Goal: Task Accomplishment & Management: Manage account settings

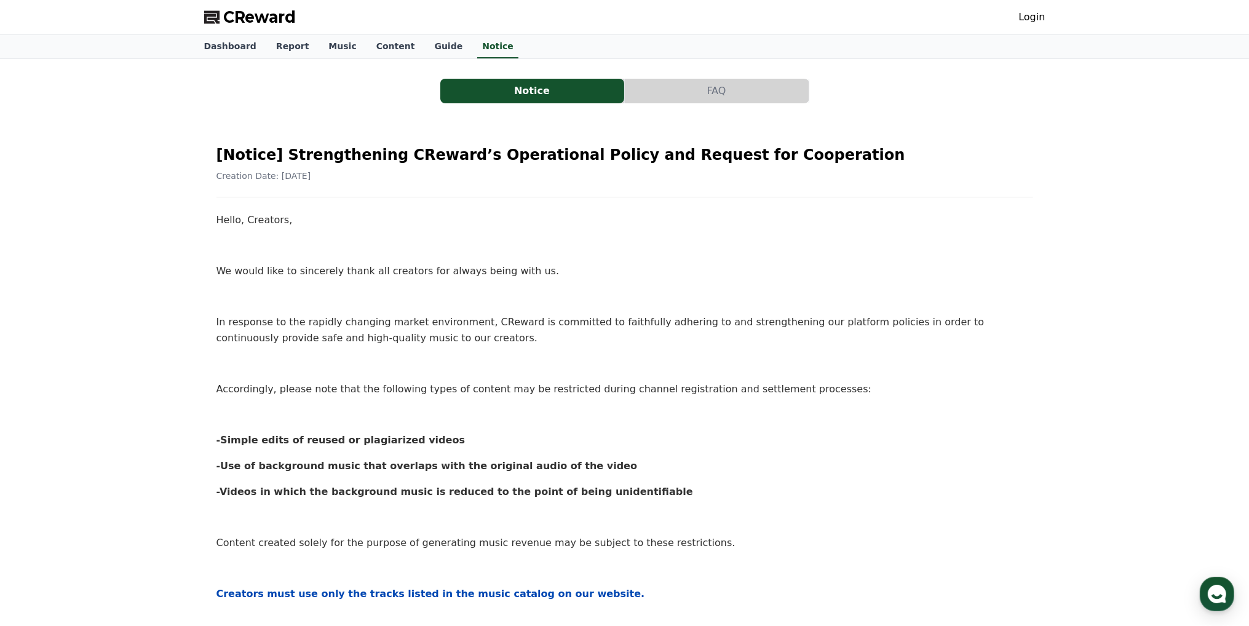
click at [1023, 17] on link "Login" at bounding box center [1031, 17] width 26 height 15
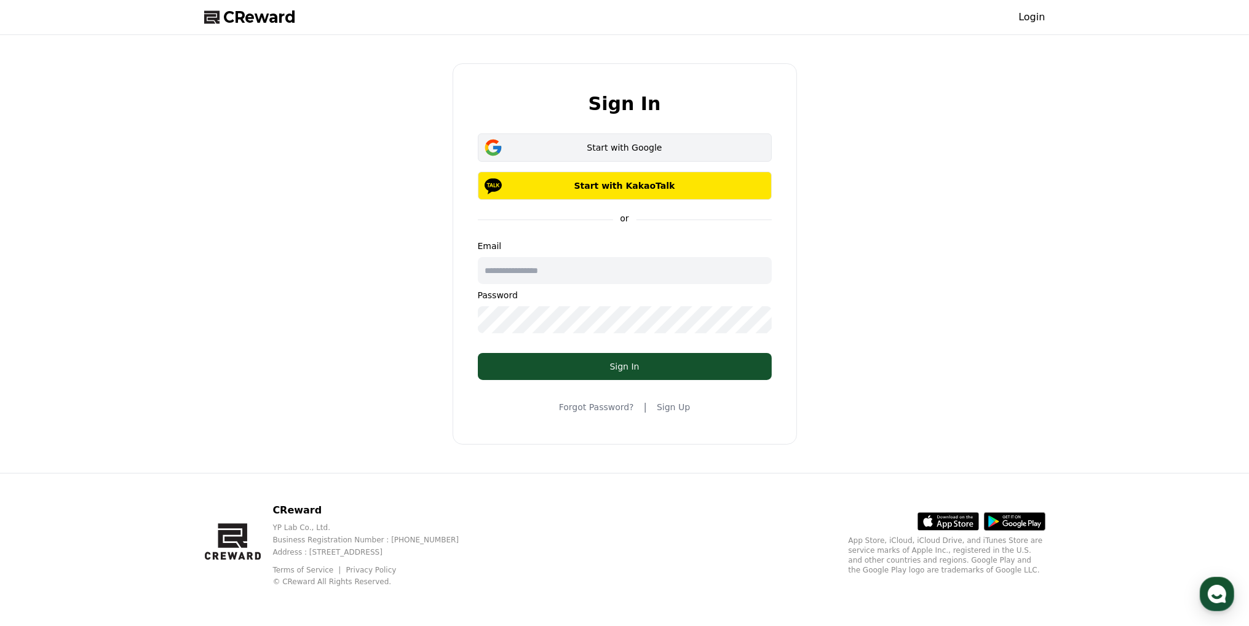
click at [606, 150] on div "Start with Google" at bounding box center [625, 147] width 258 height 12
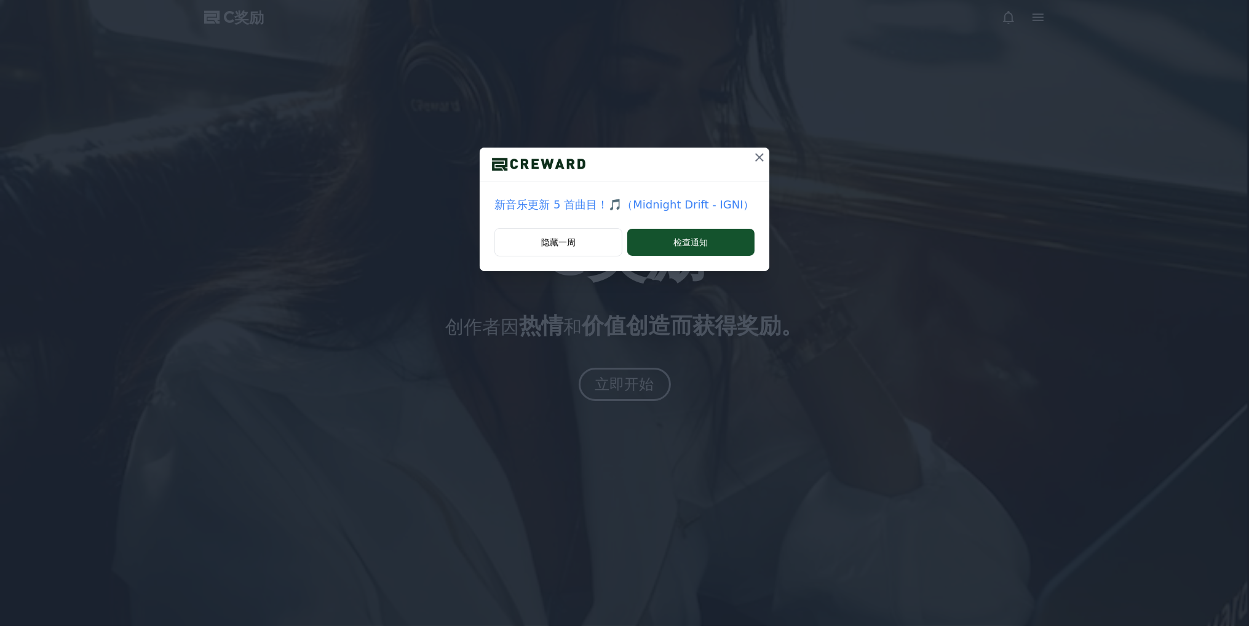
click at [758, 153] on icon at bounding box center [759, 157] width 15 height 15
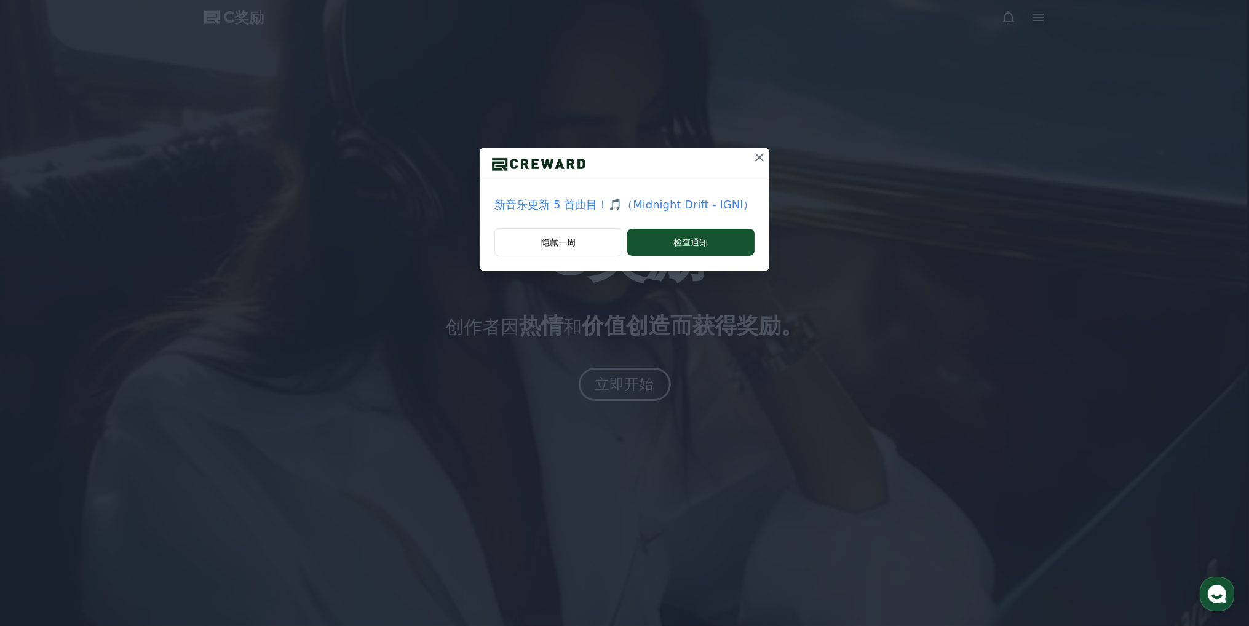
click at [760, 157] on icon at bounding box center [759, 157] width 9 height 9
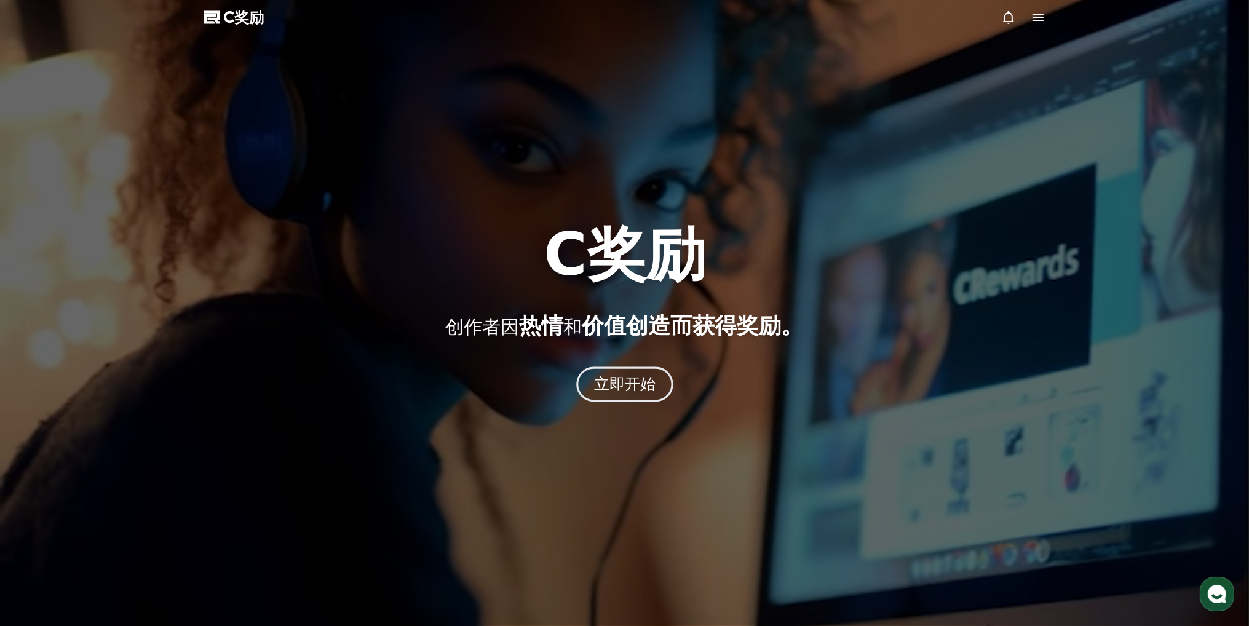
click at [627, 389] on font "立即开始" at bounding box center [624, 384] width 62 height 18
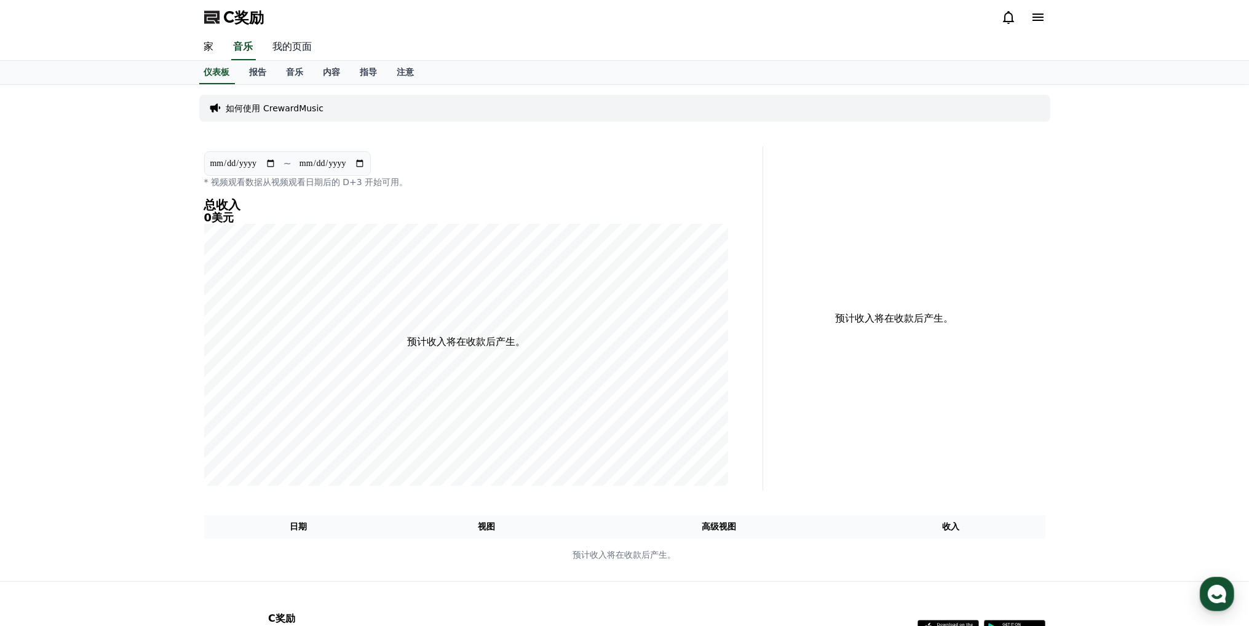
click at [285, 49] on font "我的页面" at bounding box center [292, 47] width 39 height 12
select select "**********"
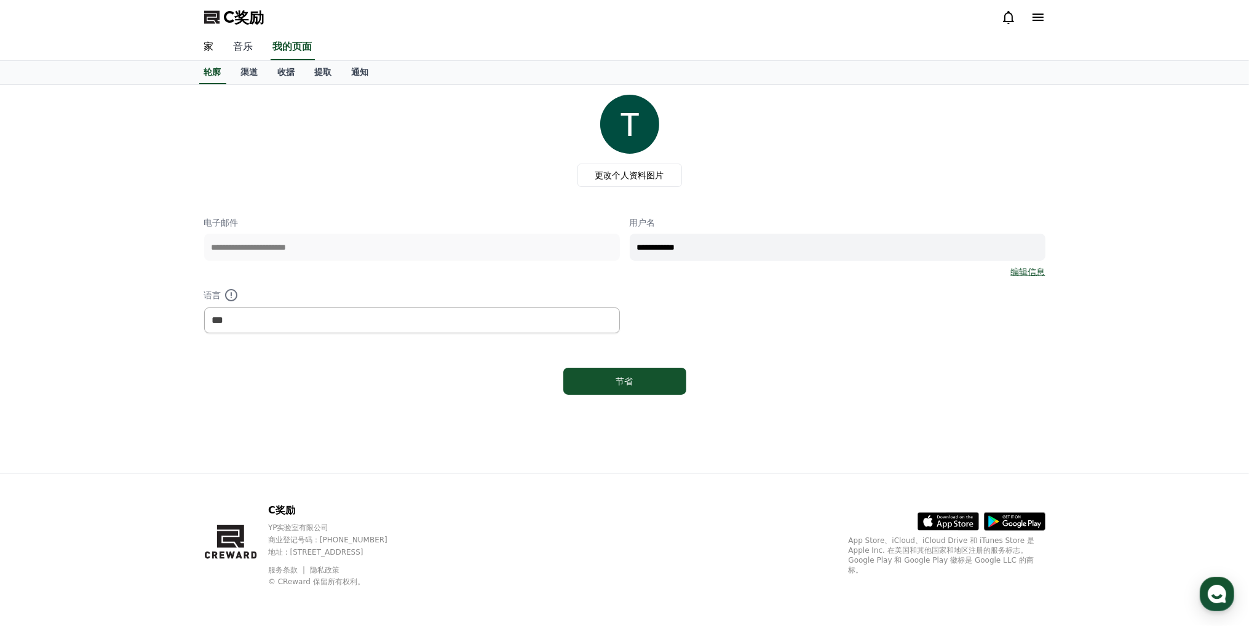
click at [248, 47] on font "音乐" at bounding box center [244, 47] width 20 height 12
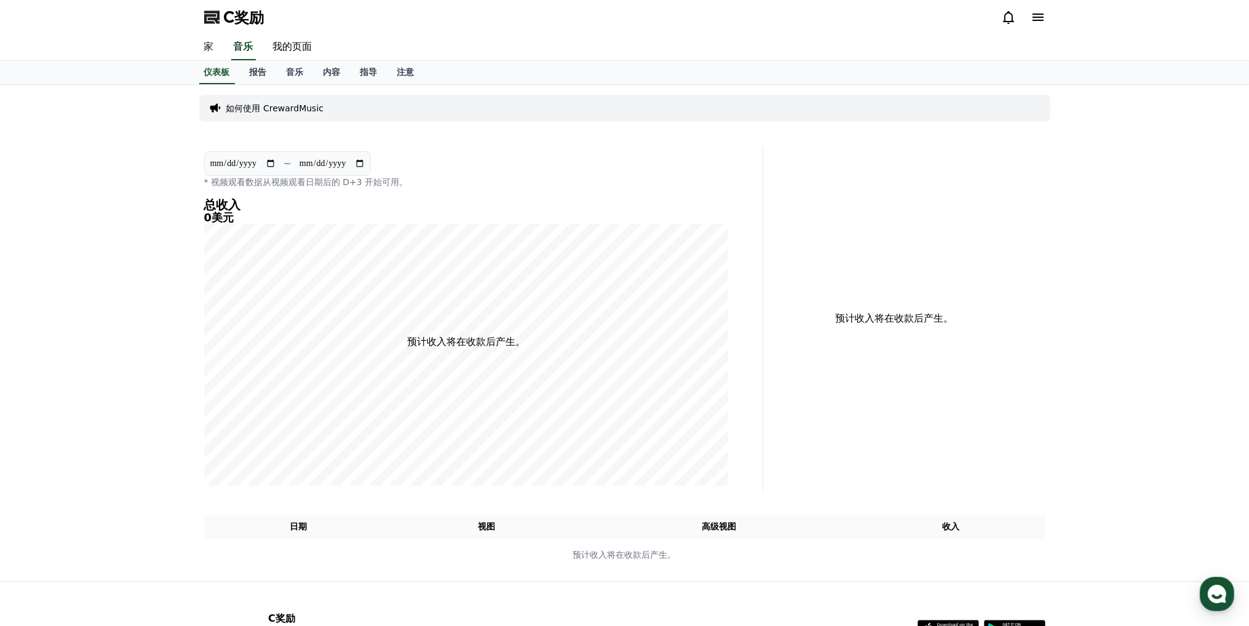
click at [216, 44] on link "家" at bounding box center [209, 47] width 30 height 26
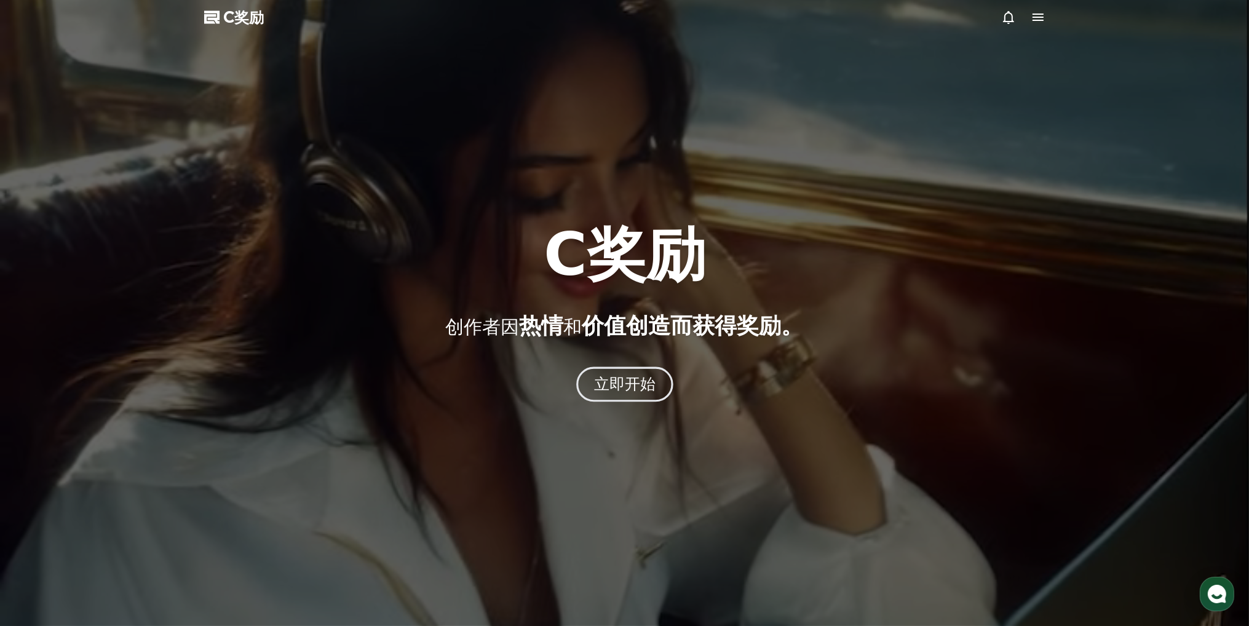
click at [607, 373] on button "立即开始" at bounding box center [624, 384] width 97 height 35
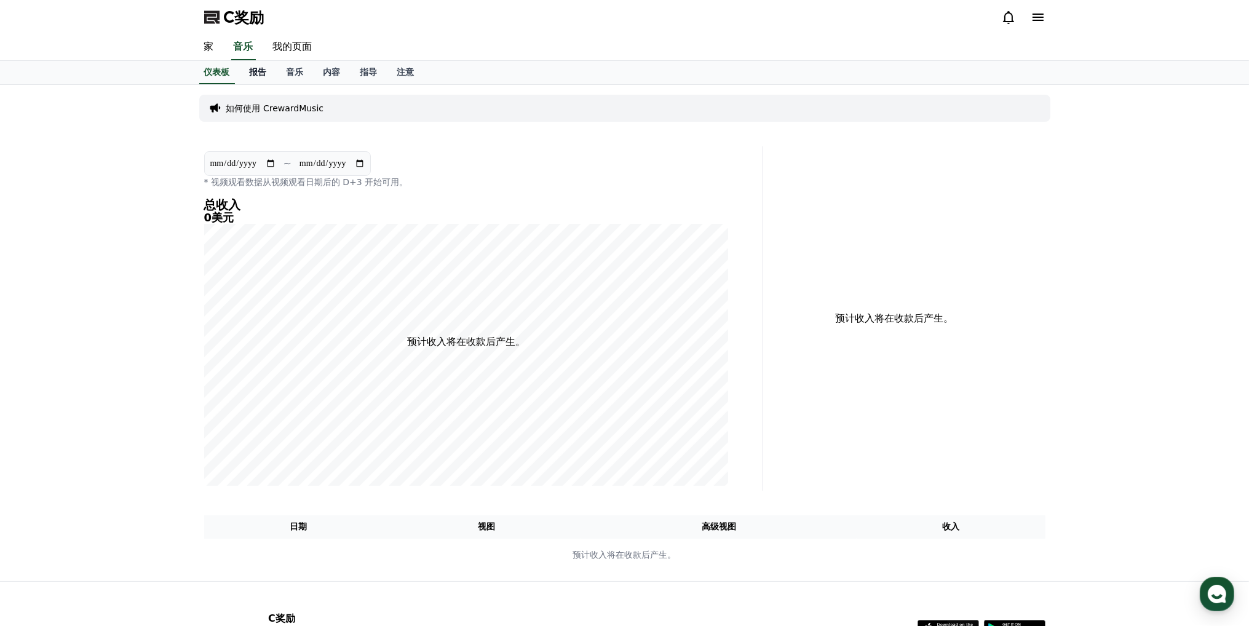
click at [263, 73] on font "报告" at bounding box center [258, 72] width 17 height 10
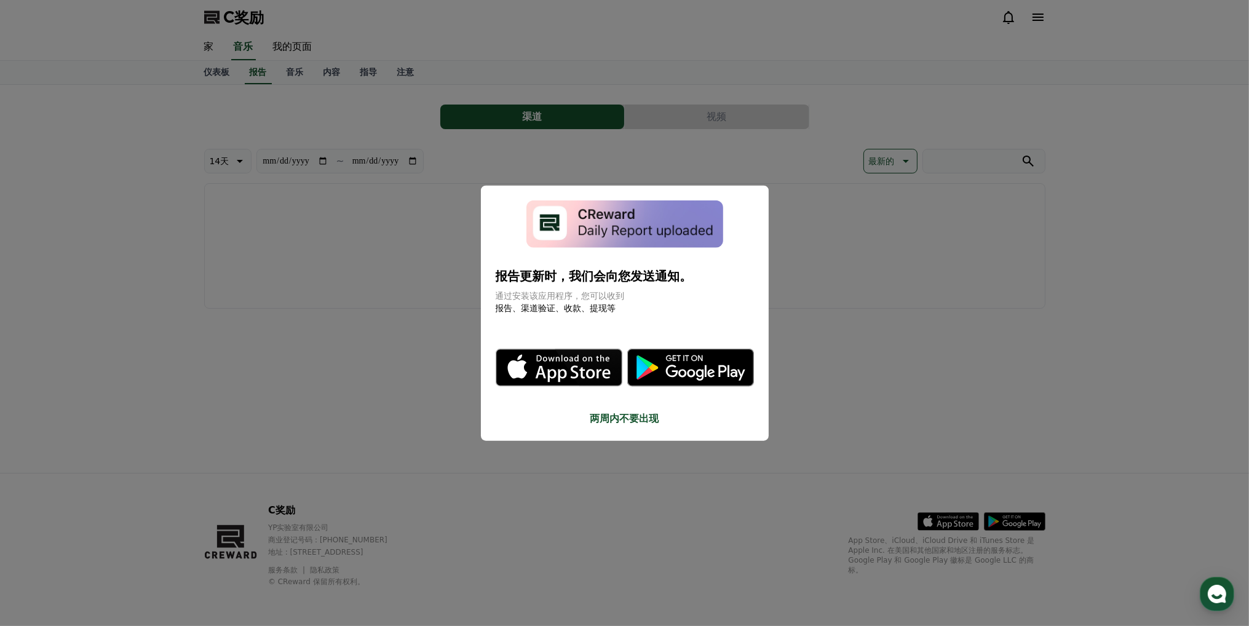
click at [625, 421] on font "两周内不要出现" at bounding box center [624, 418] width 69 height 12
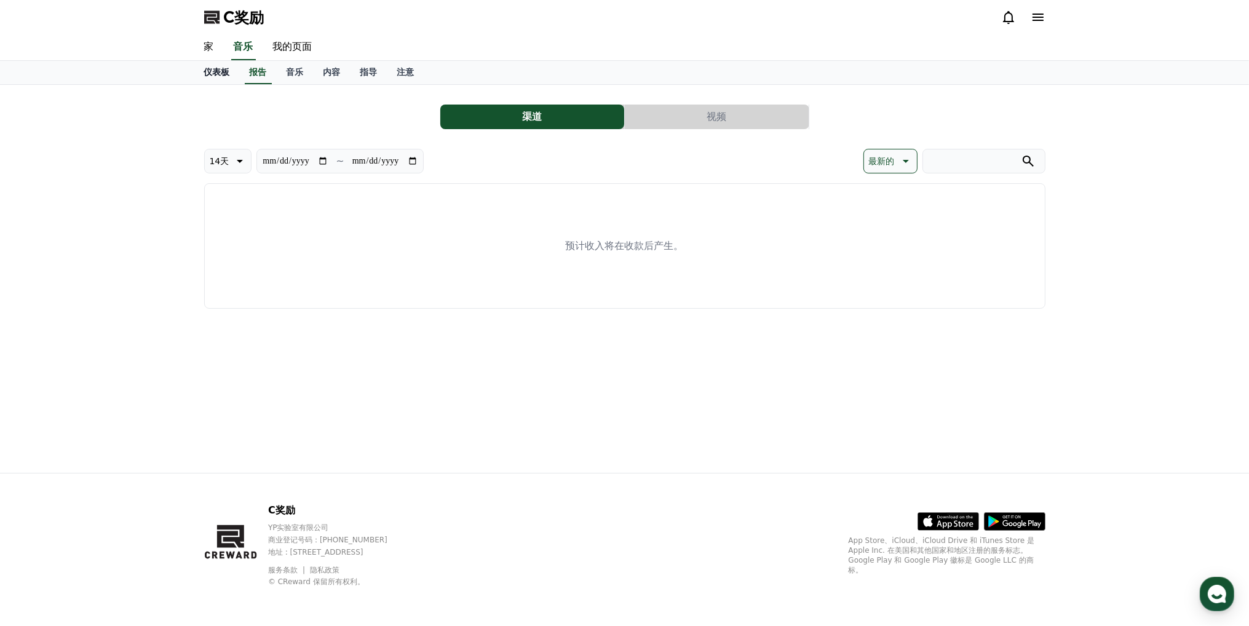
click at [227, 73] on font "仪表板" at bounding box center [217, 72] width 26 height 10
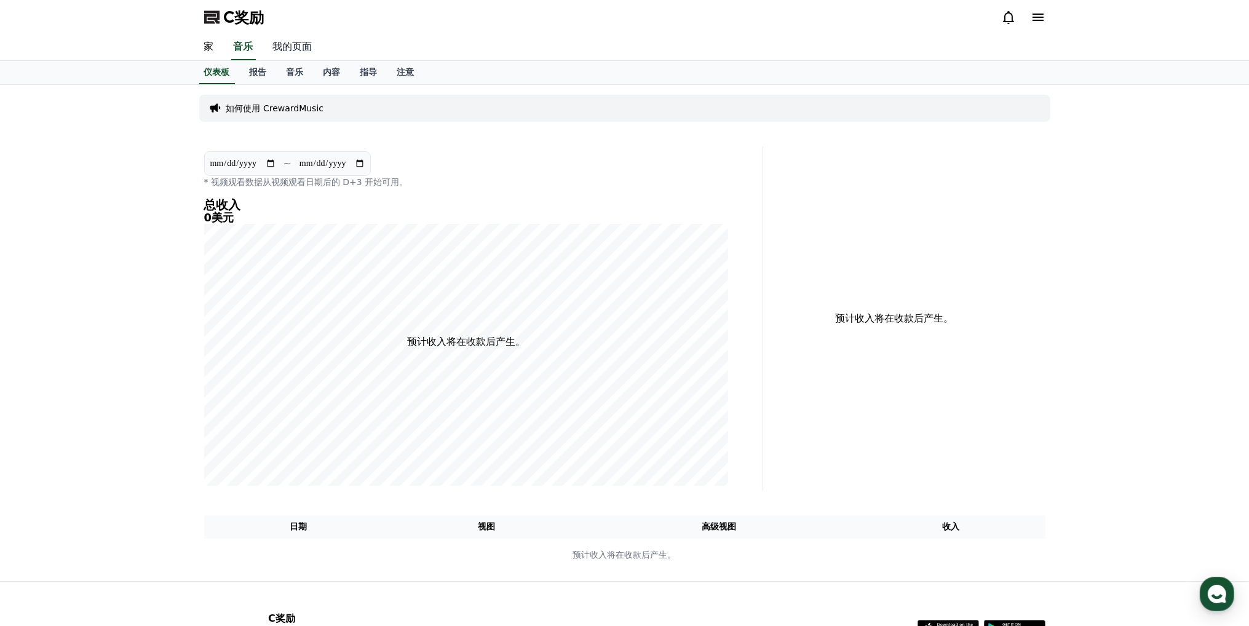
click at [290, 34] on link "我的页面" at bounding box center [292, 47] width 59 height 26
select select "**********"
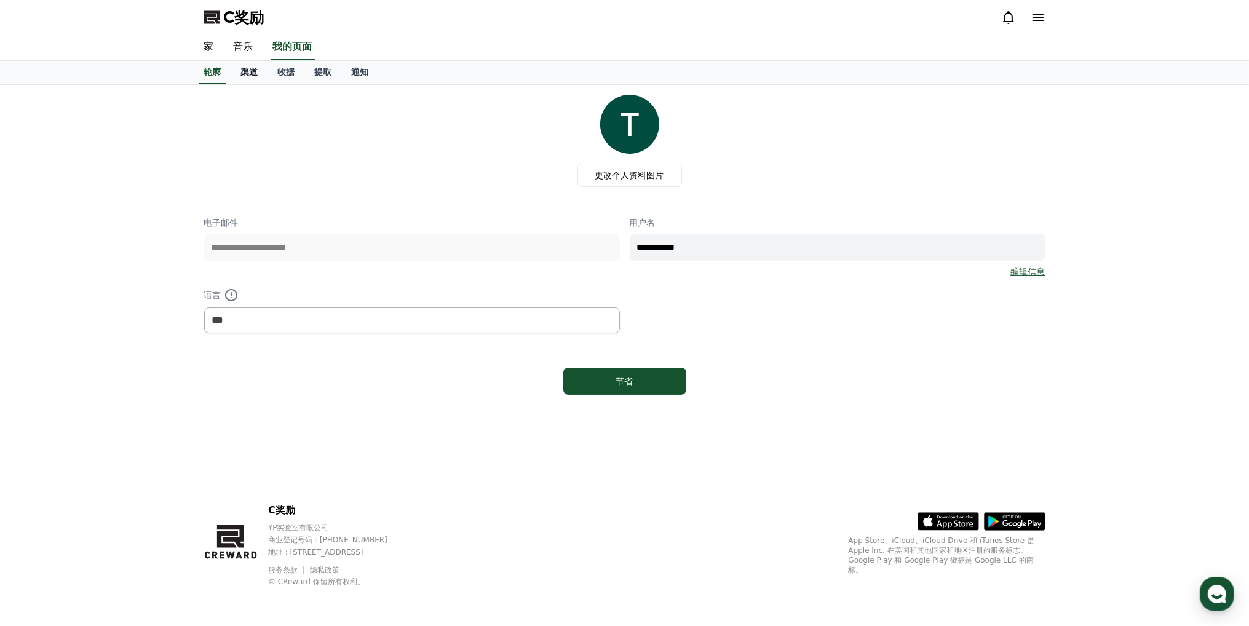
click at [256, 75] on font "渠道" at bounding box center [249, 72] width 17 height 10
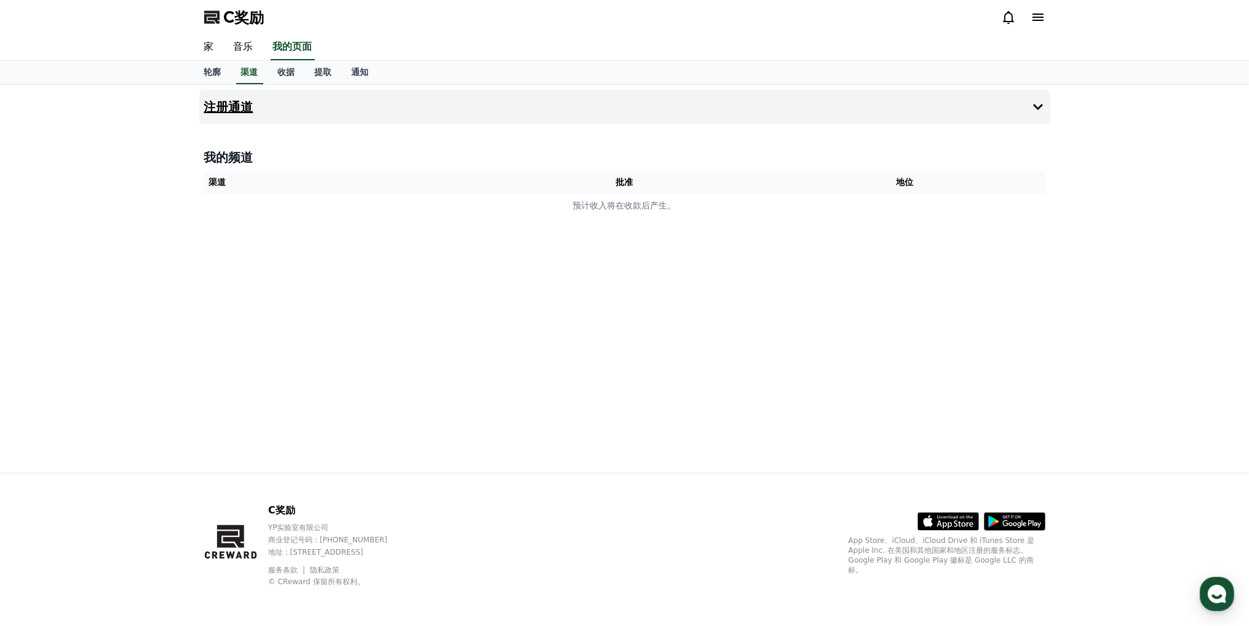
click at [234, 105] on font "注册通道" at bounding box center [228, 107] width 49 height 15
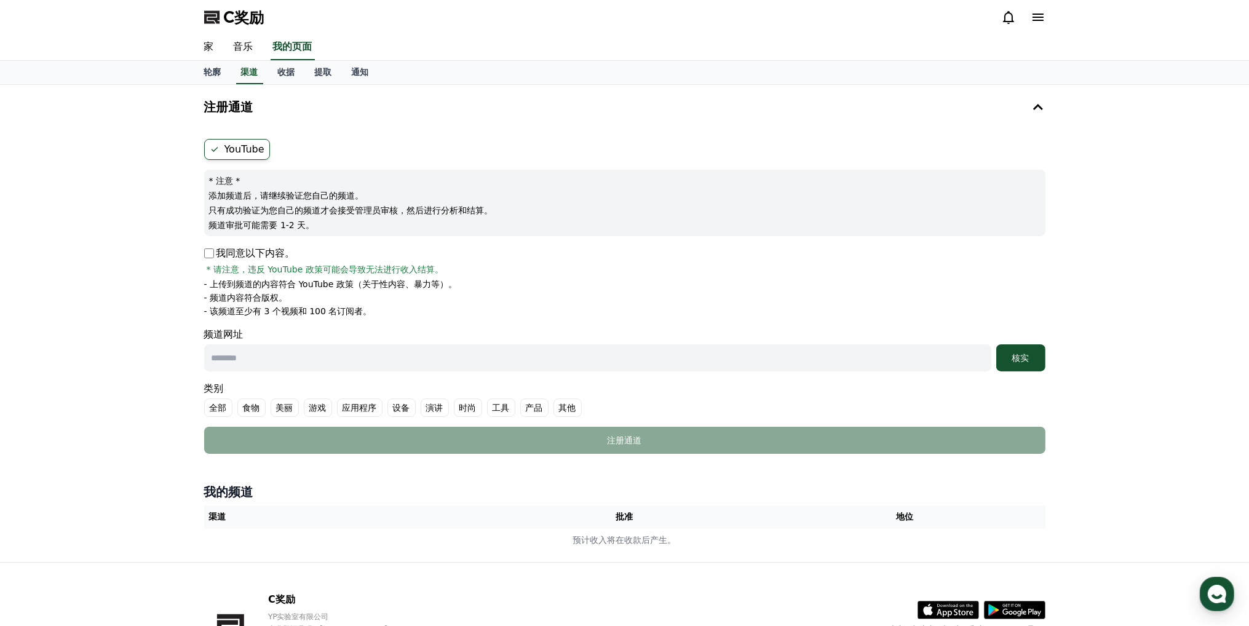
click at [248, 357] on input "text" at bounding box center [597, 357] width 787 height 27
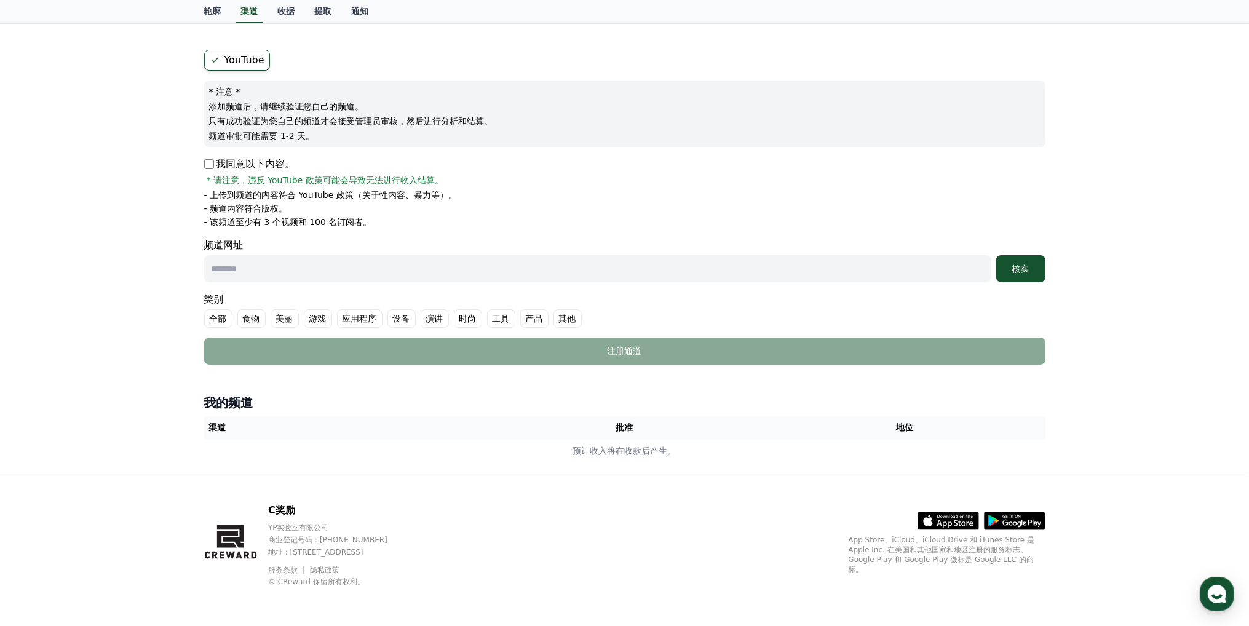
scroll to position [28, 0]
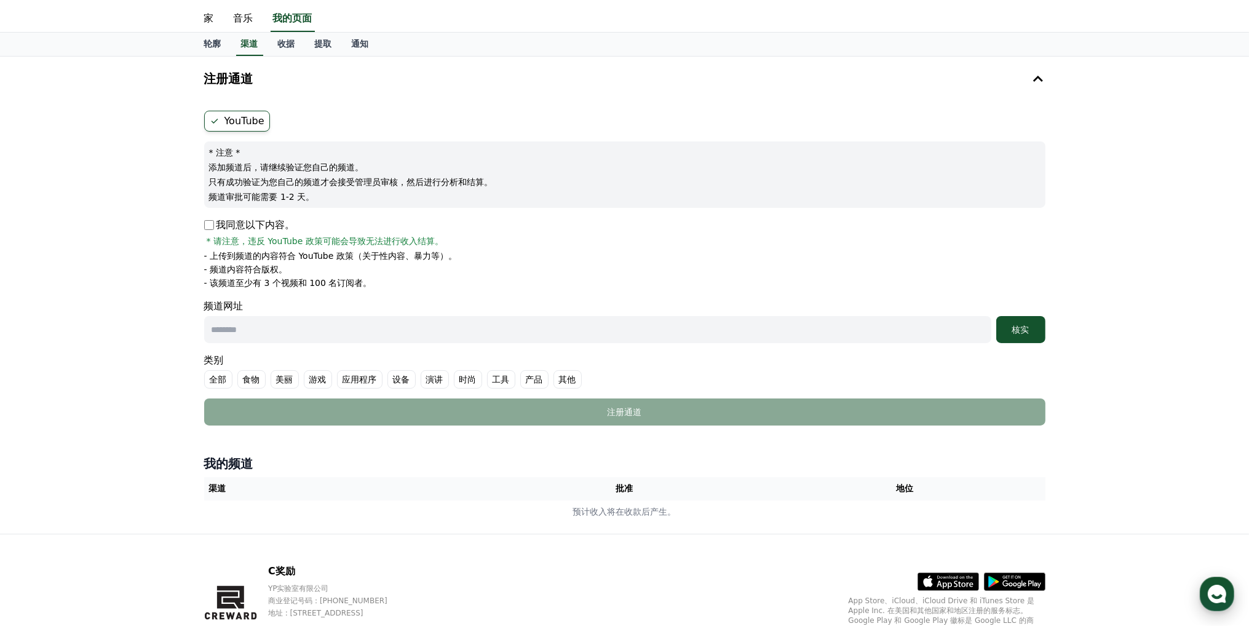
click at [1214, 588] on use "button" at bounding box center [1217, 594] width 18 height 18
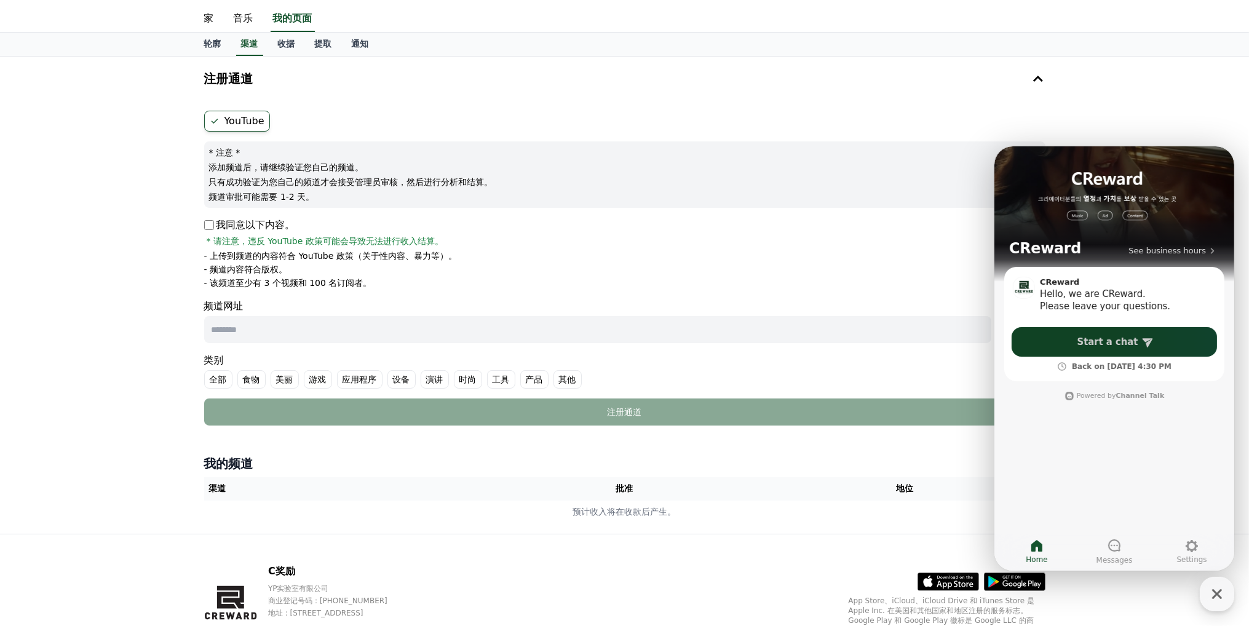
click at [1091, 343] on span "Start a chat" at bounding box center [1107, 341] width 61 height 12
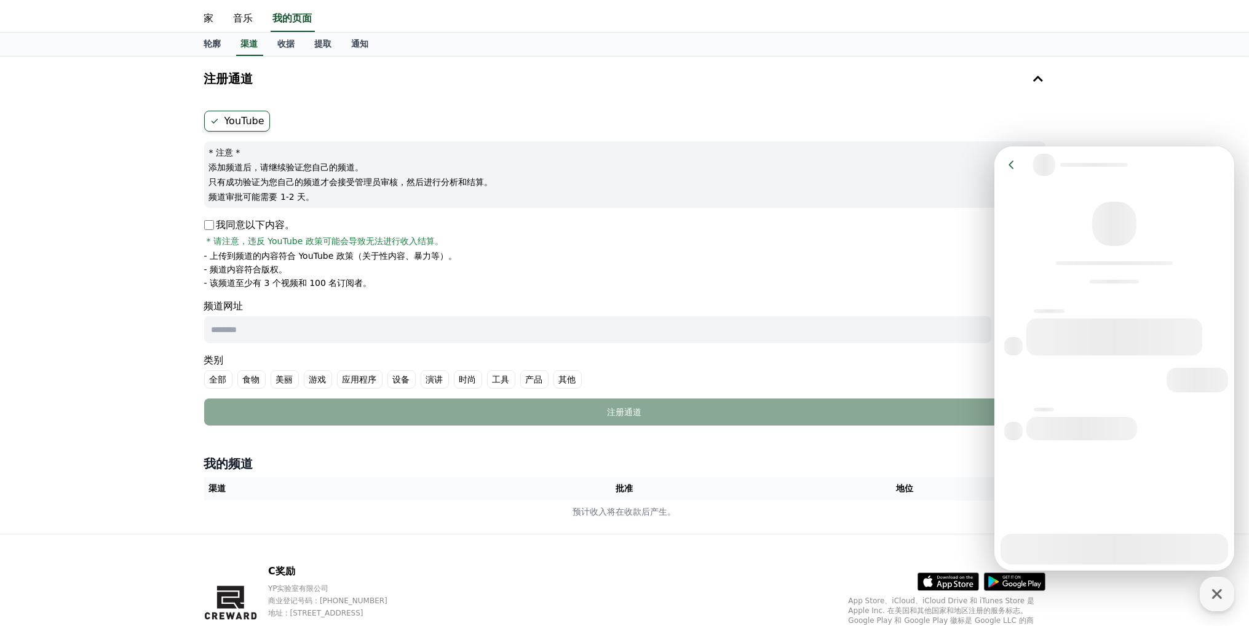
click at [1069, 552] on div at bounding box center [1113, 548] width 227 height 31
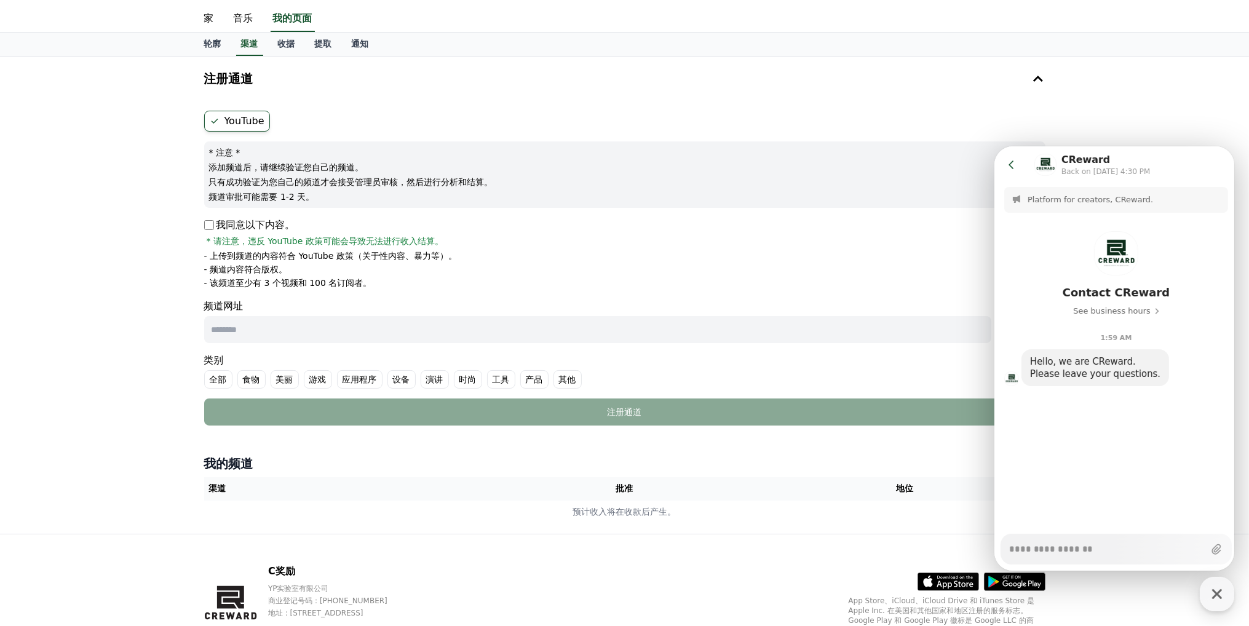
click at [1078, 550] on textarea "Messenger Input Textarea" at bounding box center [1105, 544] width 195 height 21
type textarea "*"
click at [242, 21] on font "音乐" at bounding box center [244, 18] width 20 height 12
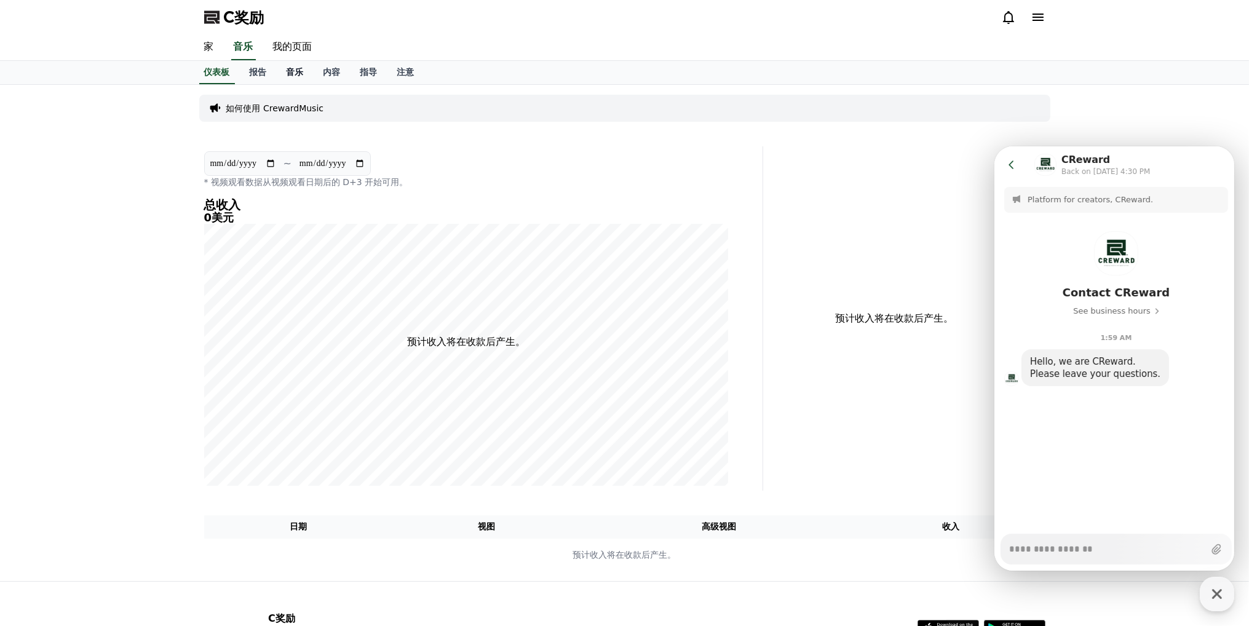
click at [298, 73] on font "音乐" at bounding box center [295, 72] width 17 height 10
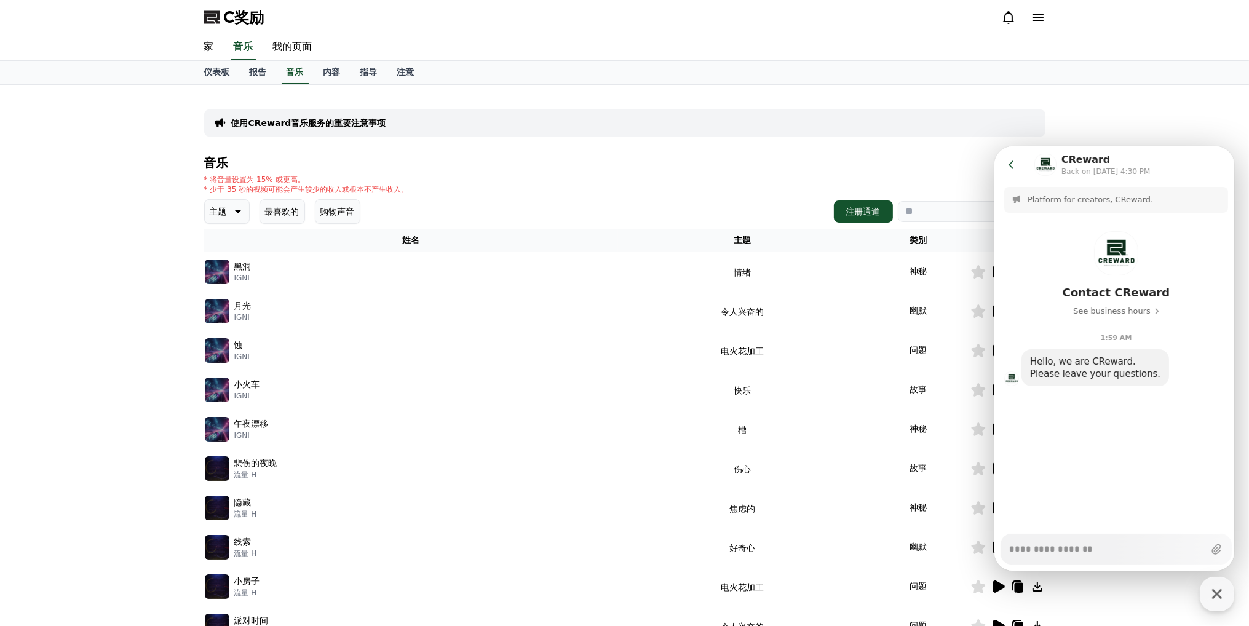
click at [1007, 162] on icon at bounding box center [1011, 164] width 12 height 12
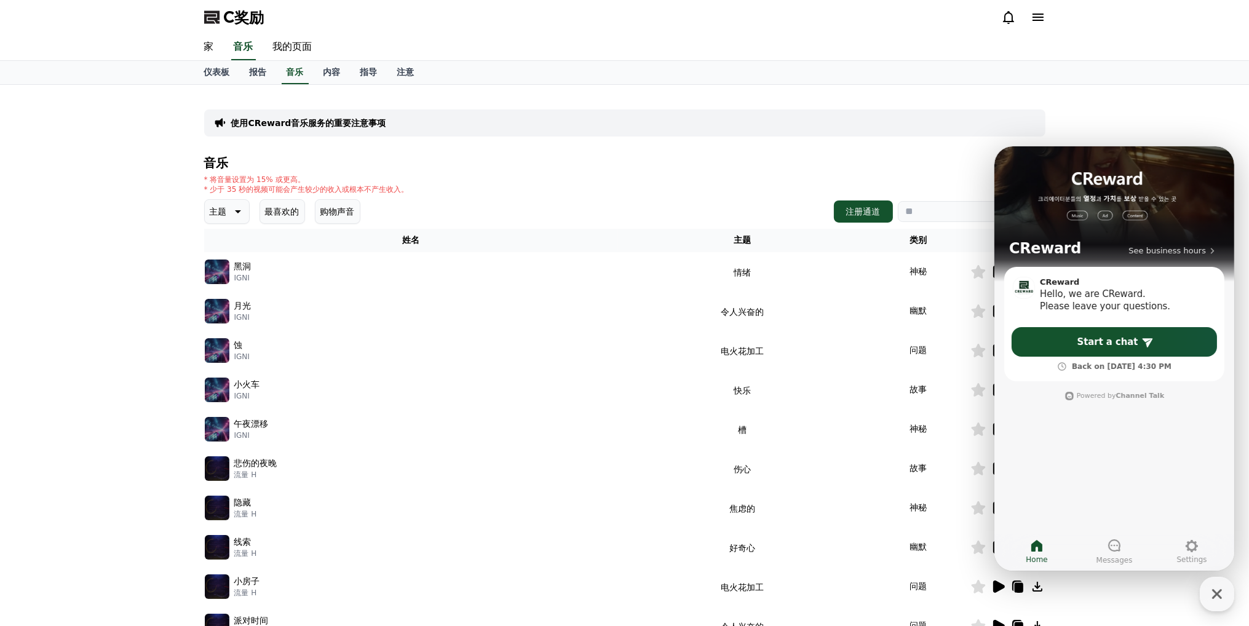
click at [1091, 99] on div "使用CReward音乐服务的重要注意事项 音乐 * 将音量设置为 15% 或更高。 * 少于 35 秒的视频可能会产生较少的收入或根本不产生收入。 主题 最喜…" at bounding box center [624, 382] width 1249 height 595
click at [1220, 588] on icon "button" at bounding box center [1217, 594] width 22 height 22
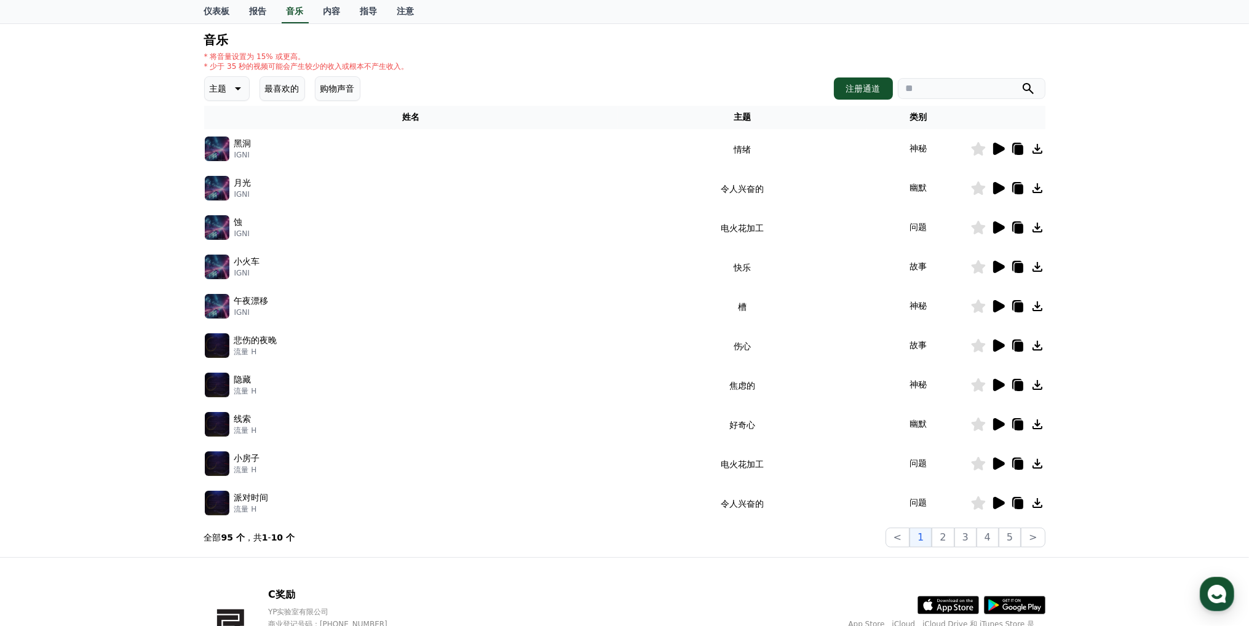
scroll to position [184, 0]
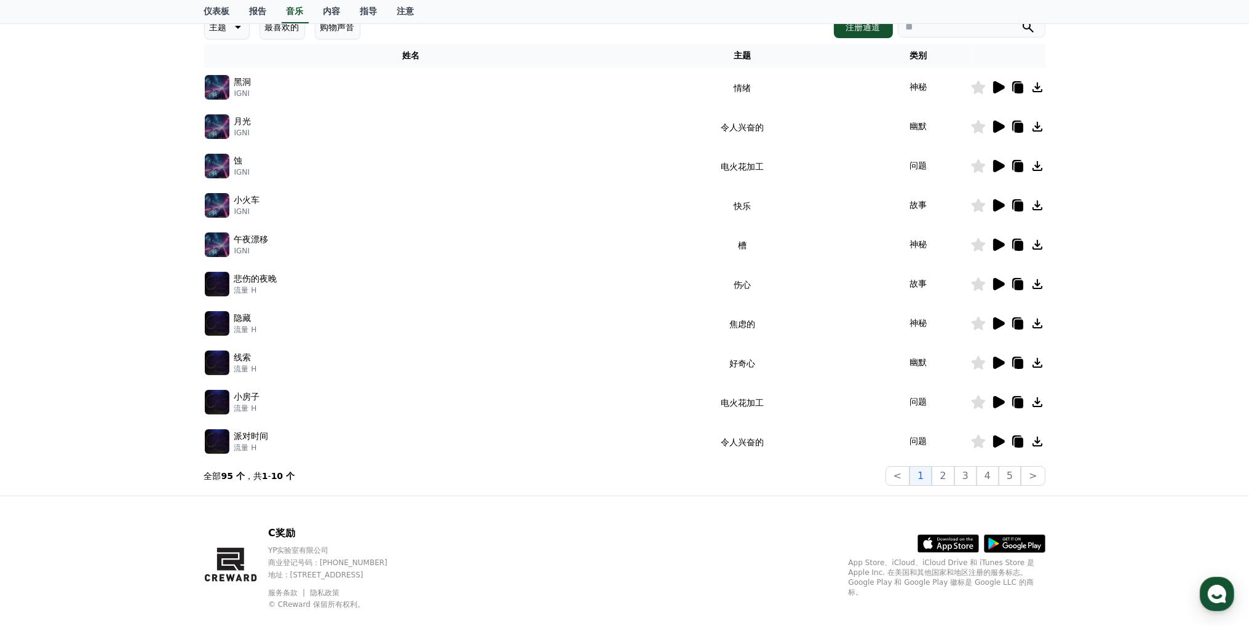
click at [1002, 247] on icon at bounding box center [999, 245] width 12 height 12
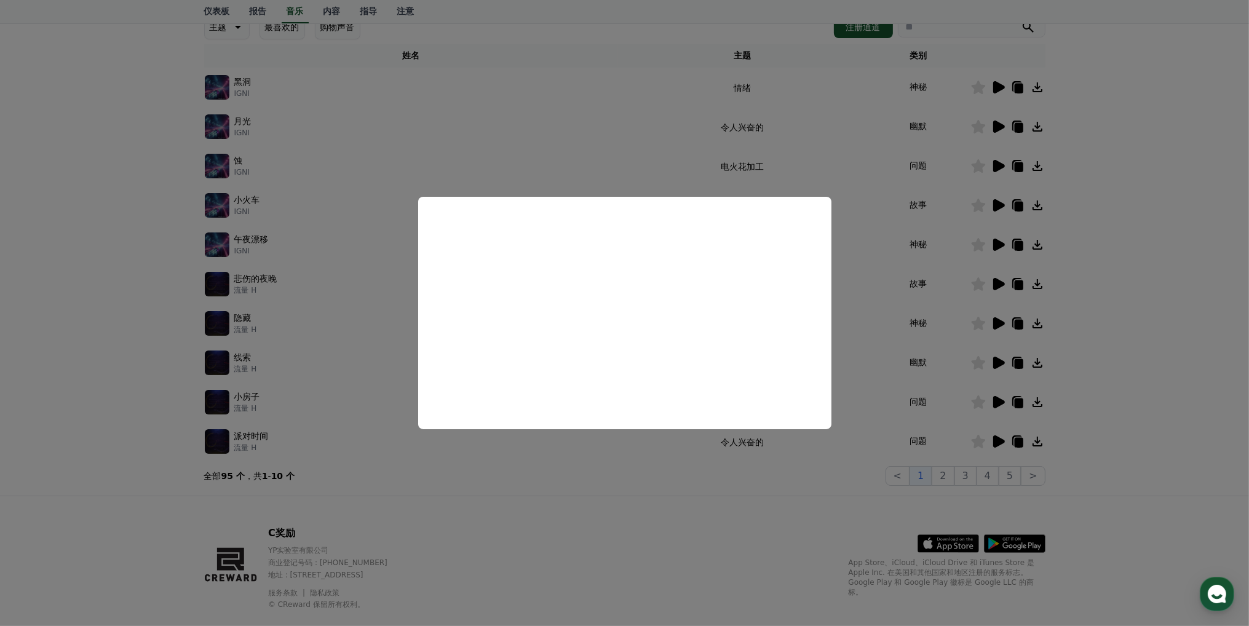
click at [790, 158] on button "close modal" at bounding box center [624, 313] width 1249 height 626
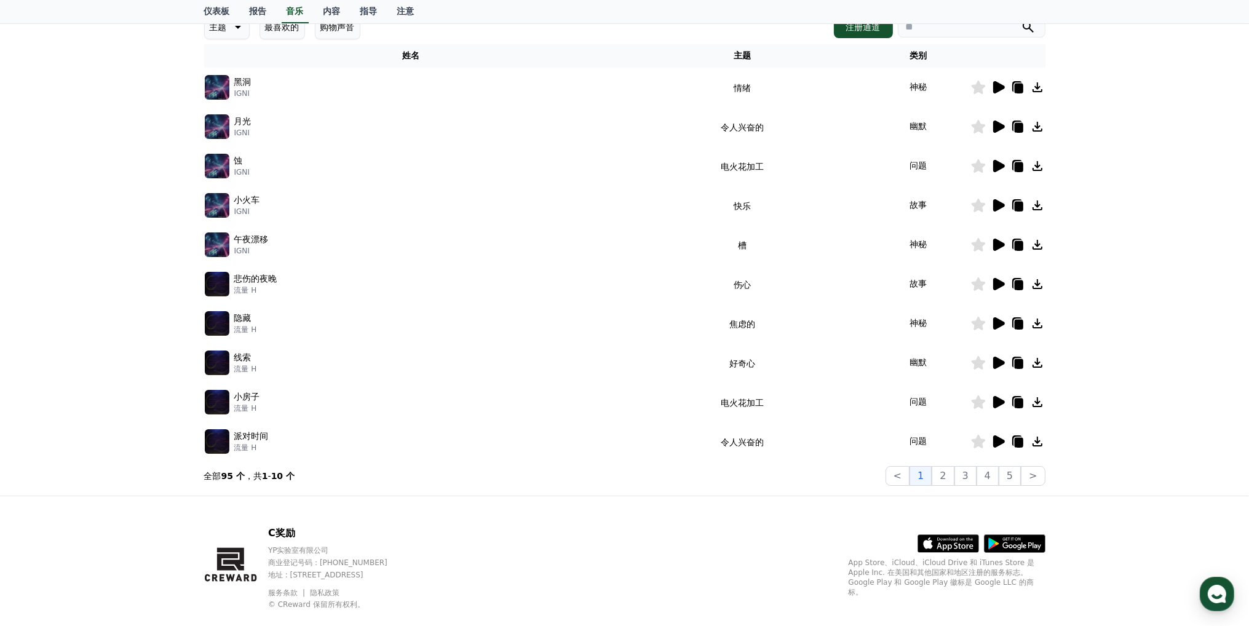
click at [996, 326] on icon at bounding box center [999, 323] width 12 height 12
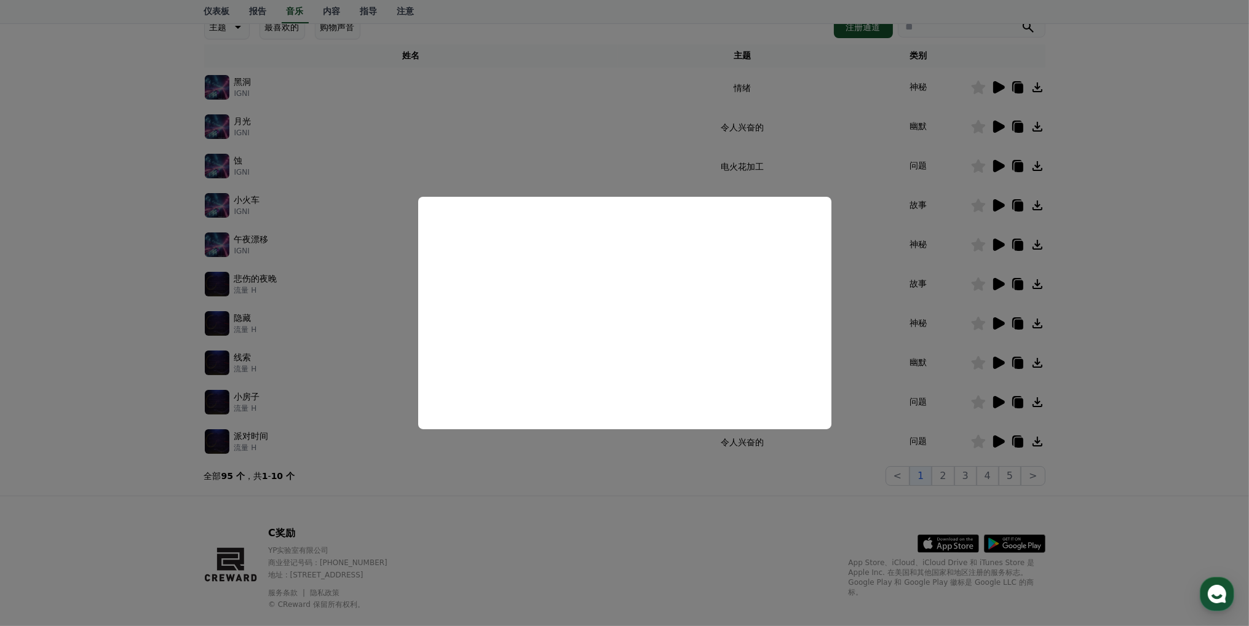
click at [612, 136] on button "close modal" at bounding box center [624, 313] width 1249 height 626
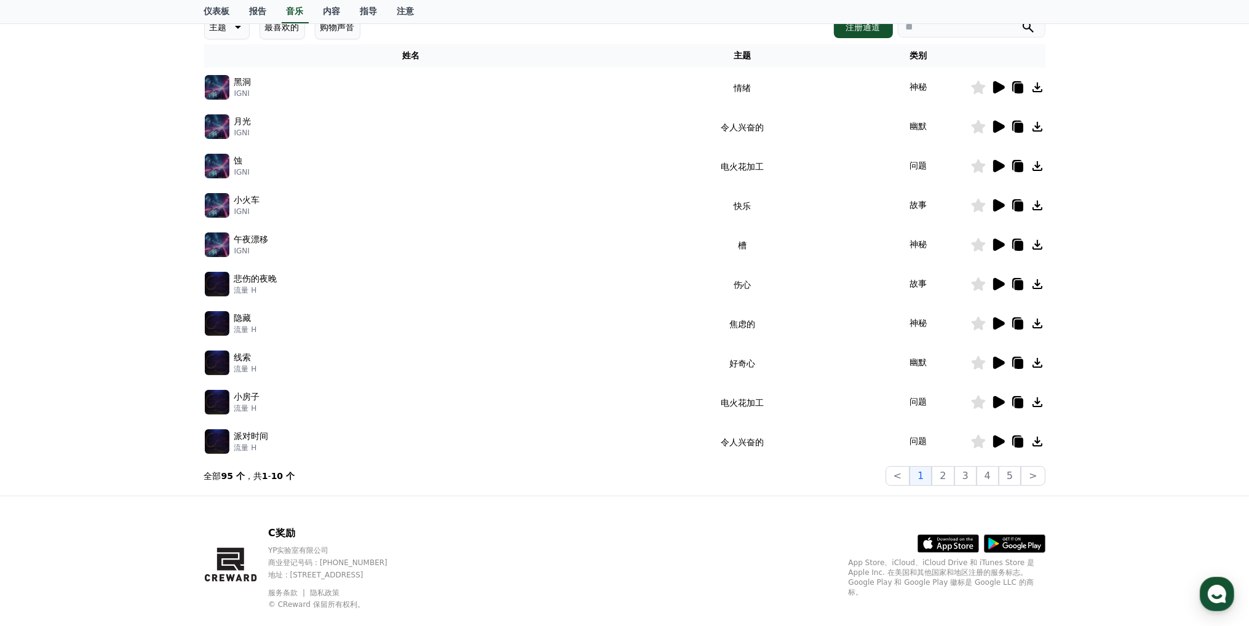
click at [997, 403] on icon at bounding box center [999, 402] width 12 height 12
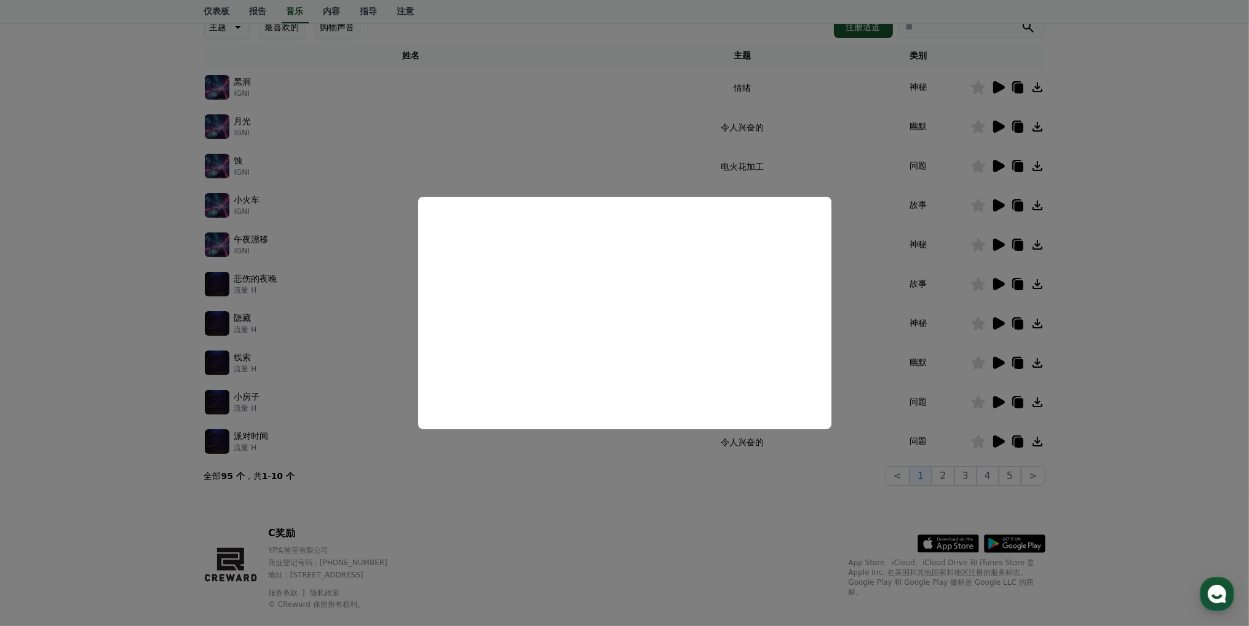
click at [649, 505] on button "close modal" at bounding box center [624, 313] width 1249 height 626
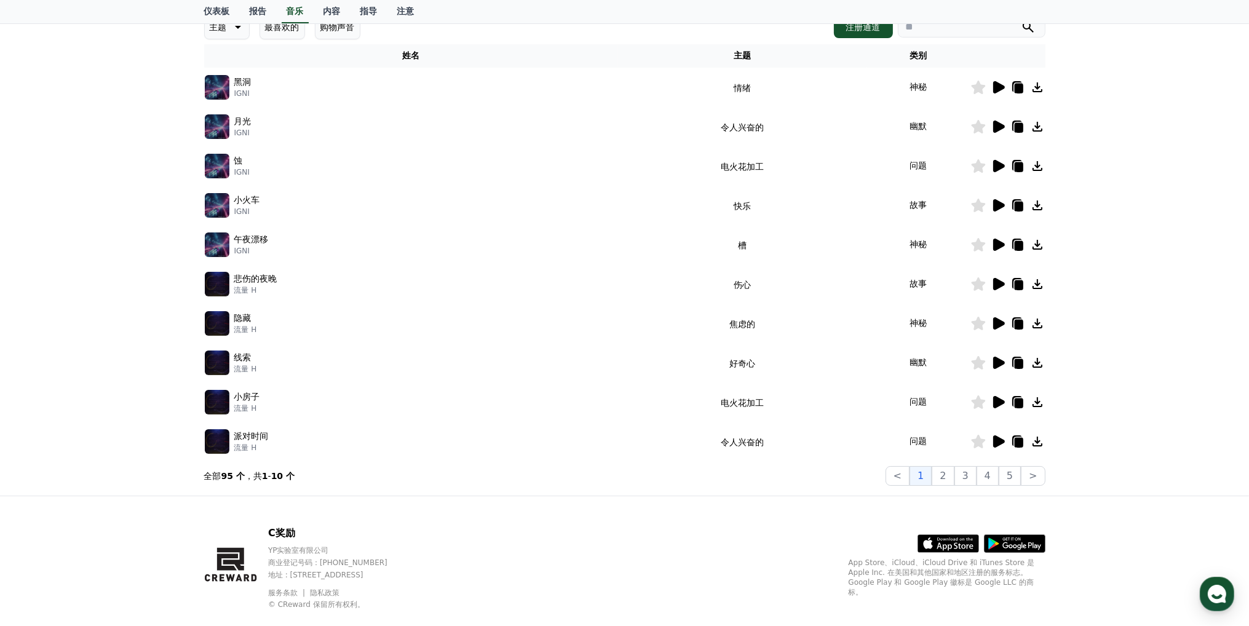
click at [998, 441] on icon at bounding box center [999, 441] width 12 height 12
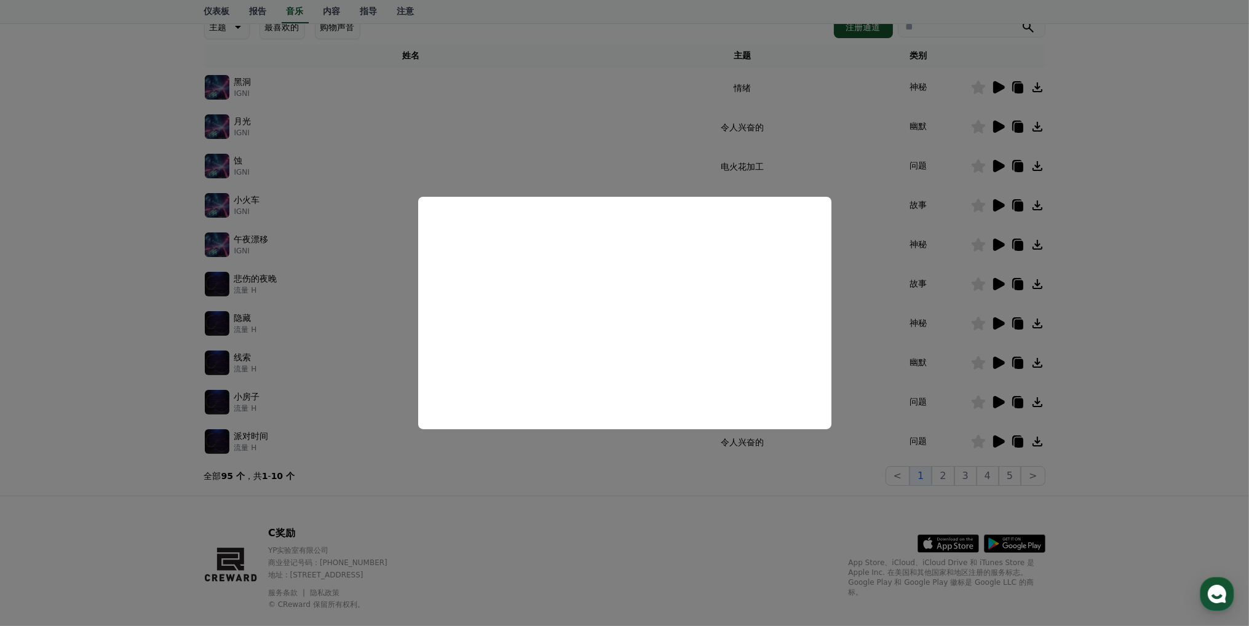
click at [842, 481] on button "close modal" at bounding box center [624, 313] width 1249 height 626
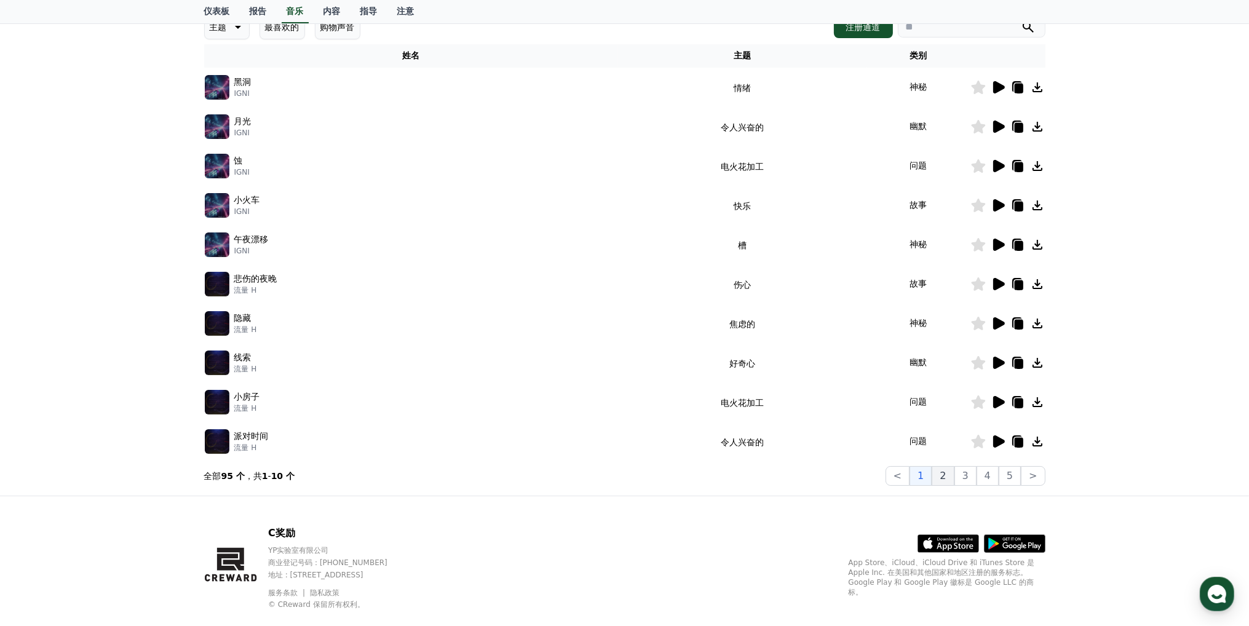
click at [949, 476] on button "2" at bounding box center [943, 476] width 22 height 20
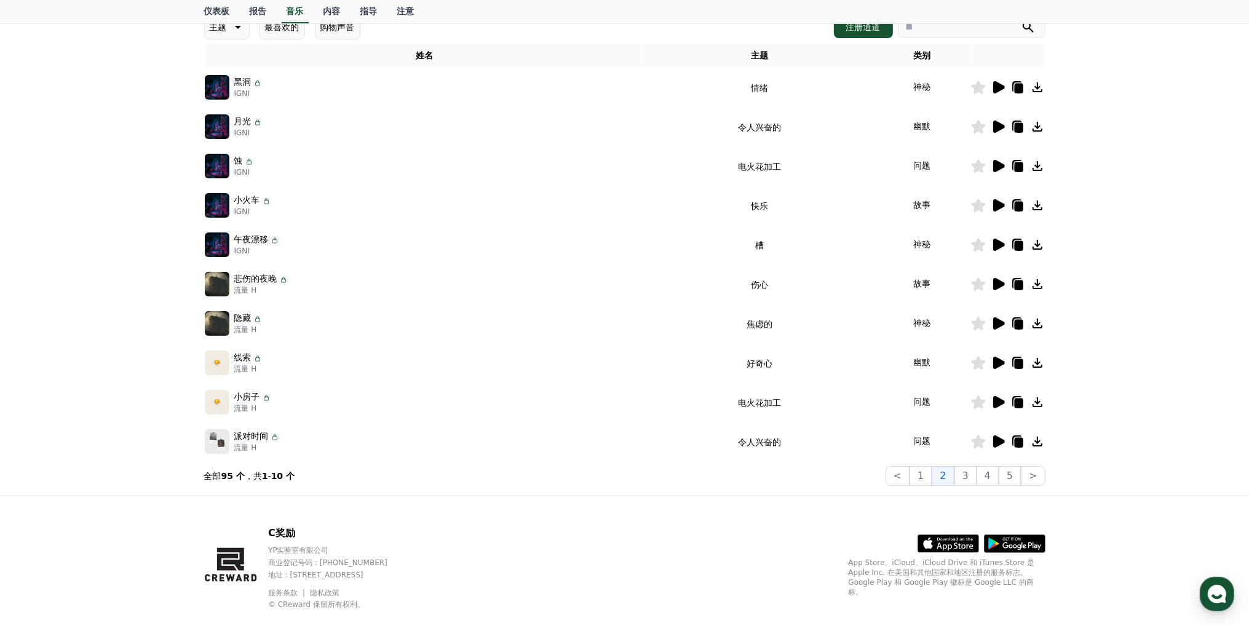
click at [996, 83] on icon at bounding box center [999, 87] width 12 height 12
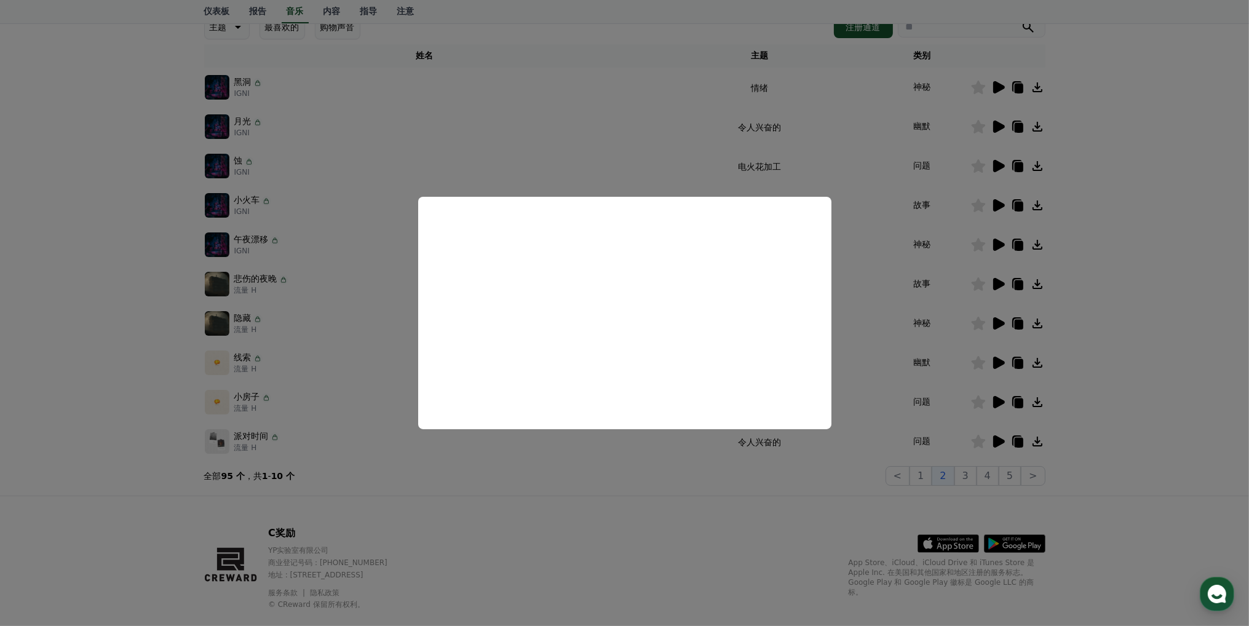
click at [636, 147] on button "close modal" at bounding box center [624, 313] width 1249 height 626
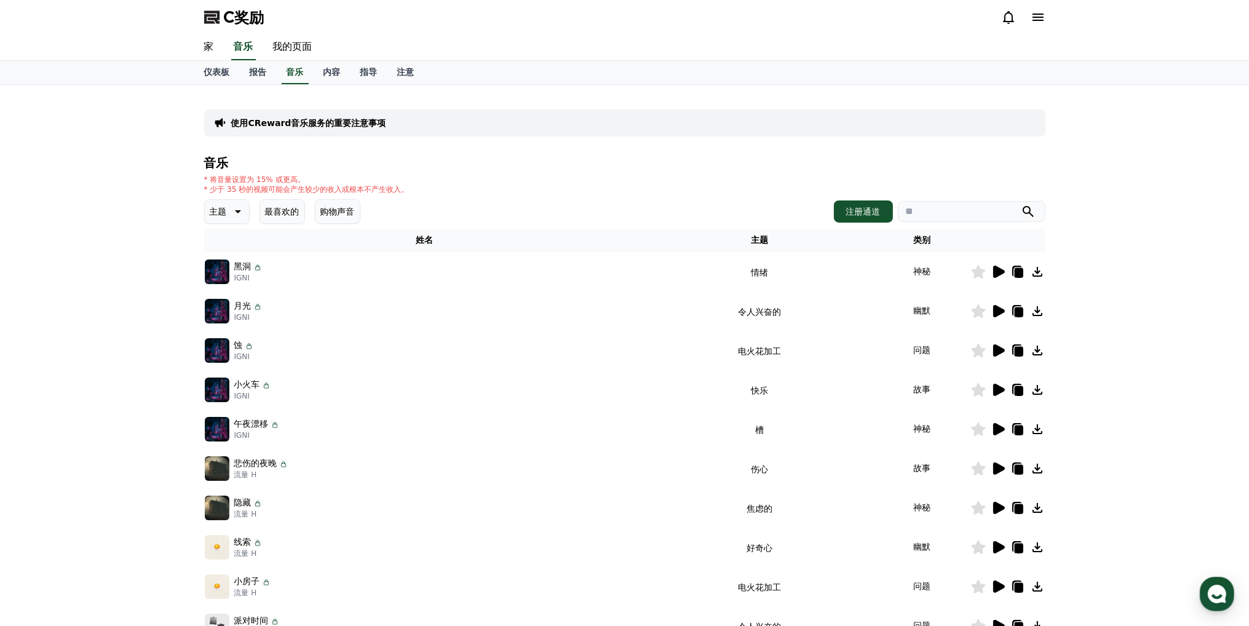
drag, startPoint x: 477, startPoint y: 153, endPoint x: 220, endPoint y: 198, distance: 260.9
click at [589, 122] on div "使用CReward音乐服务的重要注意事项 音乐 * 将音量设置为 15% 或更高。 * 少于 35 秒的视频可能会产生较少的收入或根本不产生收入。 主题 最喜…" at bounding box center [624, 383] width 841 height 576
click at [285, 53] on link "我的页面" at bounding box center [292, 47] width 59 height 26
select select "**********"
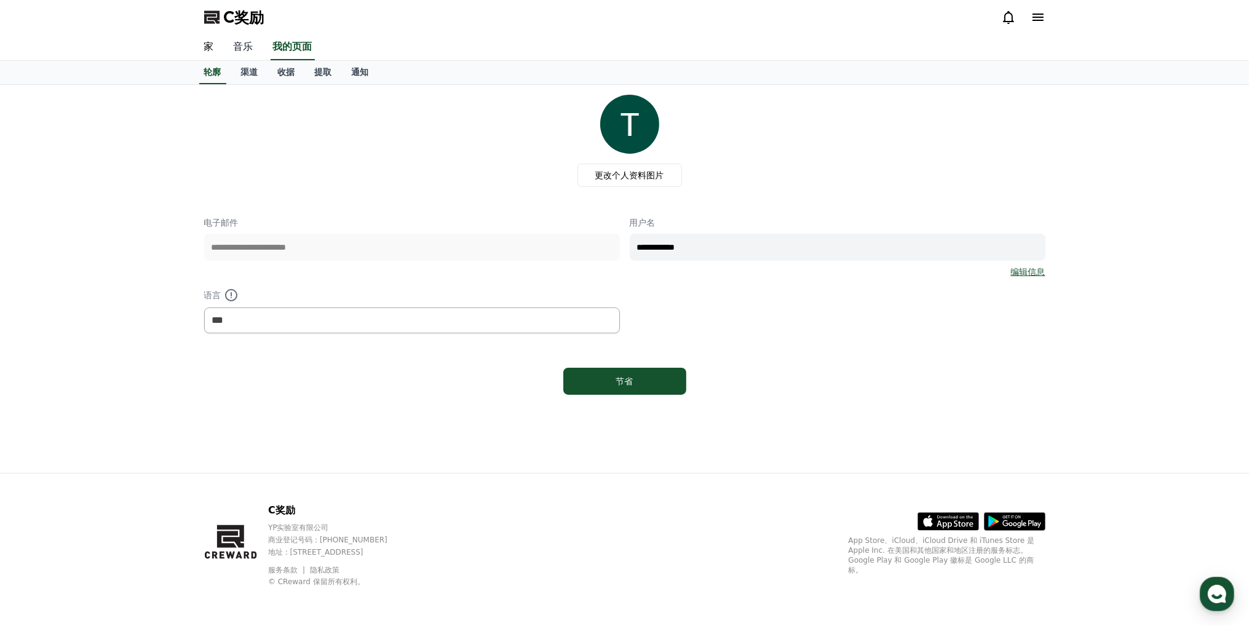
click at [244, 41] on font "音乐" at bounding box center [244, 47] width 20 height 12
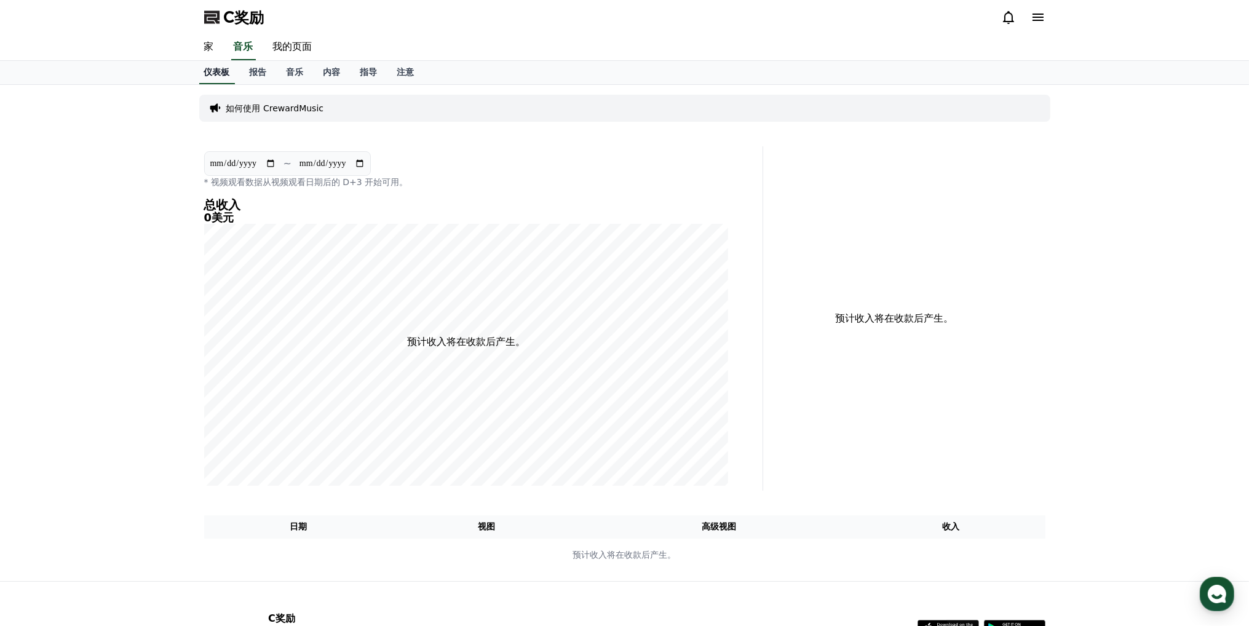
click at [202, 50] on link "家" at bounding box center [209, 47] width 30 height 26
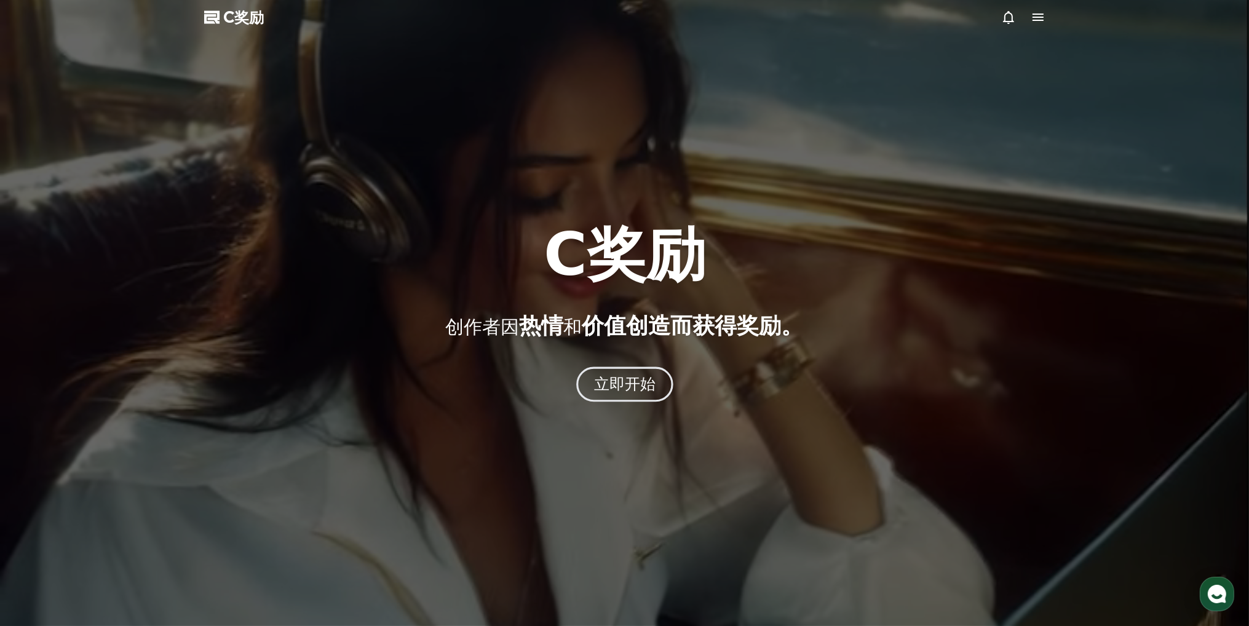
click at [599, 382] on font "立即开始" at bounding box center [624, 384] width 62 height 18
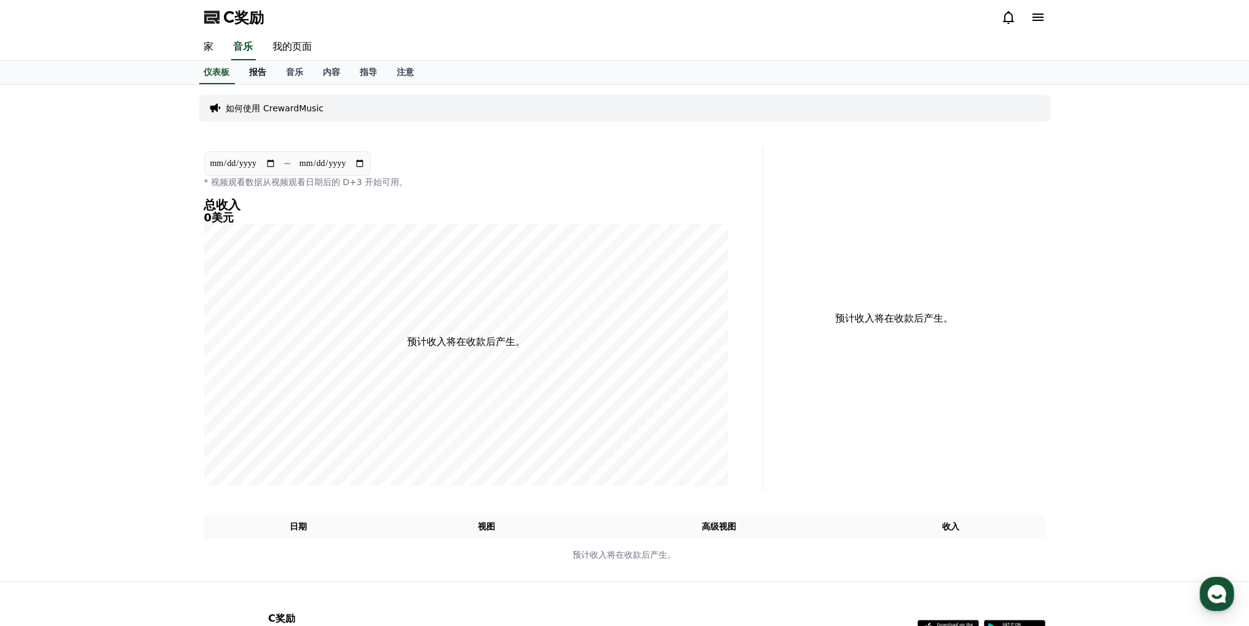
click at [258, 74] on font "报告" at bounding box center [258, 72] width 17 height 10
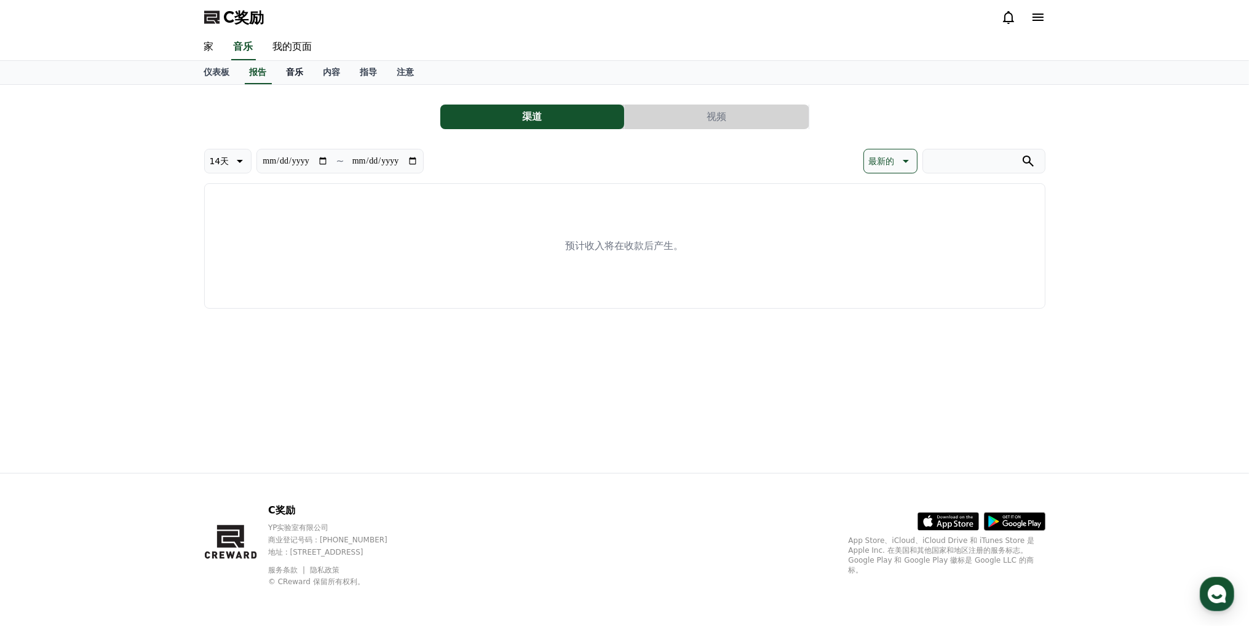
click at [296, 72] on font "音乐" at bounding box center [295, 72] width 17 height 10
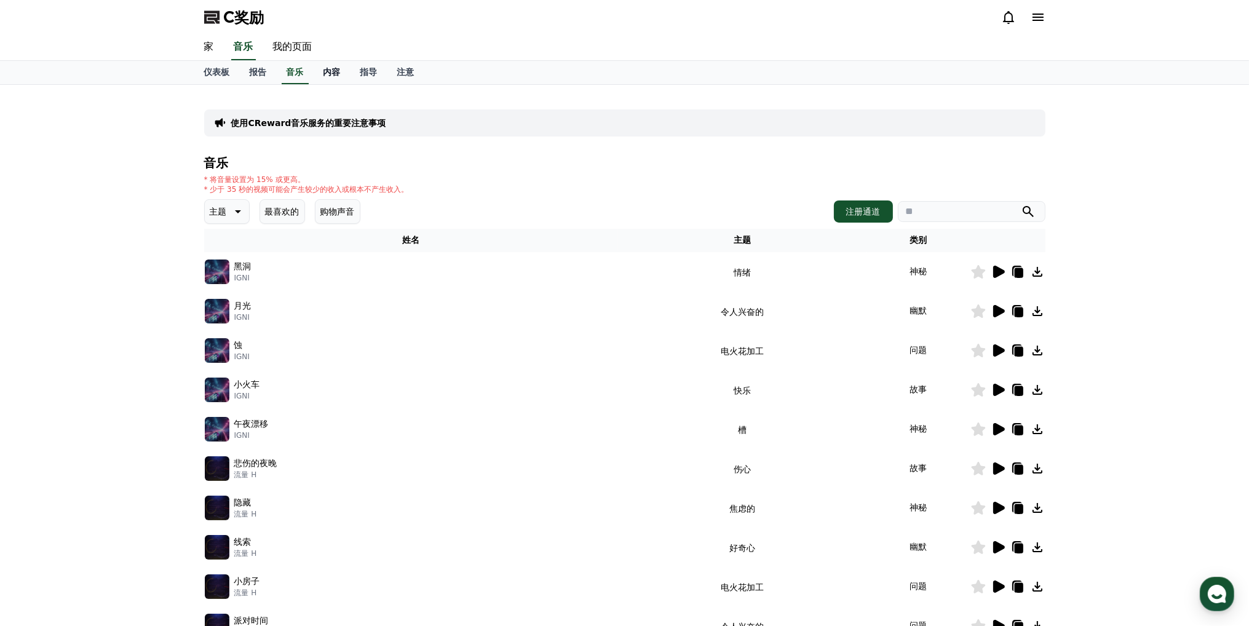
click at [342, 72] on link "内容" at bounding box center [332, 72] width 37 height 23
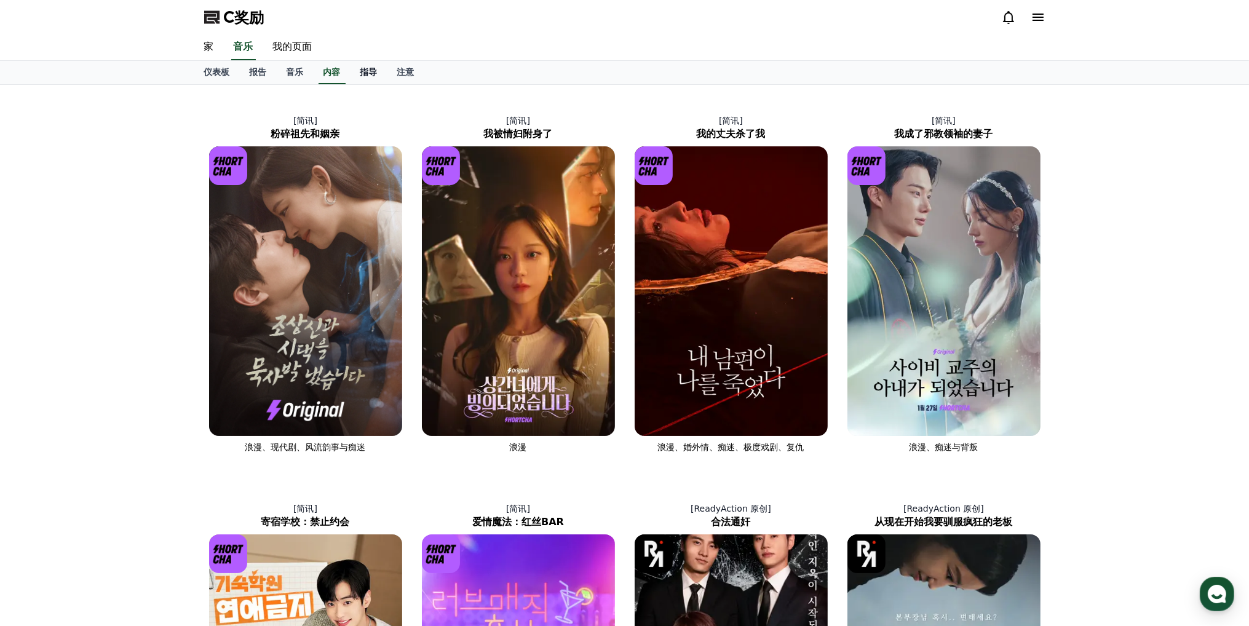
click at [366, 72] on font "指导" at bounding box center [368, 72] width 17 height 10
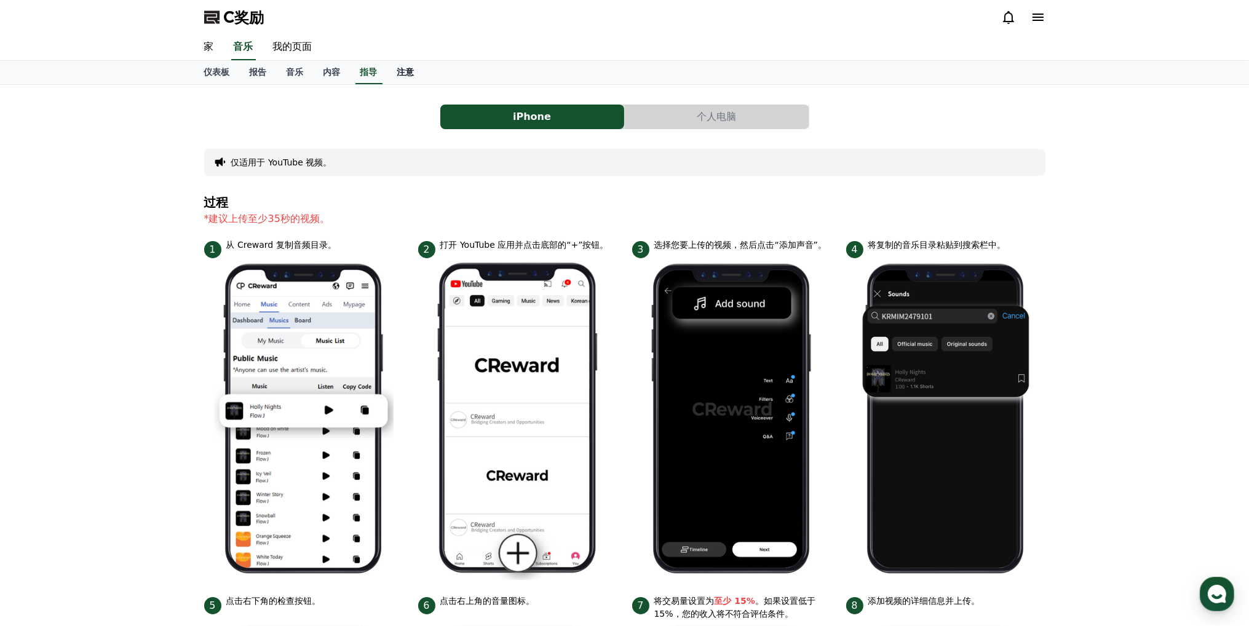
click at [411, 70] on font "注意" at bounding box center [405, 72] width 17 height 10
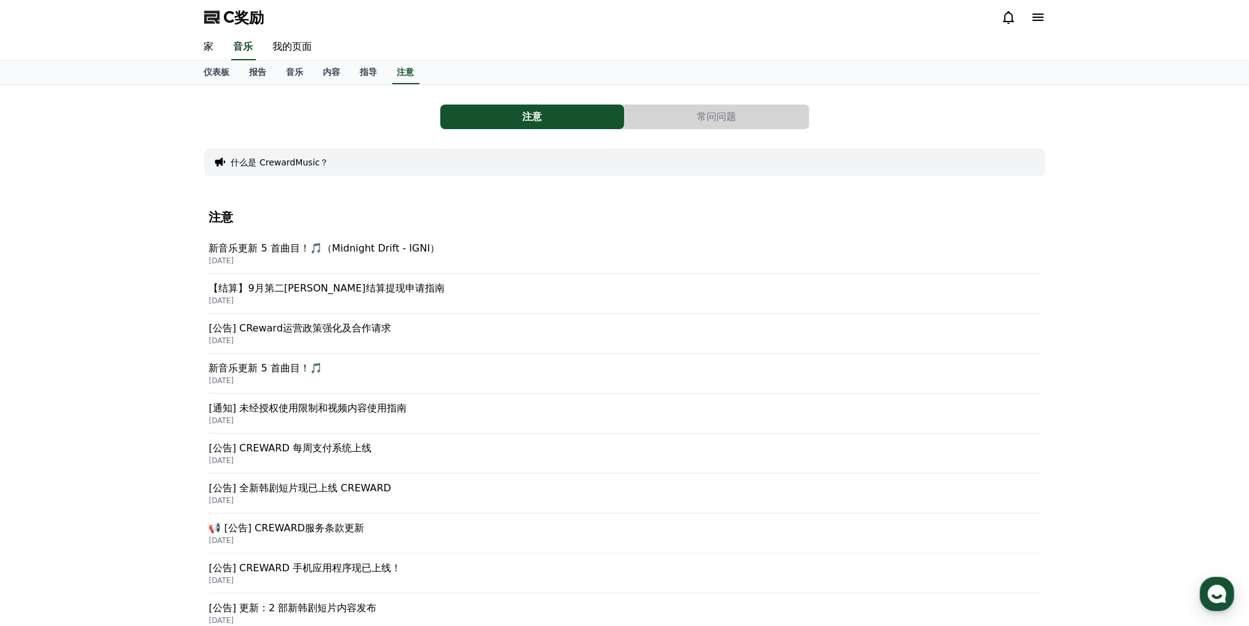
click at [318, 448] on font "[公告] CREWARD 每周支付系统上线" at bounding box center [290, 448] width 162 height 12
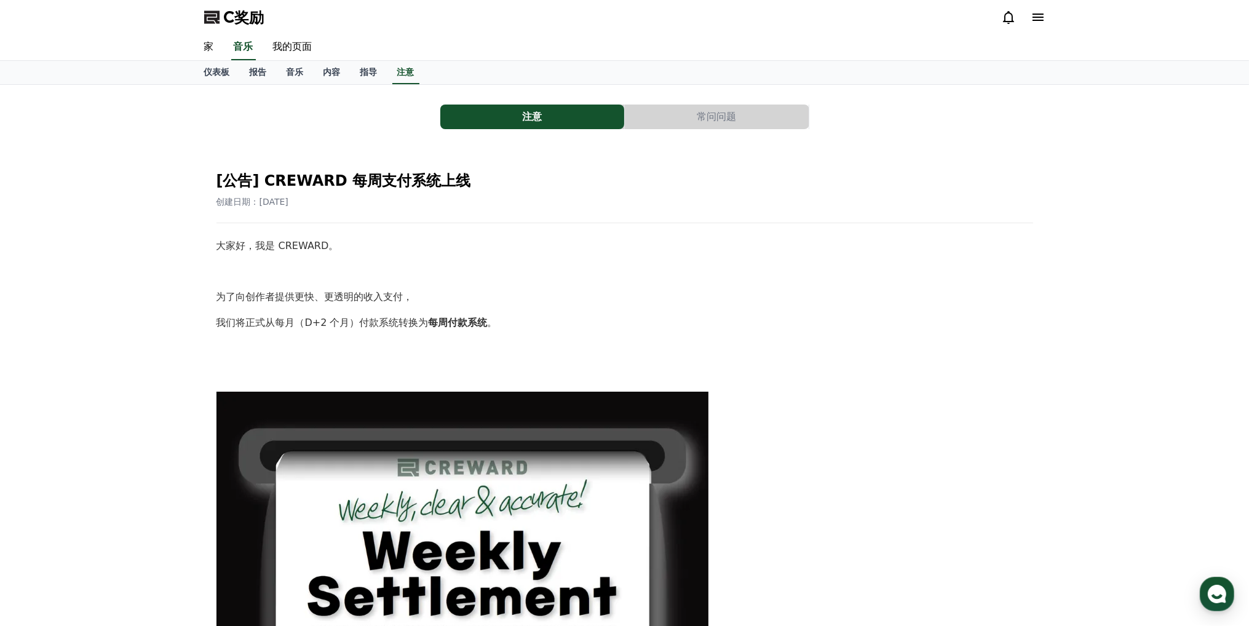
click at [1035, 15] on icon at bounding box center [1038, 17] width 15 height 15
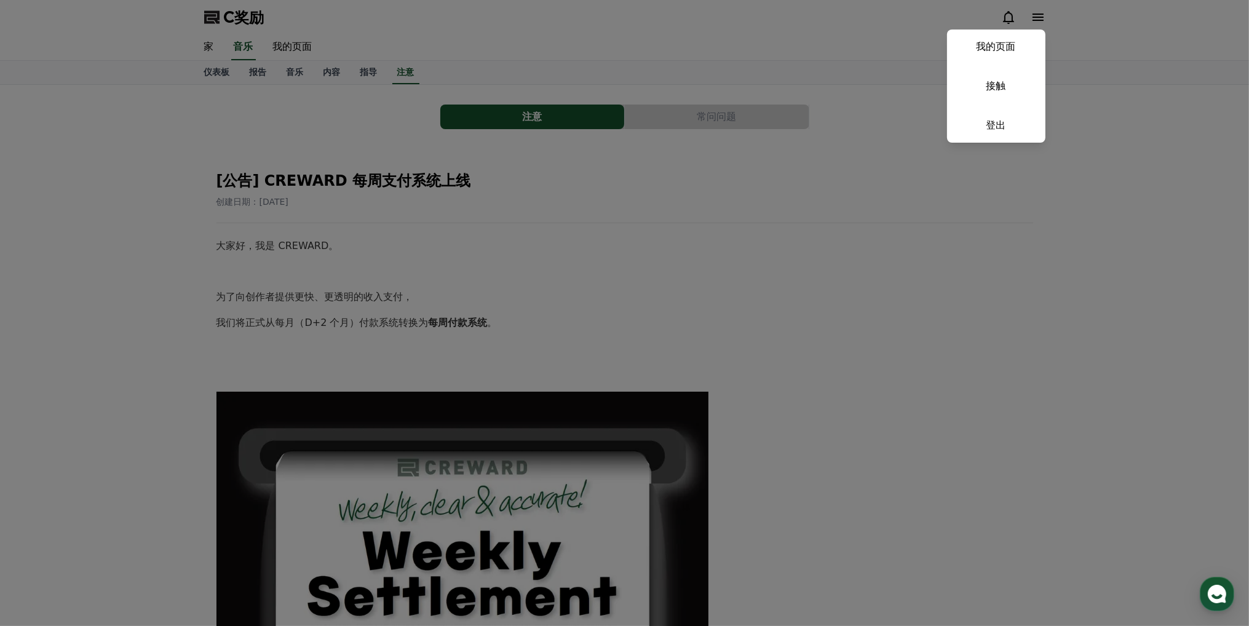
click at [884, 182] on button "关闭" at bounding box center [624, 313] width 1249 height 626
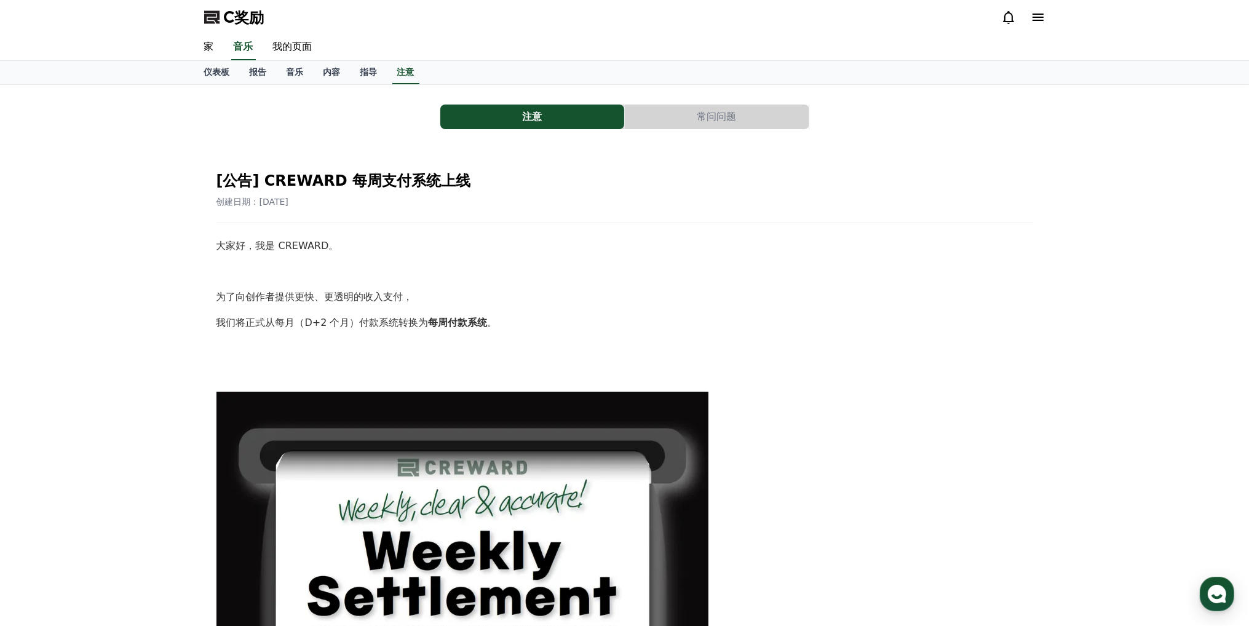
click at [1007, 16] on icon at bounding box center [1008, 17] width 15 height 15
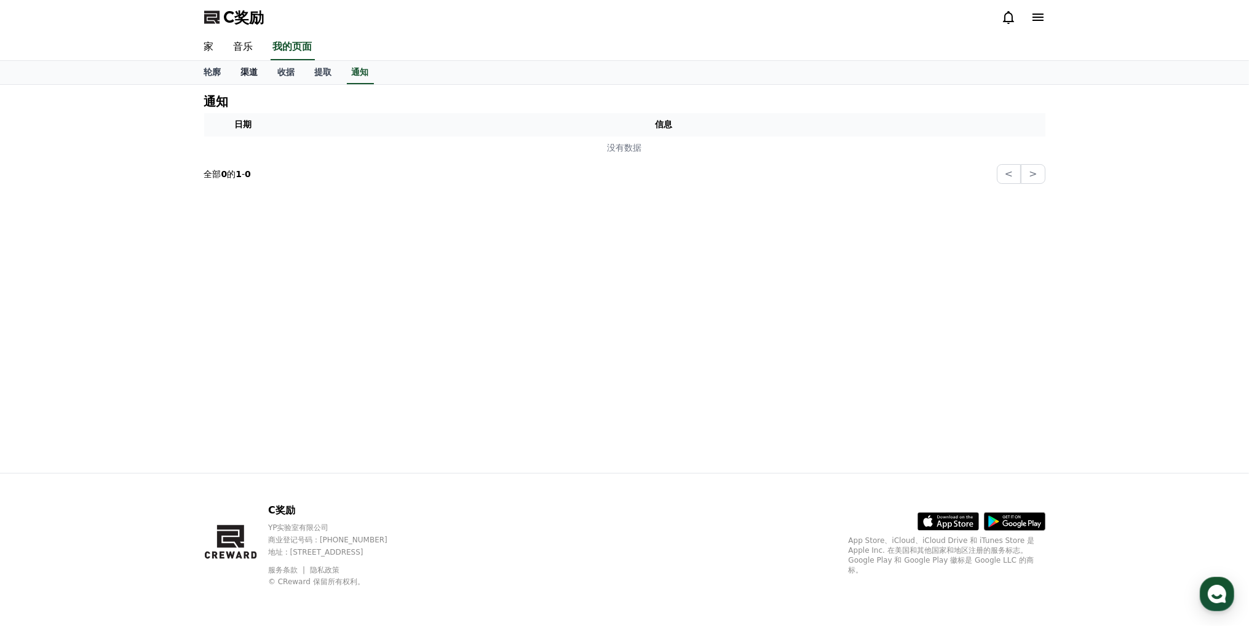
click at [250, 69] on font "渠道" at bounding box center [249, 72] width 17 height 10
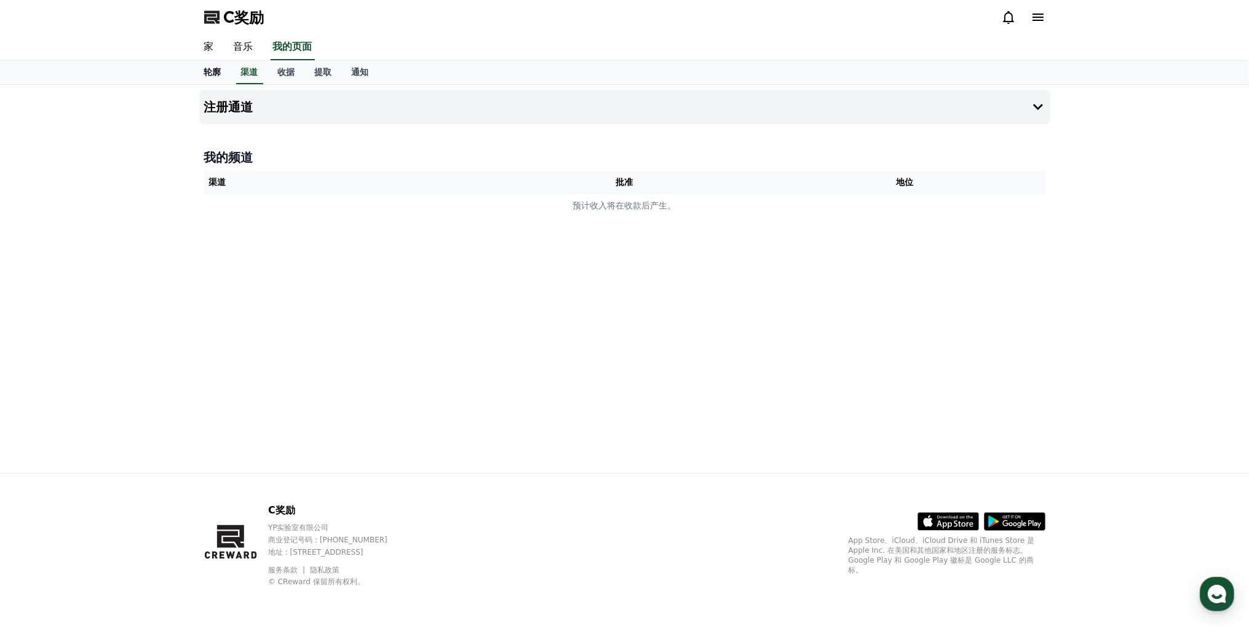
click at [218, 73] on font "轮廓" at bounding box center [212, 72] width 17 height 10
select select "**********"
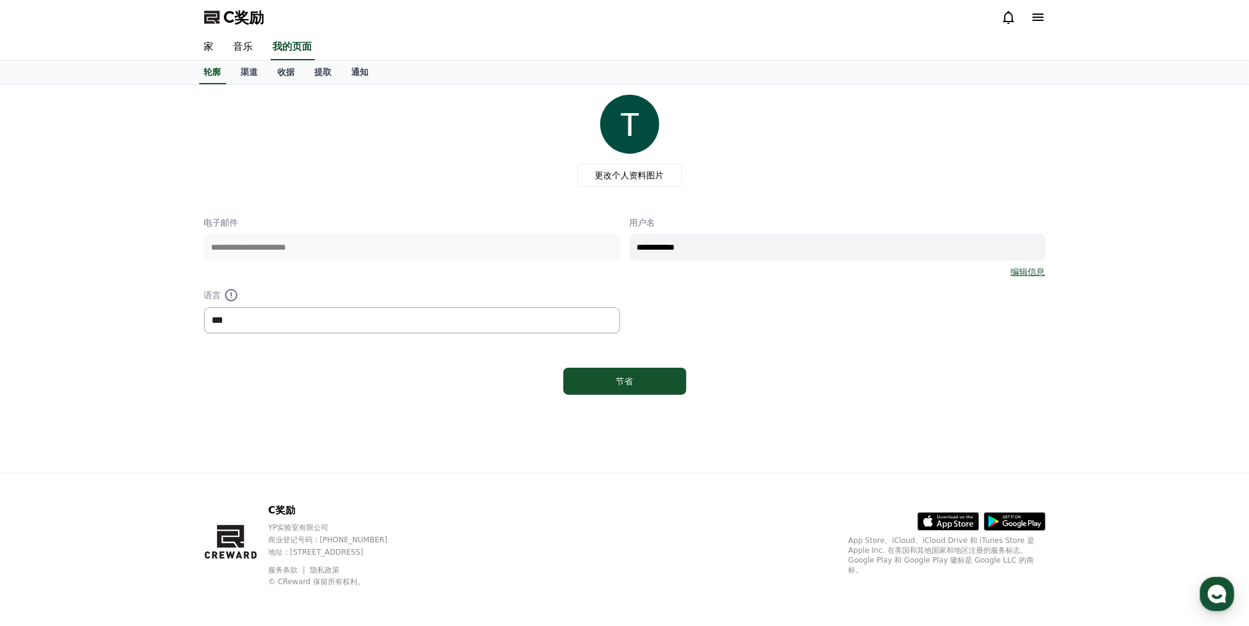
click at [335, 322] on select "*** ** ***" at bounding box center [412, 320] width 416 height 26
click at [204, 307] on select "*** ** ***" at bounding box center [412, 320] width 416 height 26
click at [327, 67] on font "提取" at bounding box center [323, 72] width 17 height 10
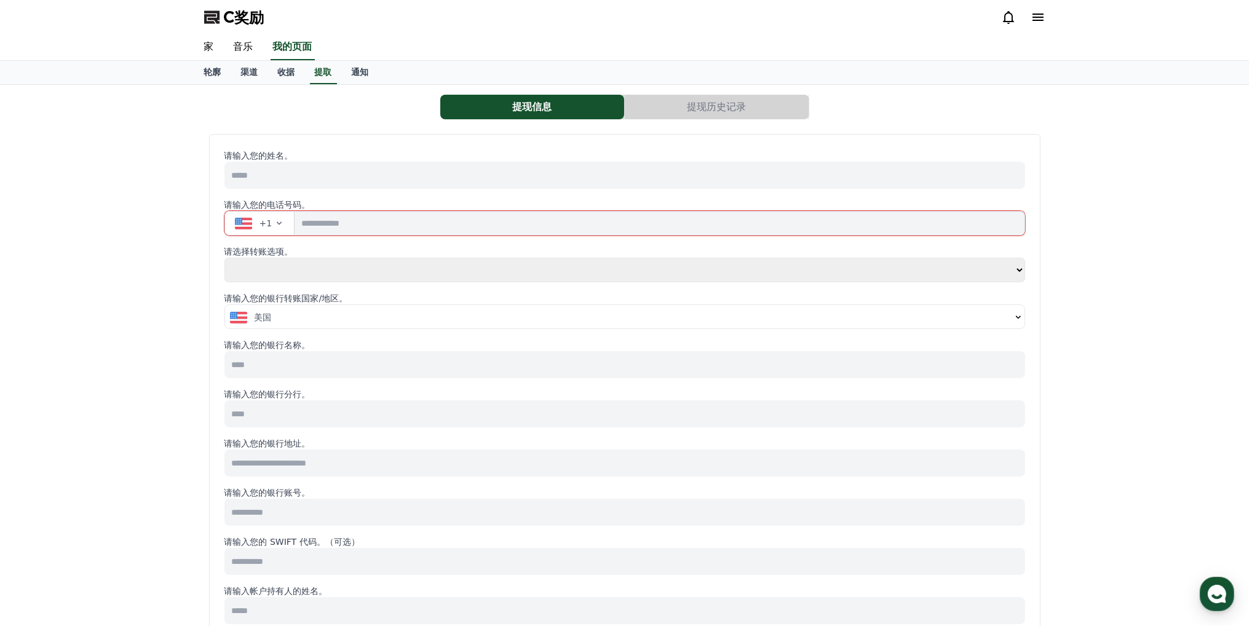
click at [305, 269] on select "**** **" at bounding box center [624, 270] width 801 height 25
select select "**********"
click at [224, 258] on select "**** **" at bounding box center [624, 270] width 801 height 25
click at [292, 319] on div "美国" at bounding box center [620, 317] width 781 height 12
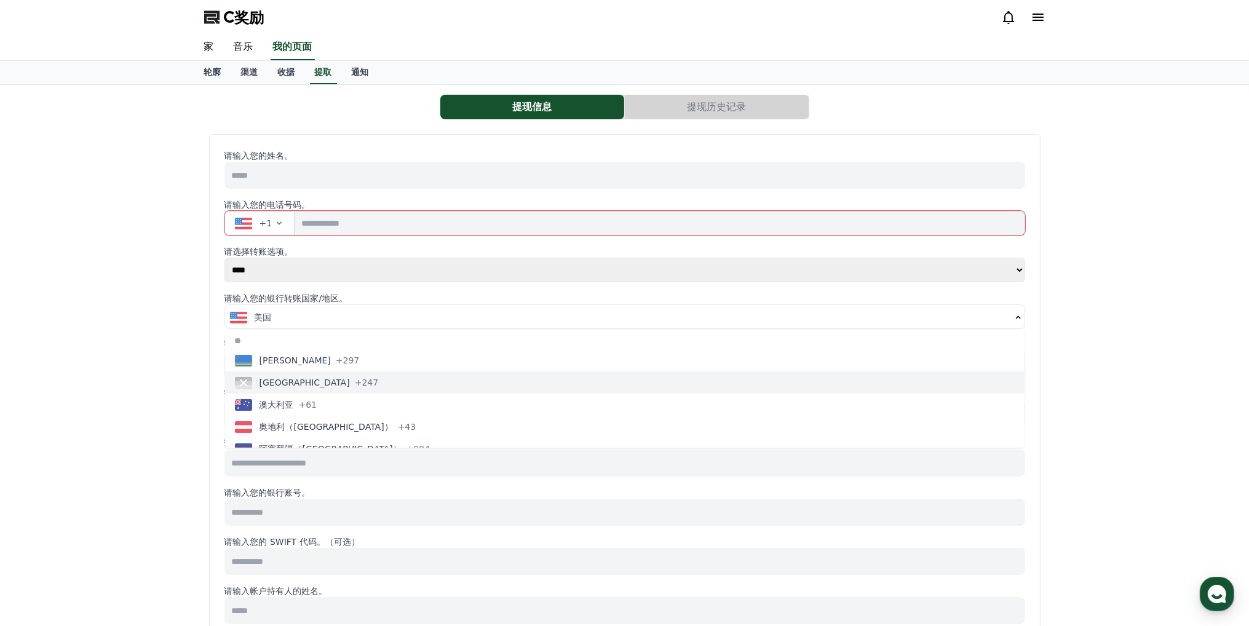
scroll to position [430, 0]
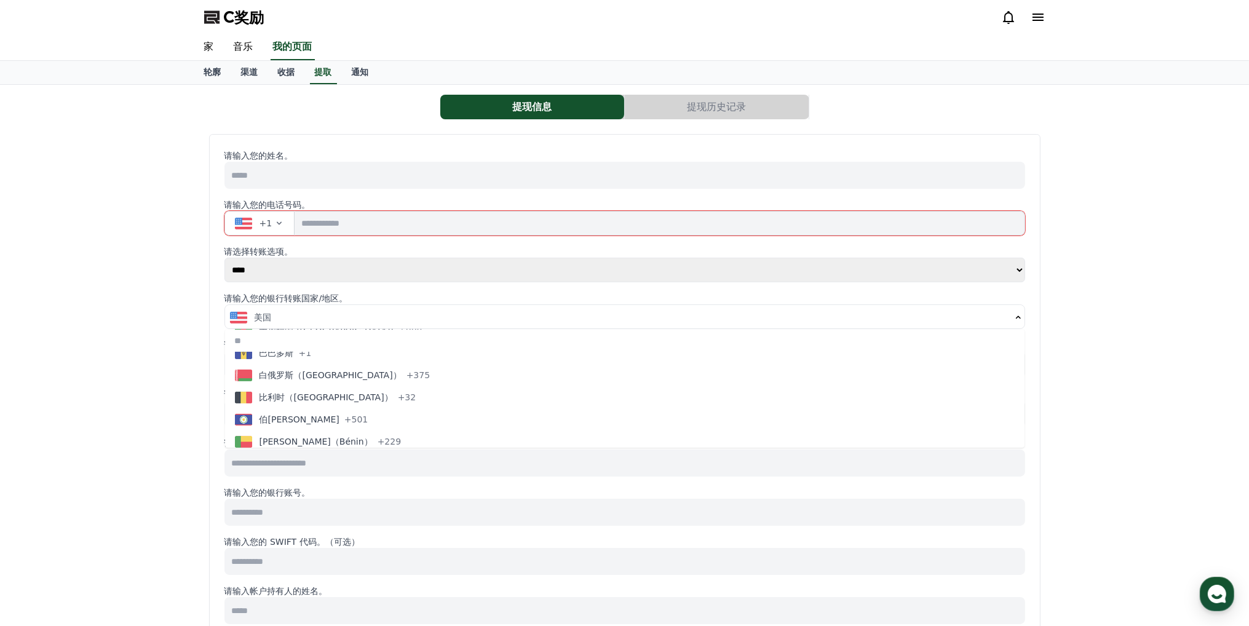
drag, startPoint x: 160, startPoint y: 313, endPoint x: 170, endPoint y: 309, distance: 10.2
click at [162, 312] on div "提现信息 提现历史记录 请输入您的姓名。 请输入您的电话号码。 +1 请选择转账选项。 **** ** 请输入您的银行转账国家/地区。 美国 阿富汗 (阿富汗…" at bounding box center [624, 577] width 1249 height 984
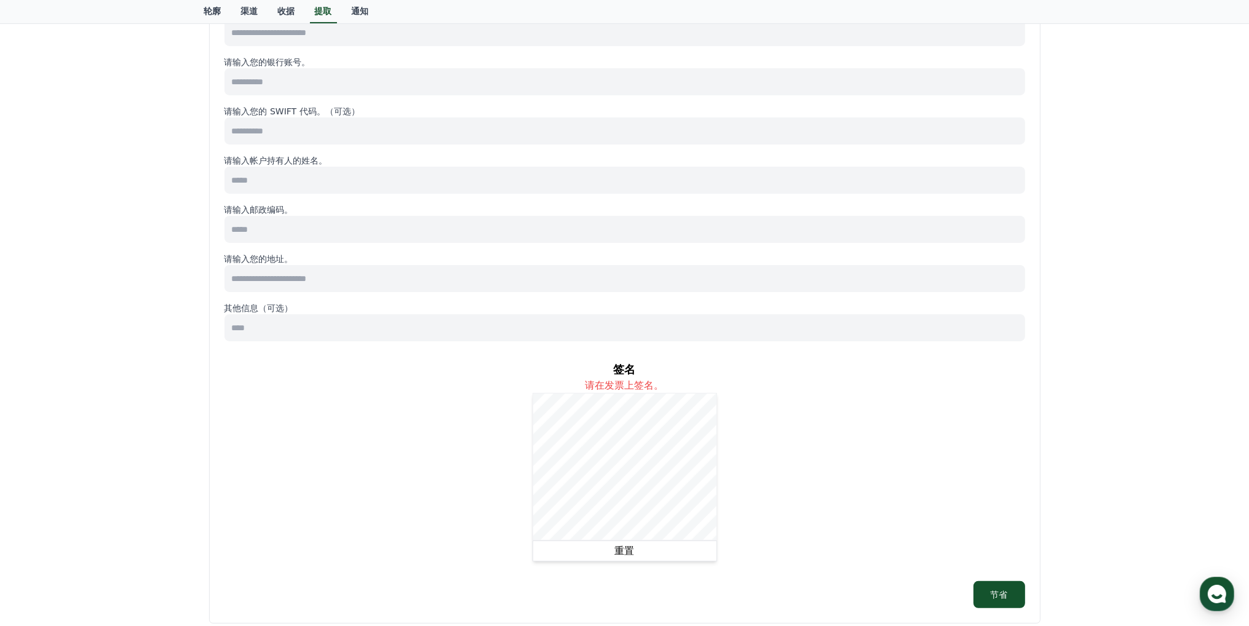
scroll to position [595, 0]
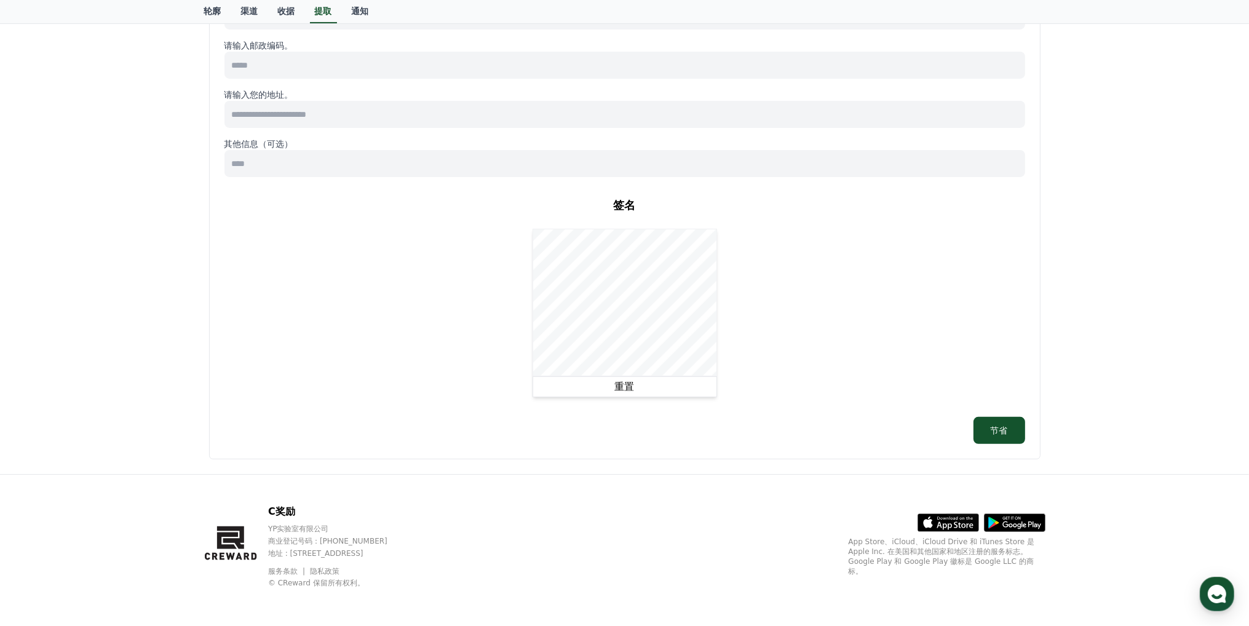
drag, startPoint x: 731, startPoint y: 287, endPoint x: 781, endPoint y: 236, distance: 71.3
click at [784, 232] on div "签名 请在发票上签名。 重置" at bounding box center [624, 297] width 801 height 220
click at [627, 389] on font "重置" at bounding box center [625, 387] width 20 height 12
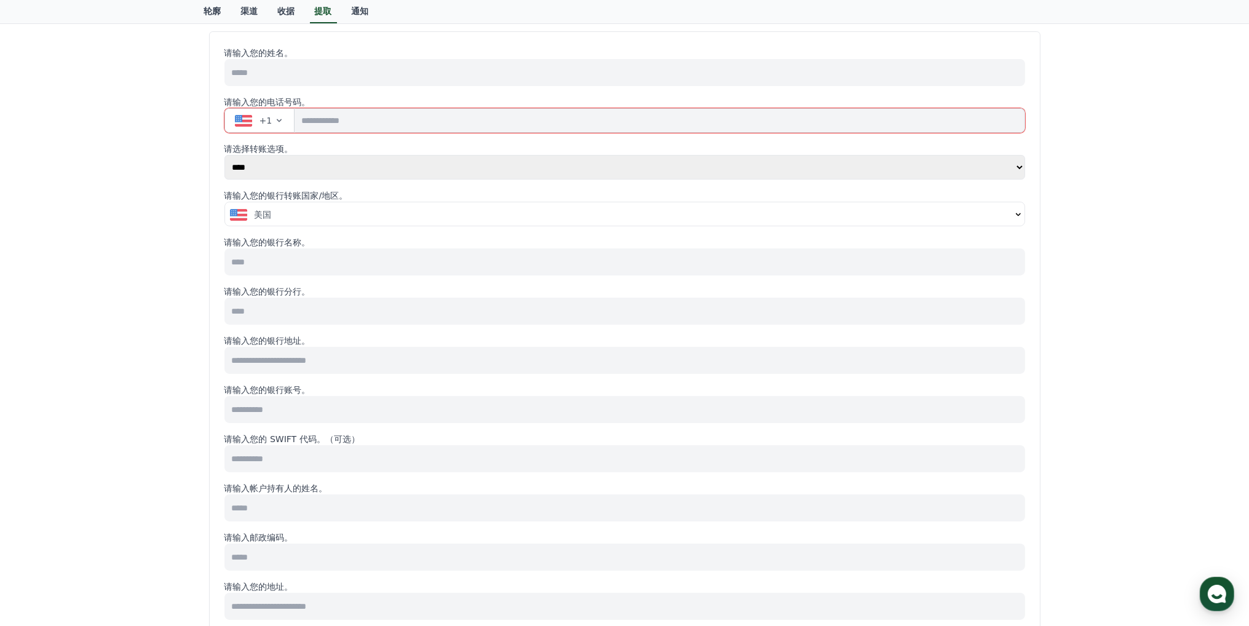
scroll to position [0, 0]
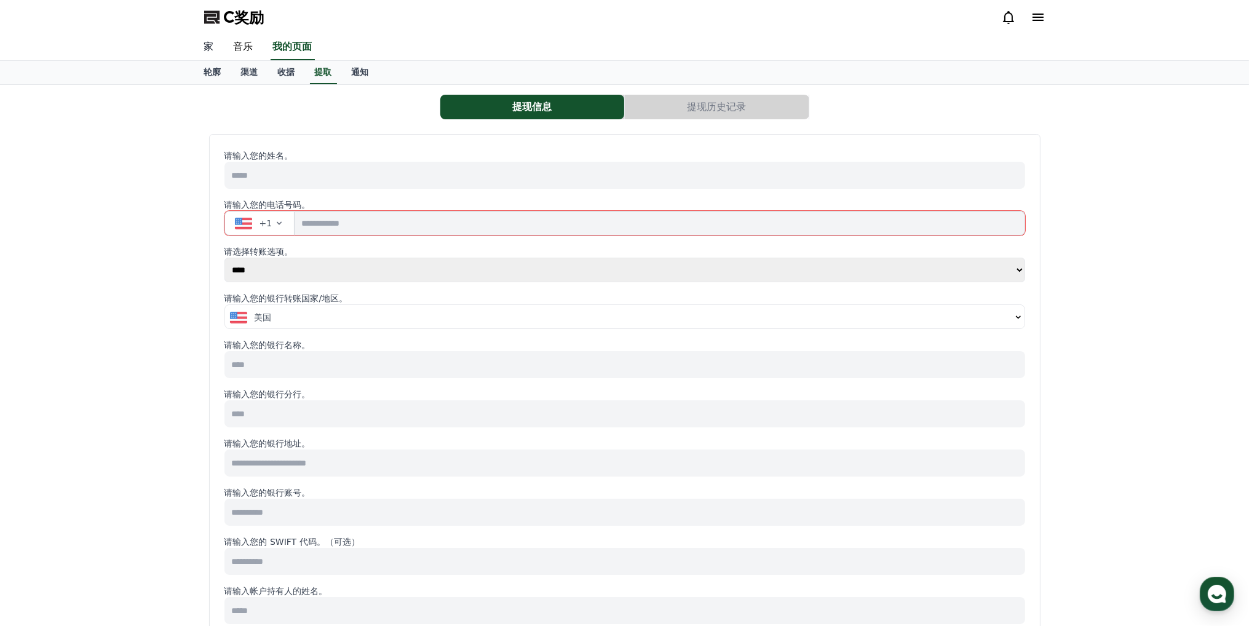
click at [212, 51] on font "家" at bounding box center [209, 47] width 10 height 12
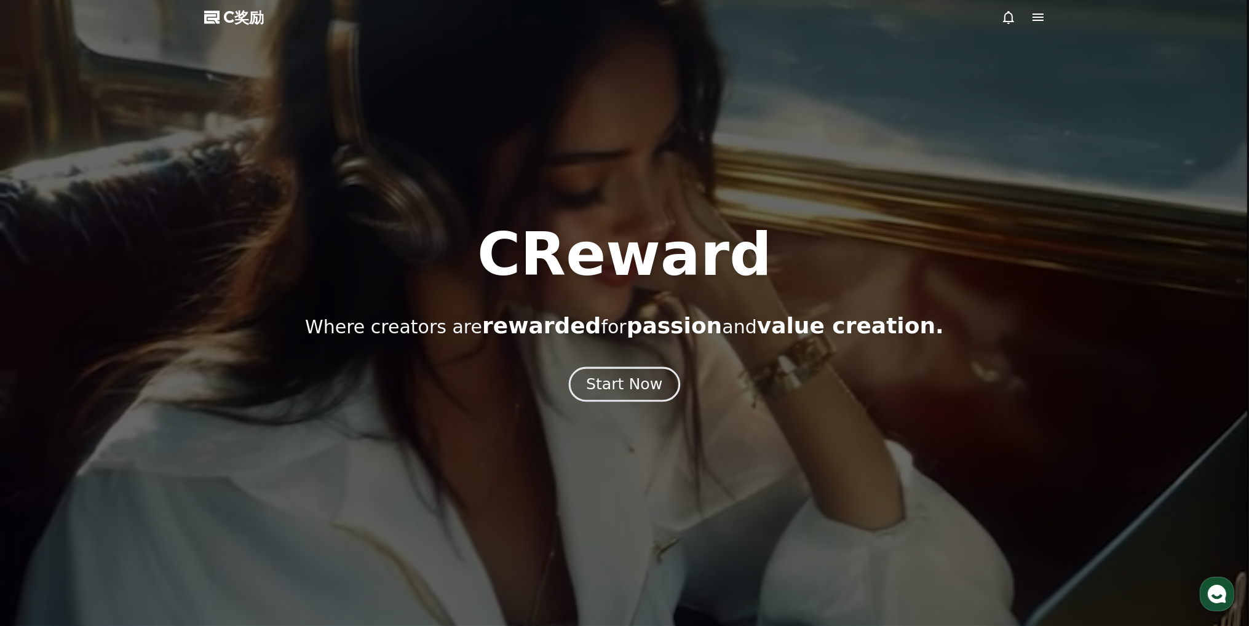
click at [620, 387] on div "Start Now" at bounding box center [624, 384] width 76 height 21
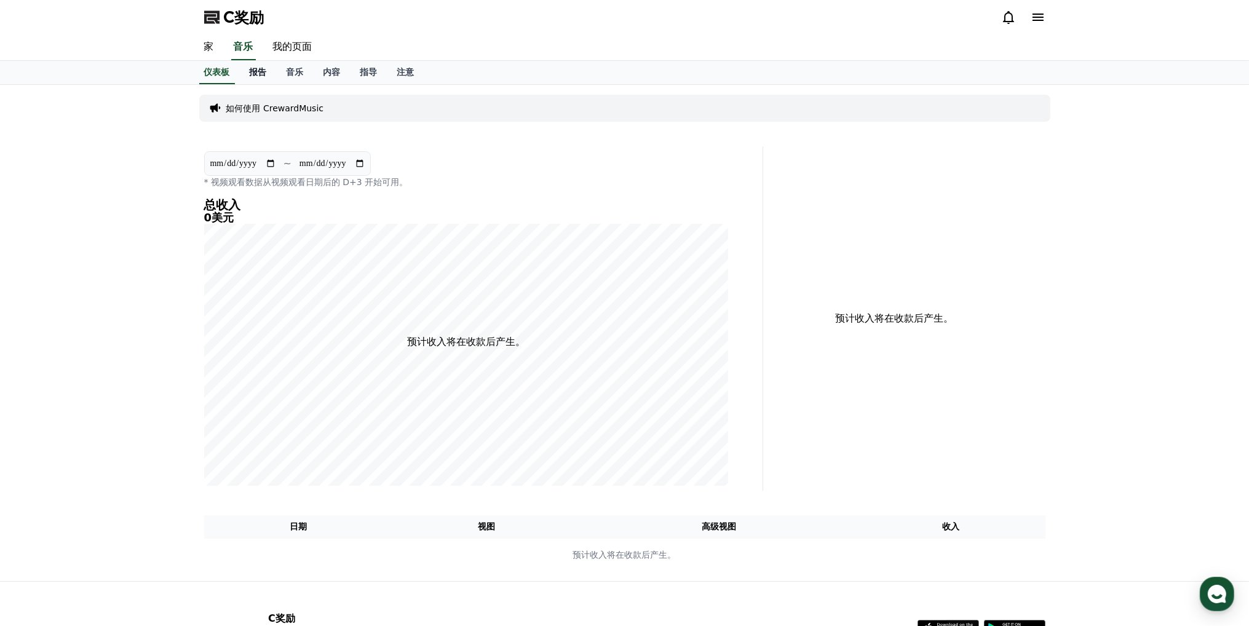
click at [257, 75] on font "报告" at bounding box center [258, 72] width 17 height 10
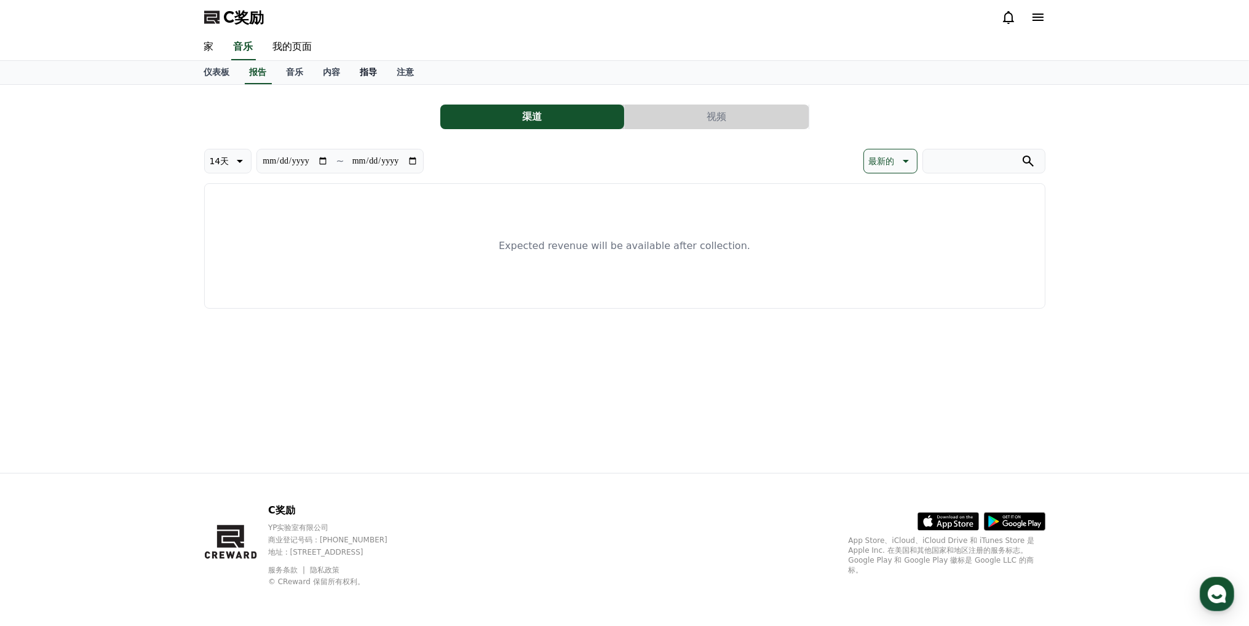
click at [365, 75] on font "指导" at bounding box center [368, 72] width 17 height 10
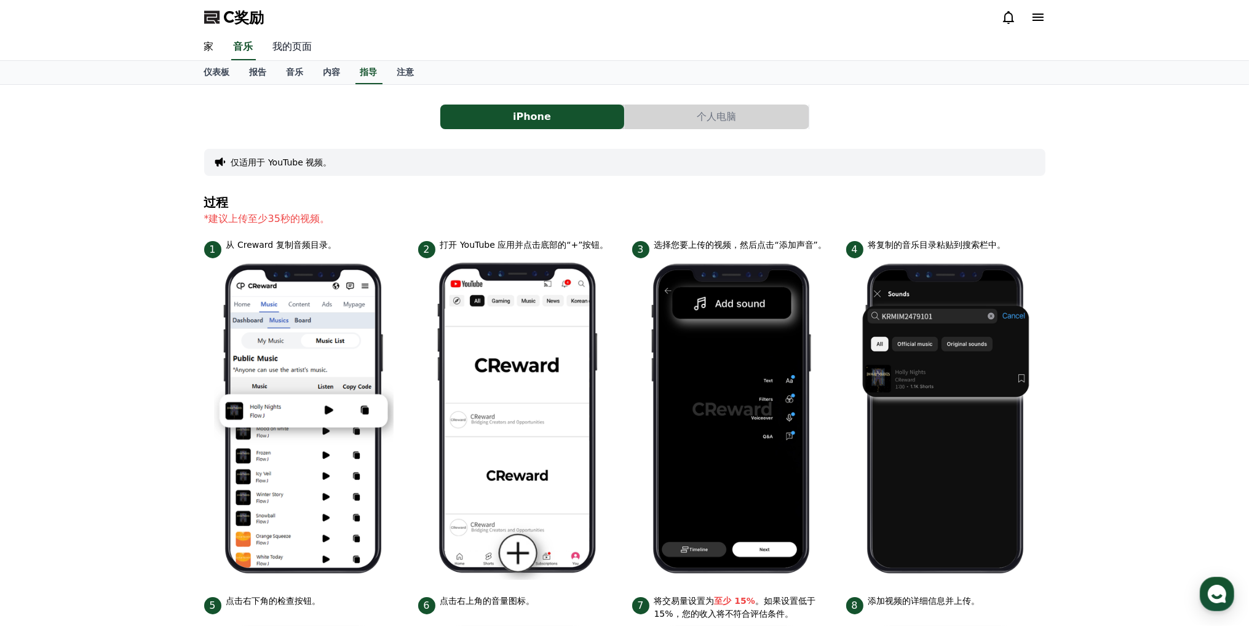
click at [289, 48] on font "我的页面" at bounding box center [292, 47] width 39 height 12
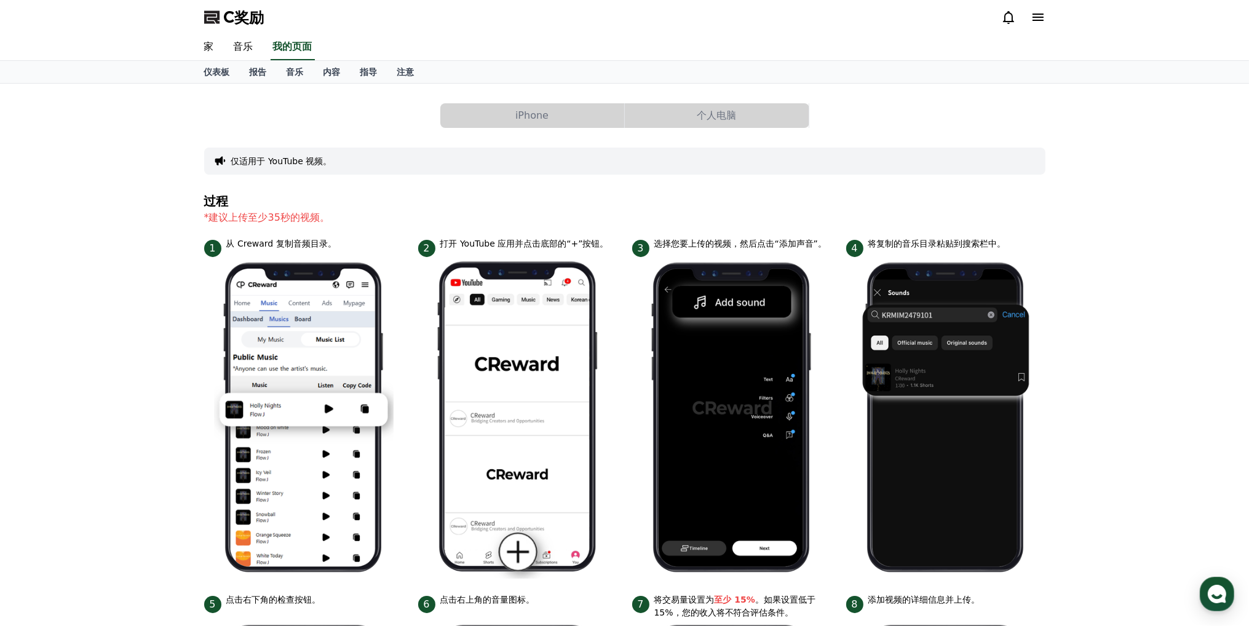
select select "**********"
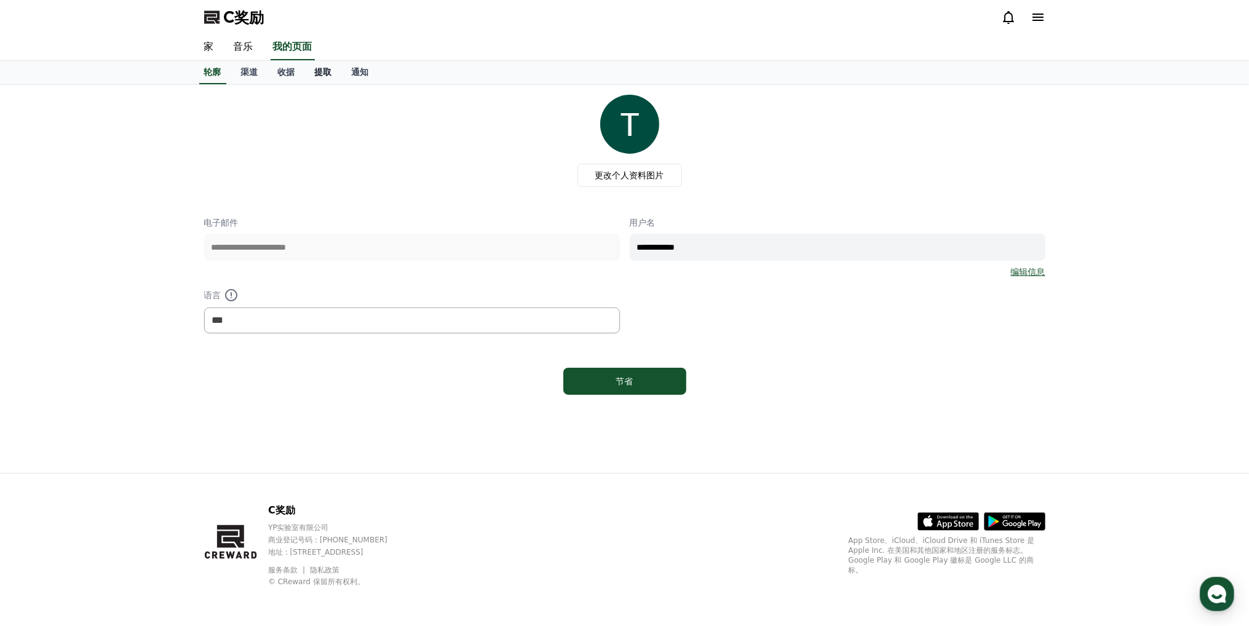
click at [323, 78] on link "提取" at bounding box center [323, 72] width 37 height 23
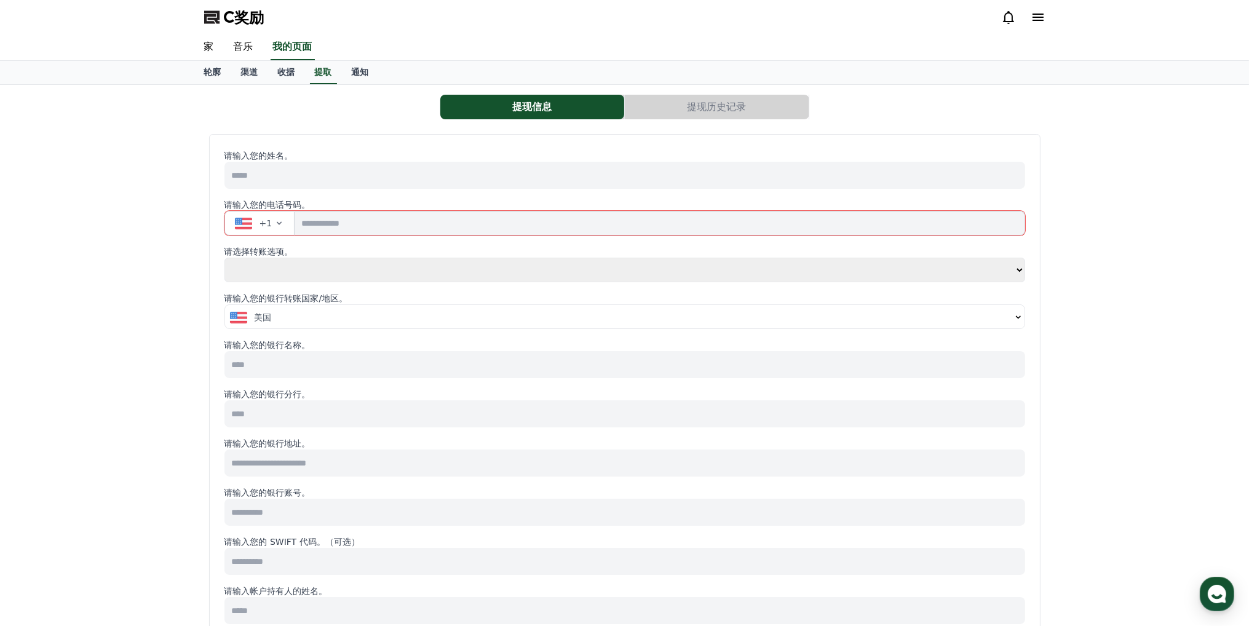
click at [272, 268] on select "**** **" at bounding box center [624, 270] width 801 height 25
select select "**********"
click at [224, 258] on select "**** **" at bounding box center [624, 270] width 801 height 25
click at [291, 315] on div "美国" at bounding box center [620, 317] width 781 height 12
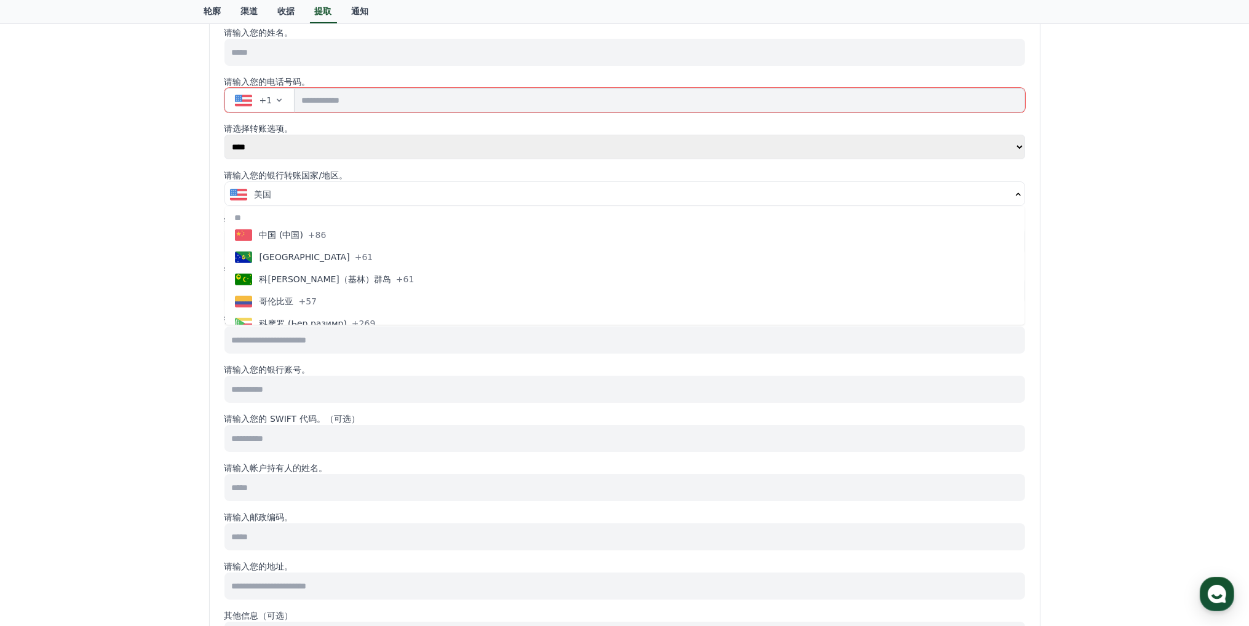
scroll to position [940, 0]
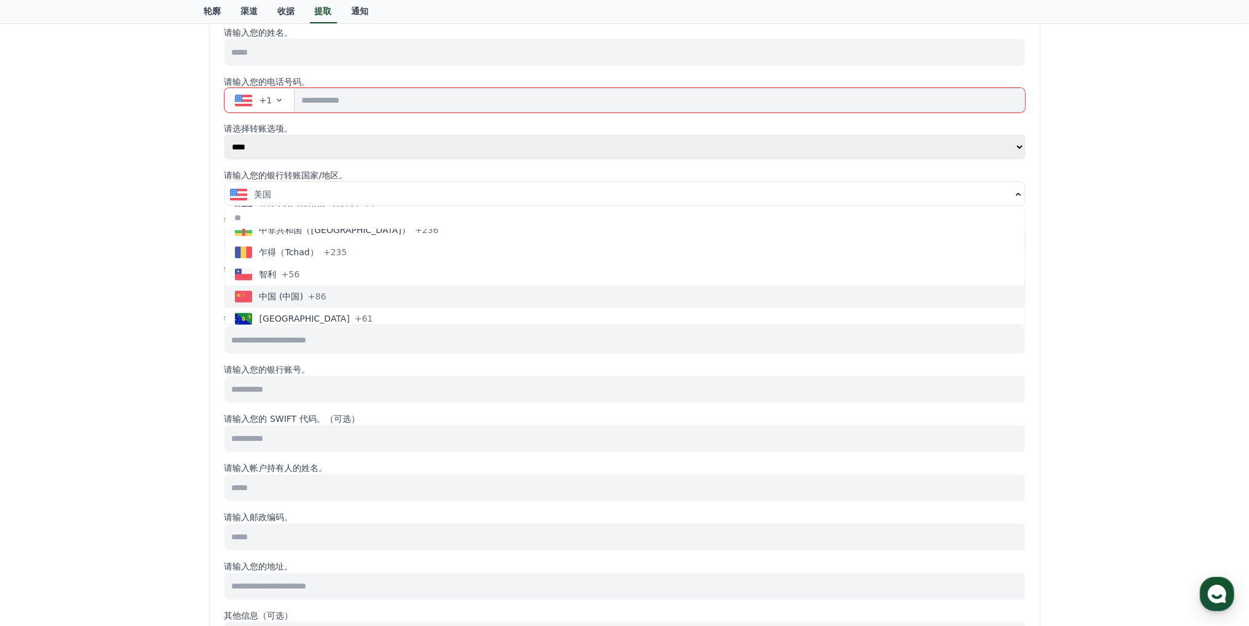
click at [304, 291] on div "中国 (中国) +86" at bounding box center [281, 296] width 92 height 12
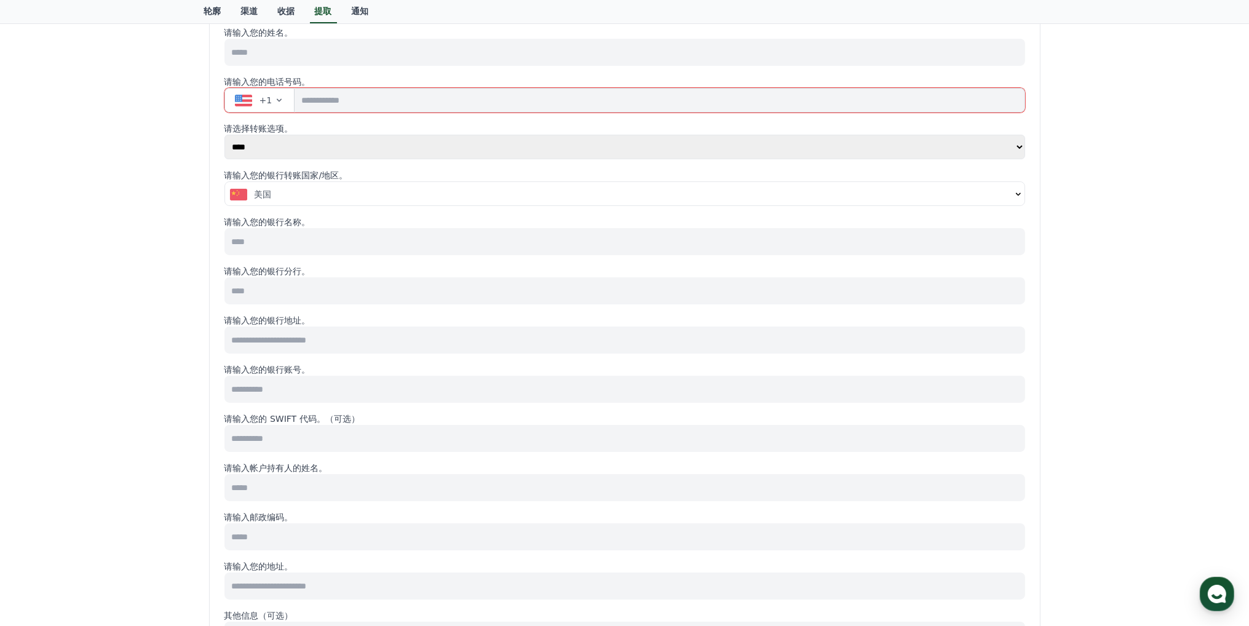
click at [281, 196] on div "美国" at bounding box center [620, 194] width 781 height 12
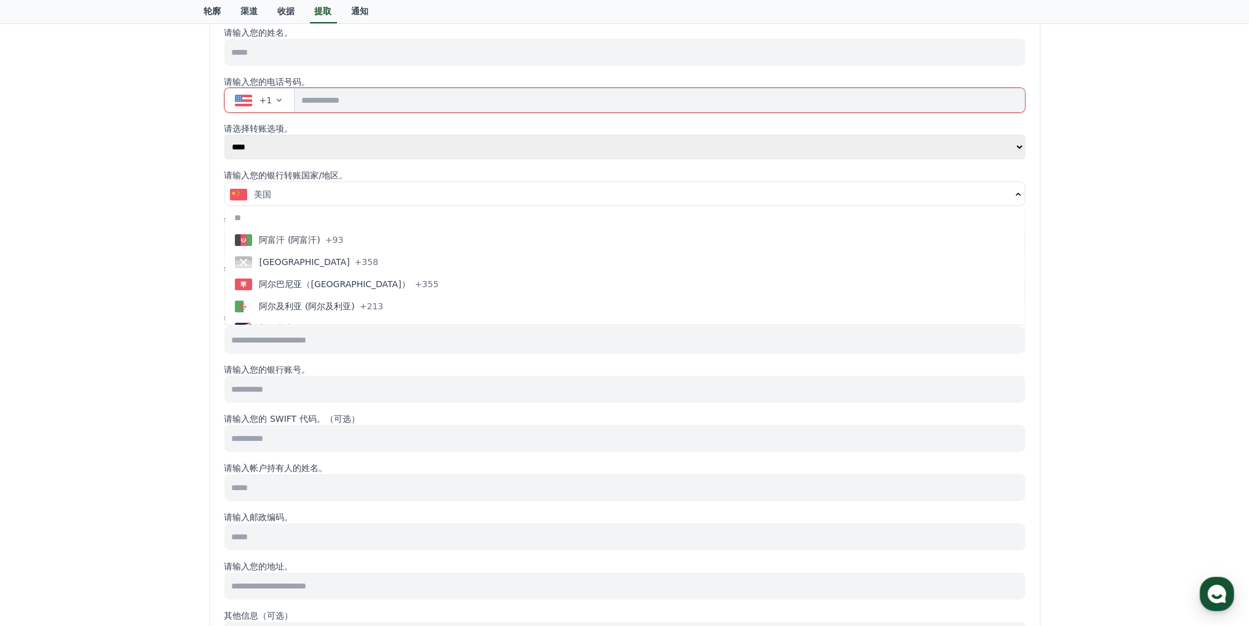
click at [290, 193] on div "美国" at bounding box center [620, 194] width 781 height 12
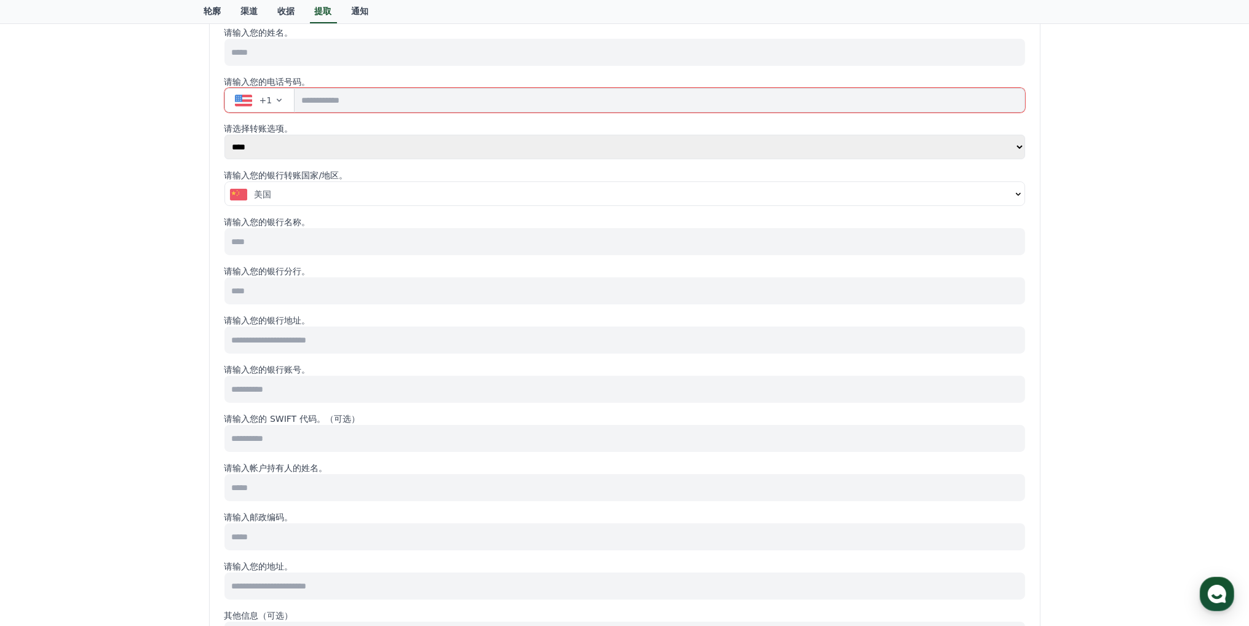
click at [278, 199] on button "美国" at bounding box center [624, 194] width 799 height 25
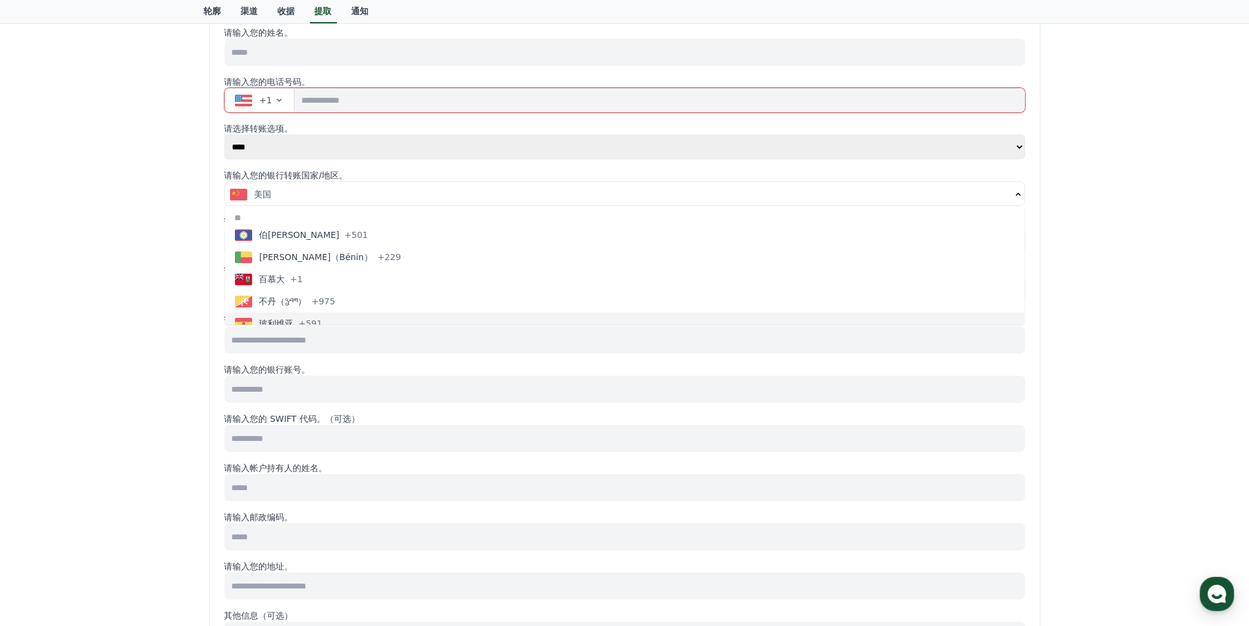
scroll to position [553, 0]
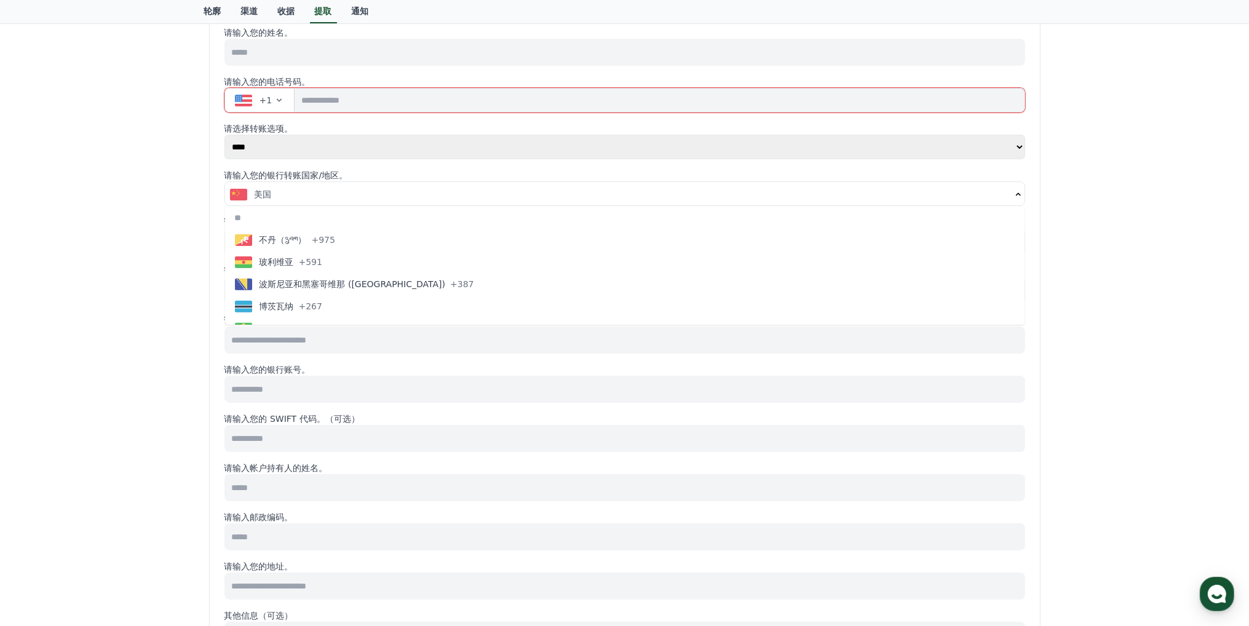
select select
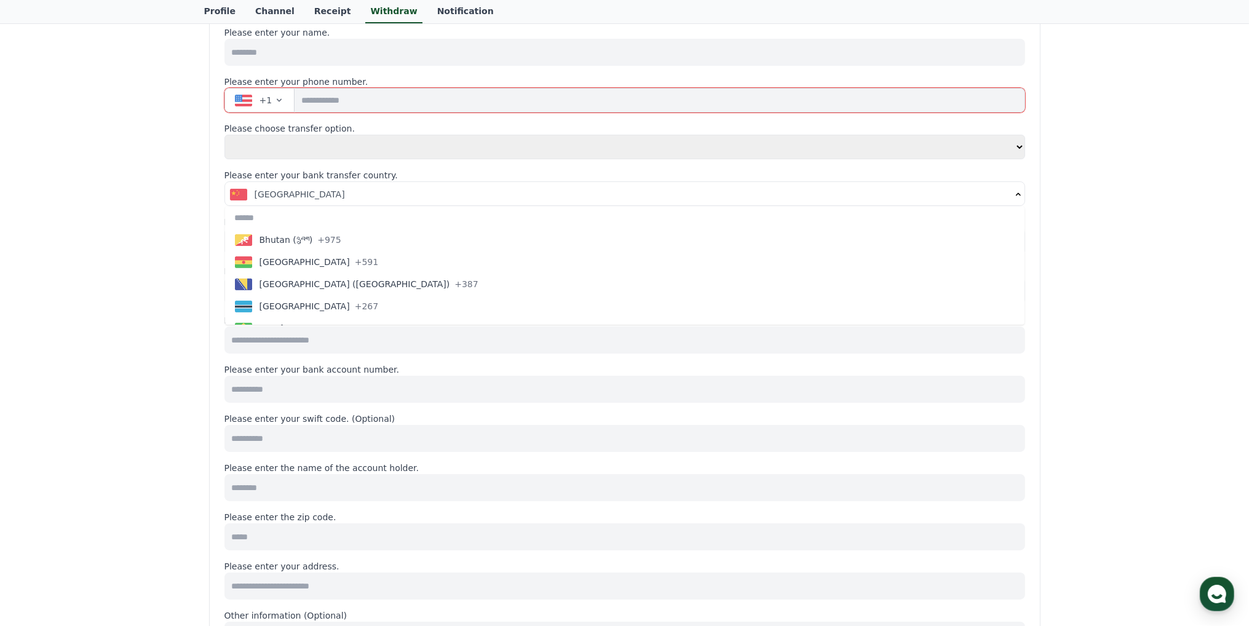
click at [317, 192] on div "[GEOGRAPHIC_DATA]" at bounding box center [620, 194] width 781 height 12
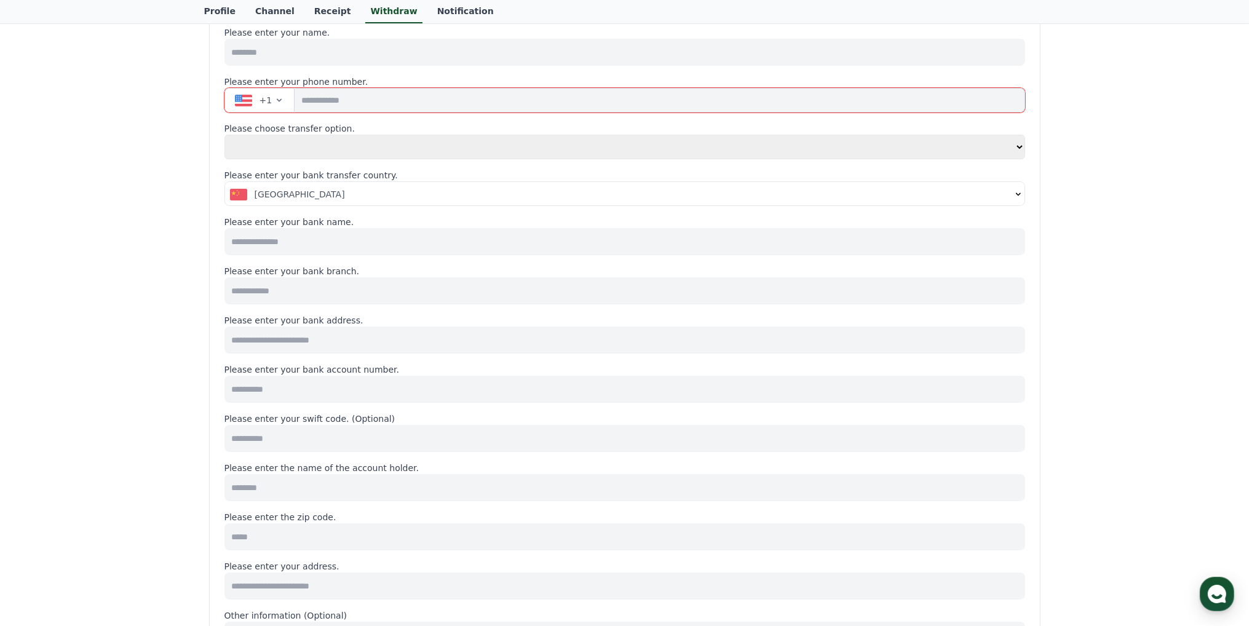
click at [312, 194] on div "[GEOGRAPHIC_DATA]" at bounding box center [620, 194] width 781 height 12
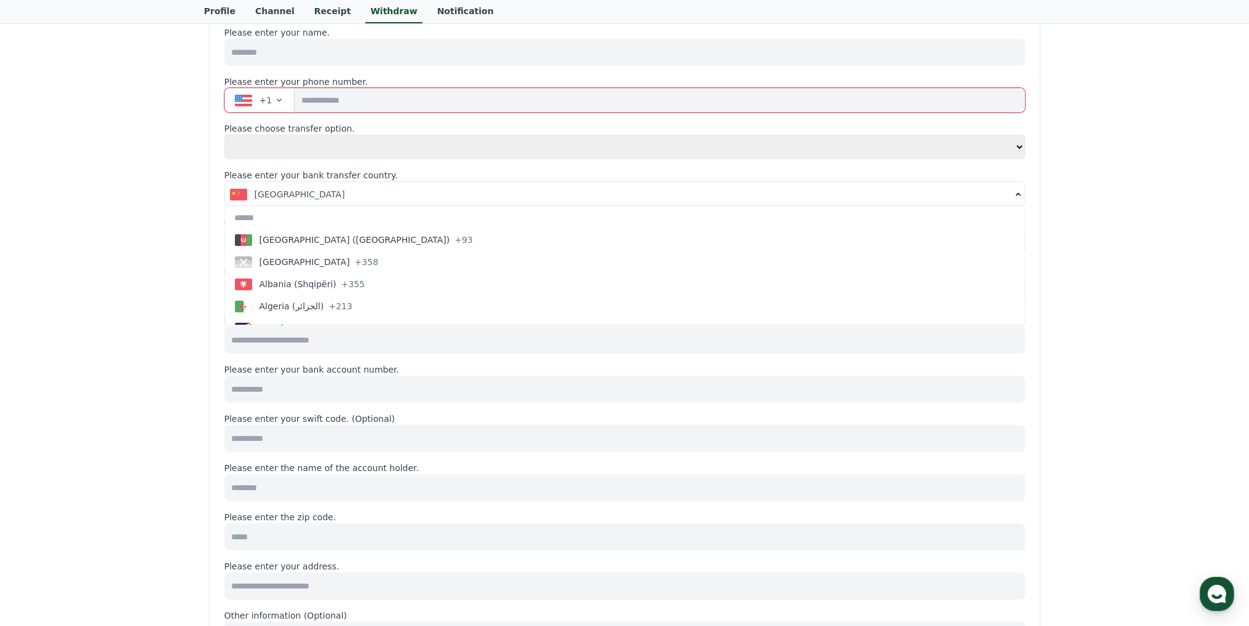
click at [284, 94] on button "+1" at bounding box center [259, 100] width 71 height 25
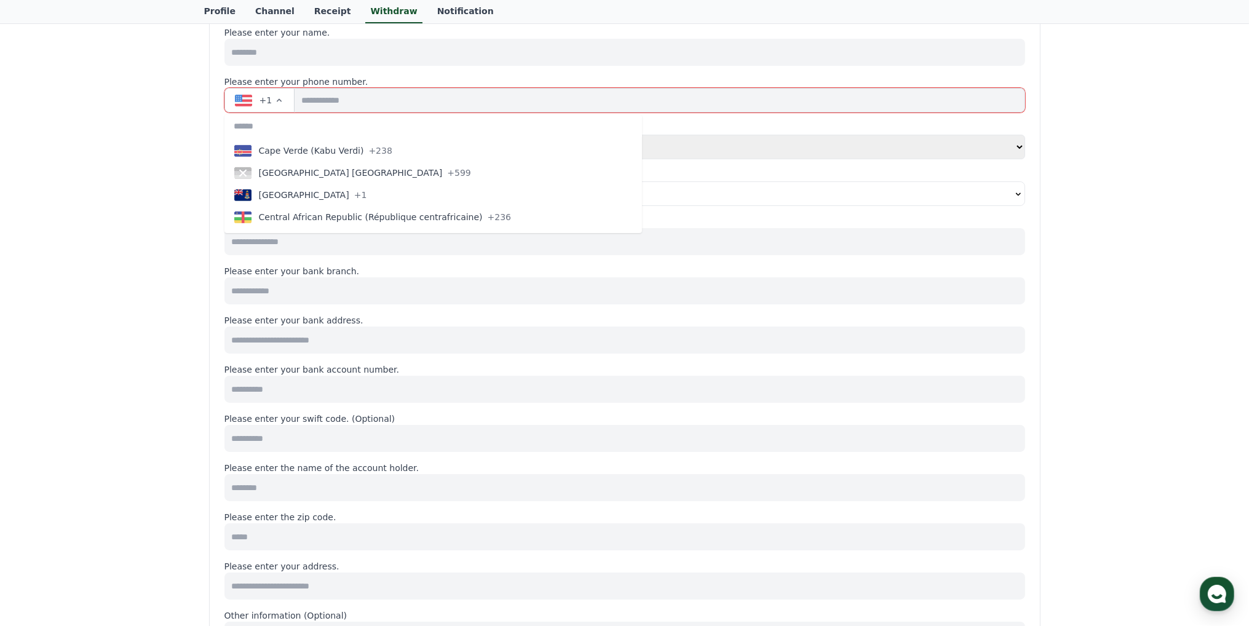
scroll to position [984, 0]
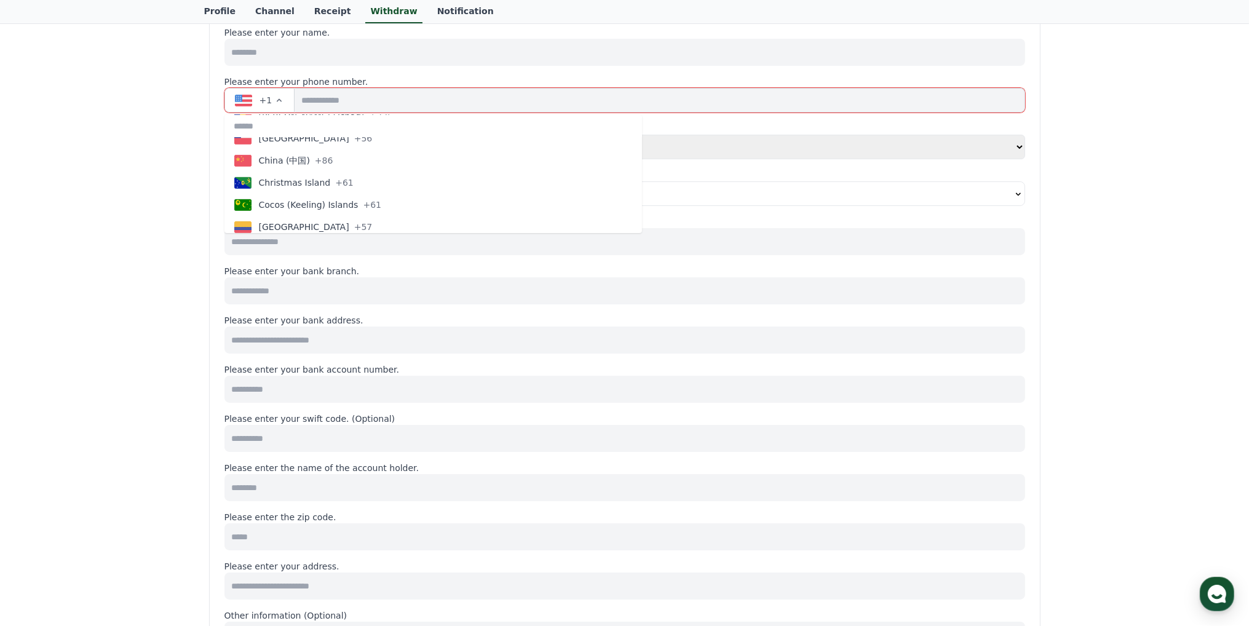
click at [281, 158] on span "China (中国)" at bounding box center [284, 160] width 51 height 12
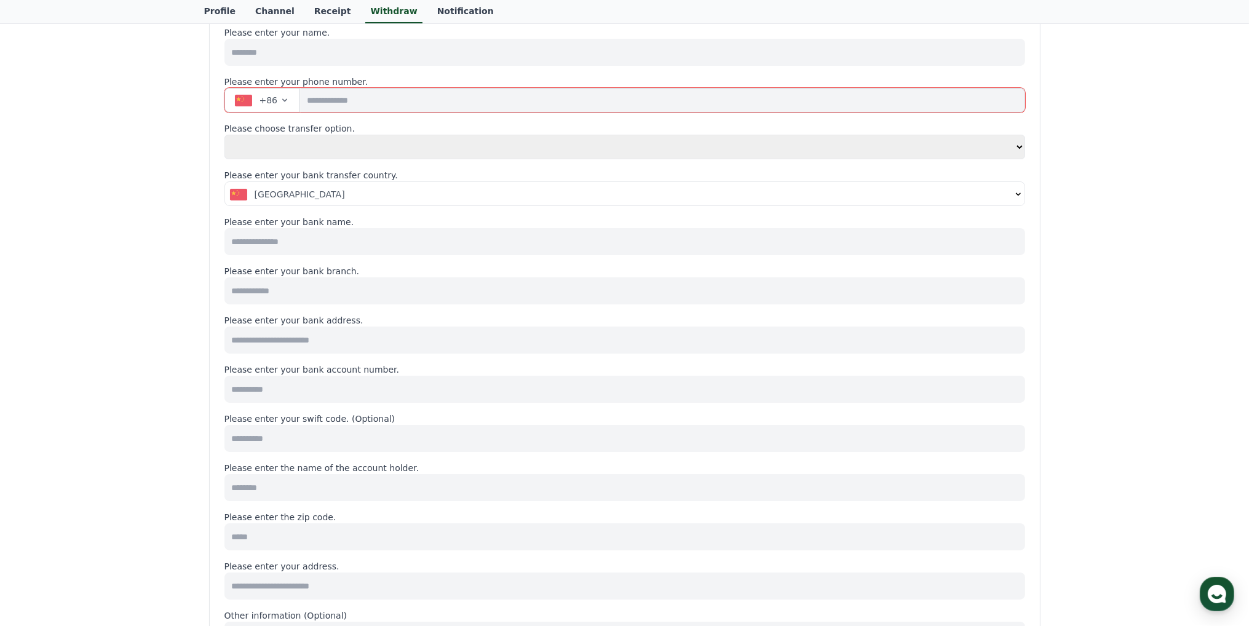
click at [318, 115] on div "**********" at bounding box center [624, 470] width 801 height 889
click at [328, 106] on input "tel" at bounding box center [662, 100] width 724 height 25
click at [324, 144] on select "**********" at bounding box center [624, 147] width 801 height 25
select select "**********"
click at [224, 135] on select "**********" at bounding box center [624, 147] width 801 height 25
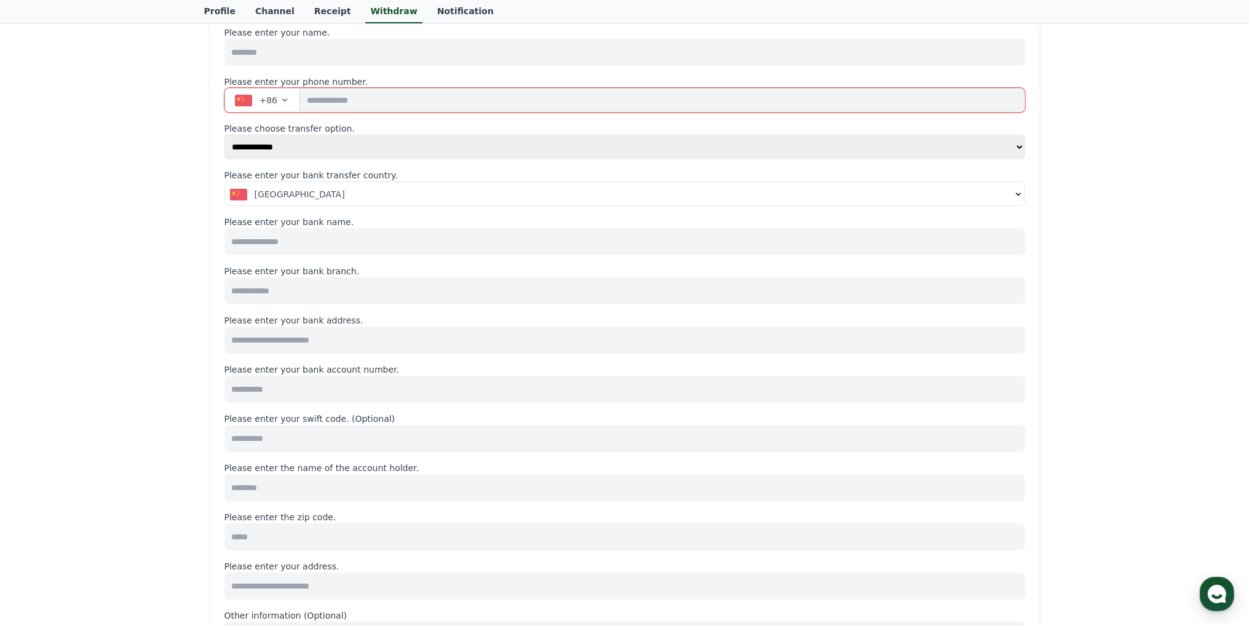
click at [291, 197] on span "[GEOGRAPHIC_DATA]" at bounding box center [300, 194] width 90 height 12
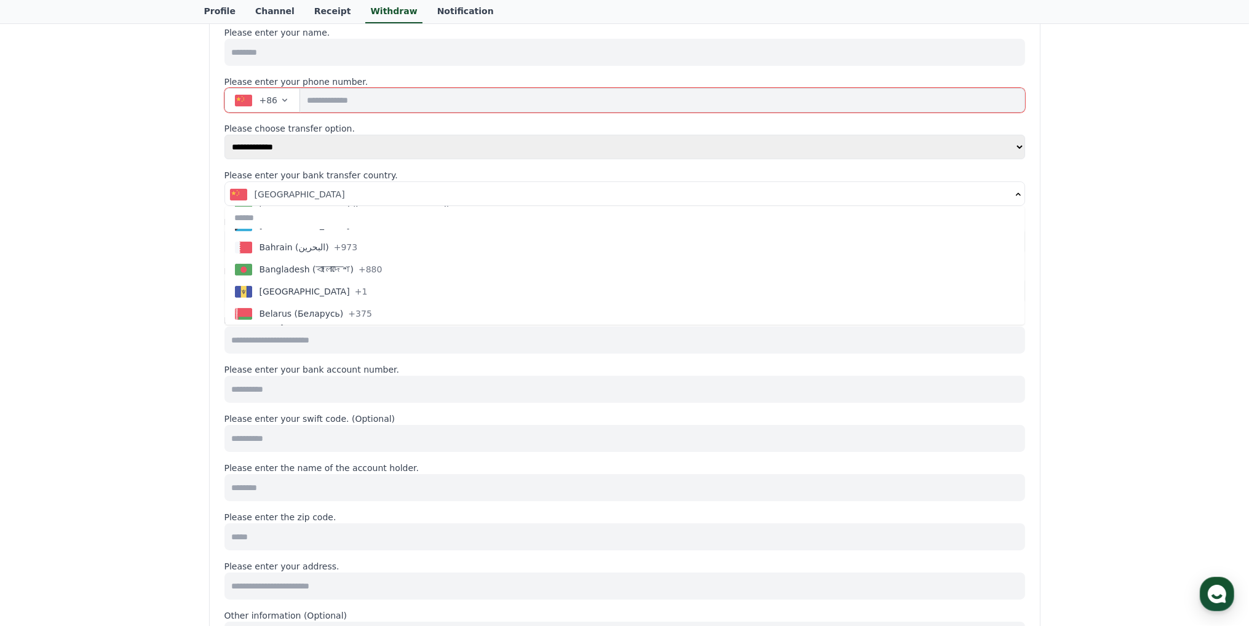
scroll to position [492, 0]
click at [323, 194] on div "[GEOGRAPHIC_DATA]" at bounding box center [620, 194] width 781 height 12
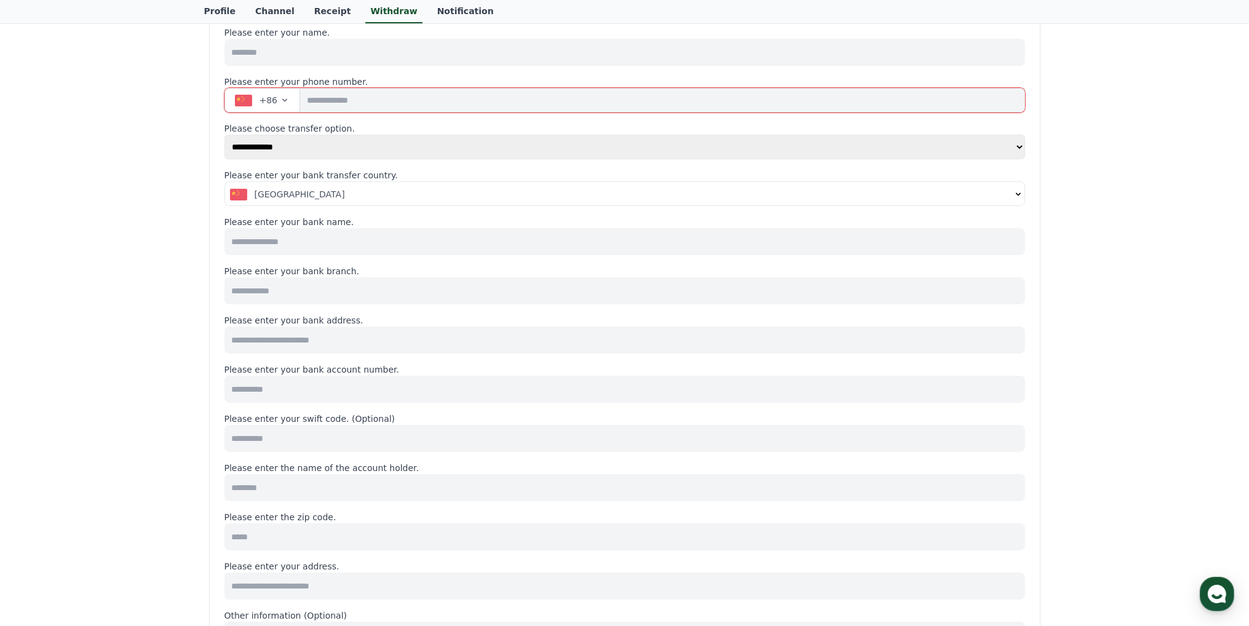
click at [317, 243] on input at bounding box center [624, 241] width 801 height 27
select select
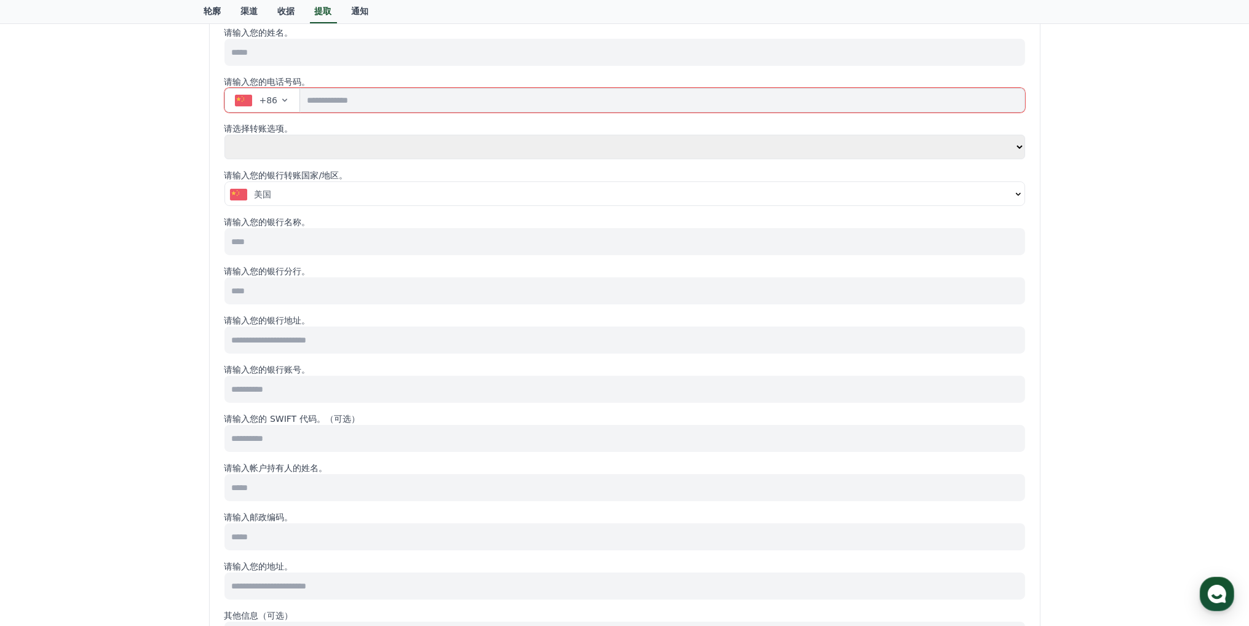
click at [291, 245] on input at bounding box center [624, 241] width 801 height 27
click at [286, 197] on div "美国" at bounding box center [620, 194] width 781 height 12
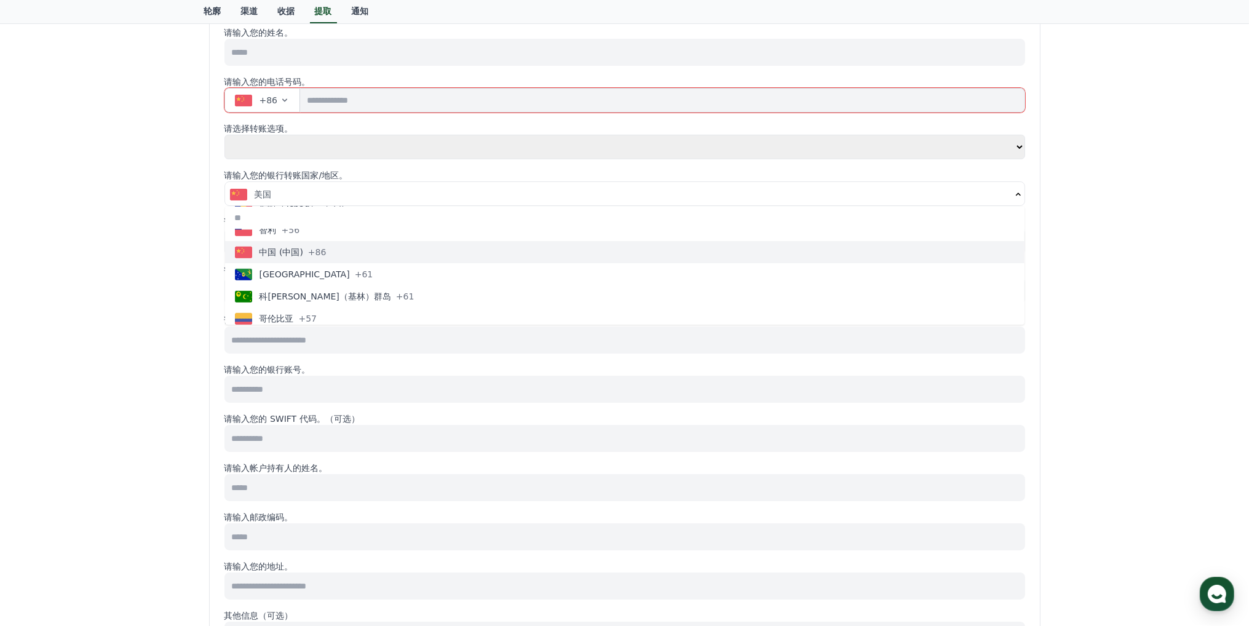
scroll to position [1168, 0]
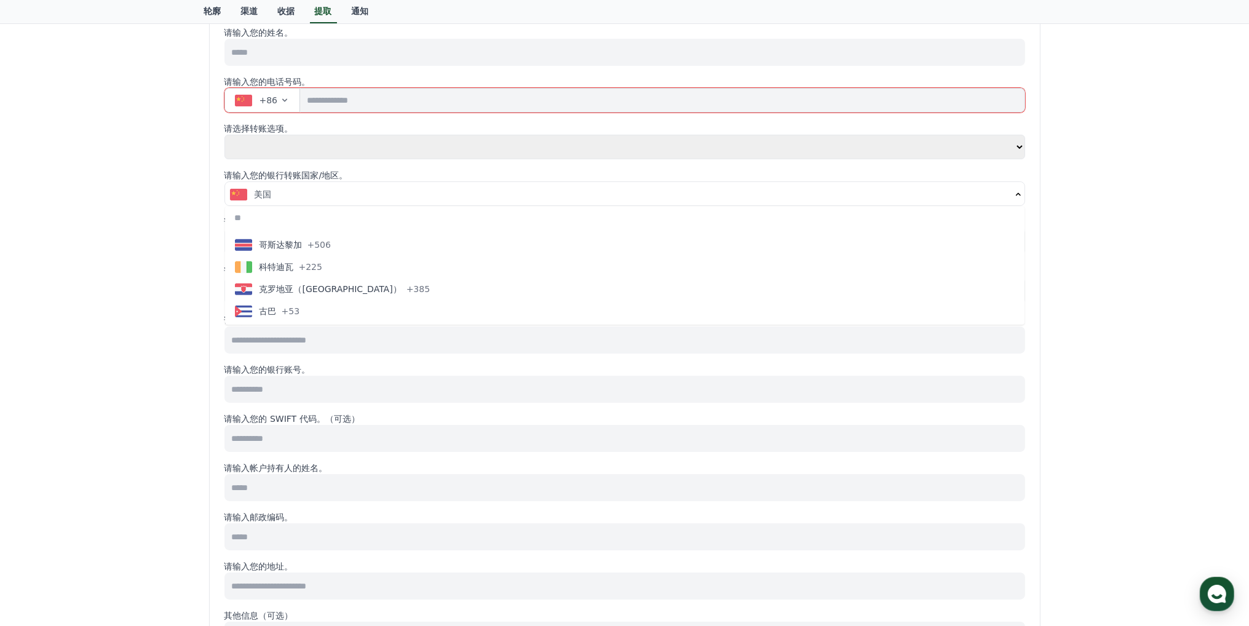
click at [366, 199] on div "美国" at bounding box center [620, 194] width 781 height 12
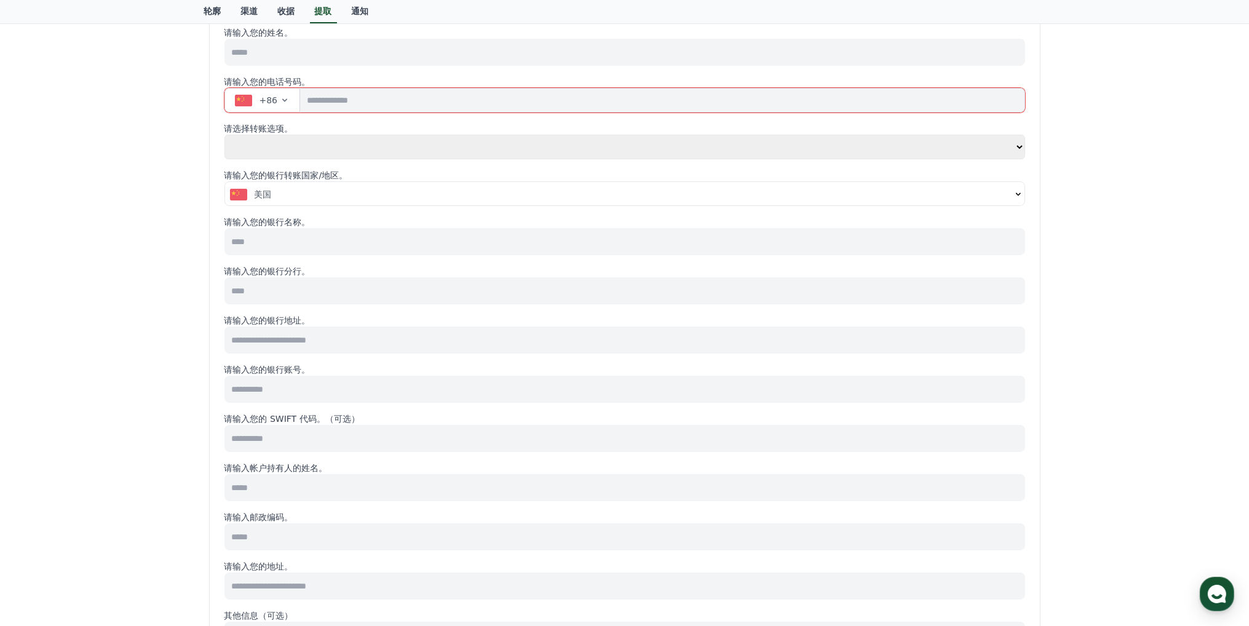
scroll to position [0, 0]
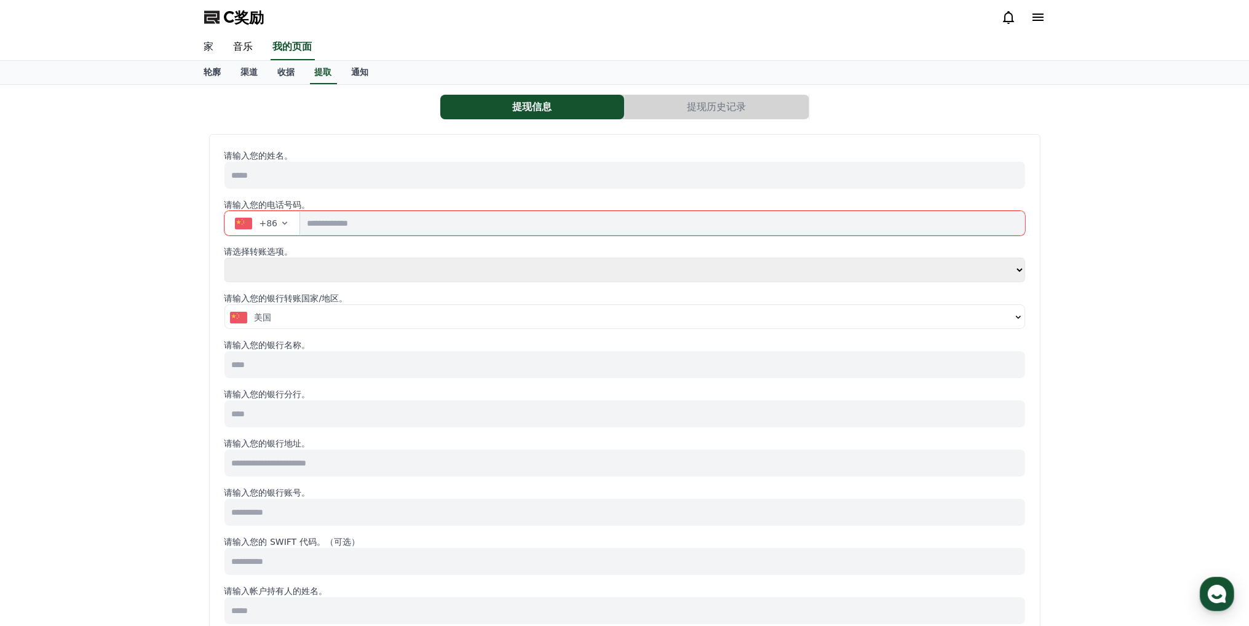
click at [205, 47] on font "家" at bounding box center [209, 47] width 10 height 12
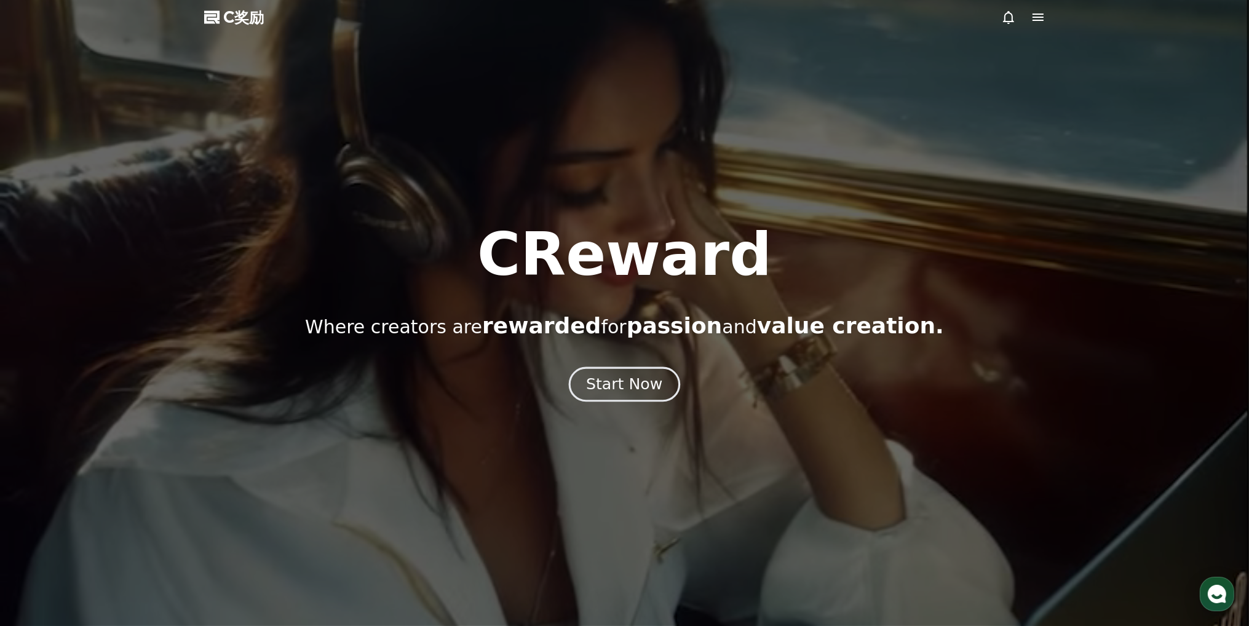
click at [641, 382] on div "Start Now" at bounding box center [624, 384] width 76 height 21
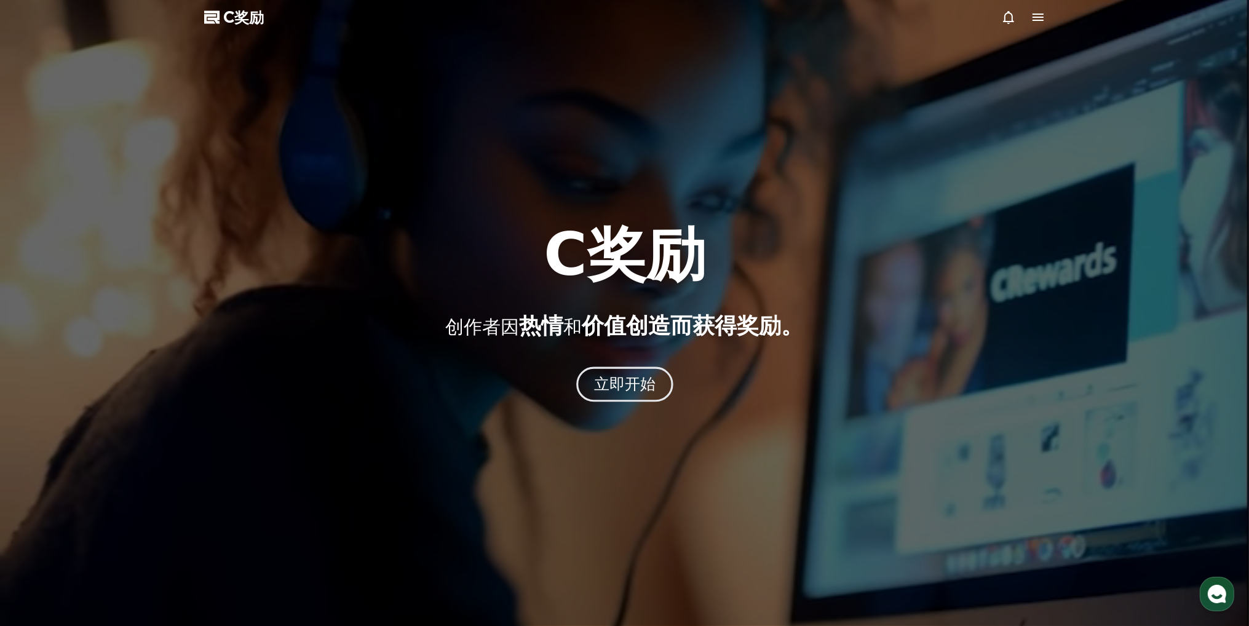
click at [624, 383] on font "立即开始" at bounding box center [624, 384] width 62 height 18
